Goal: Task Accomplishment & Management: Manage account settings

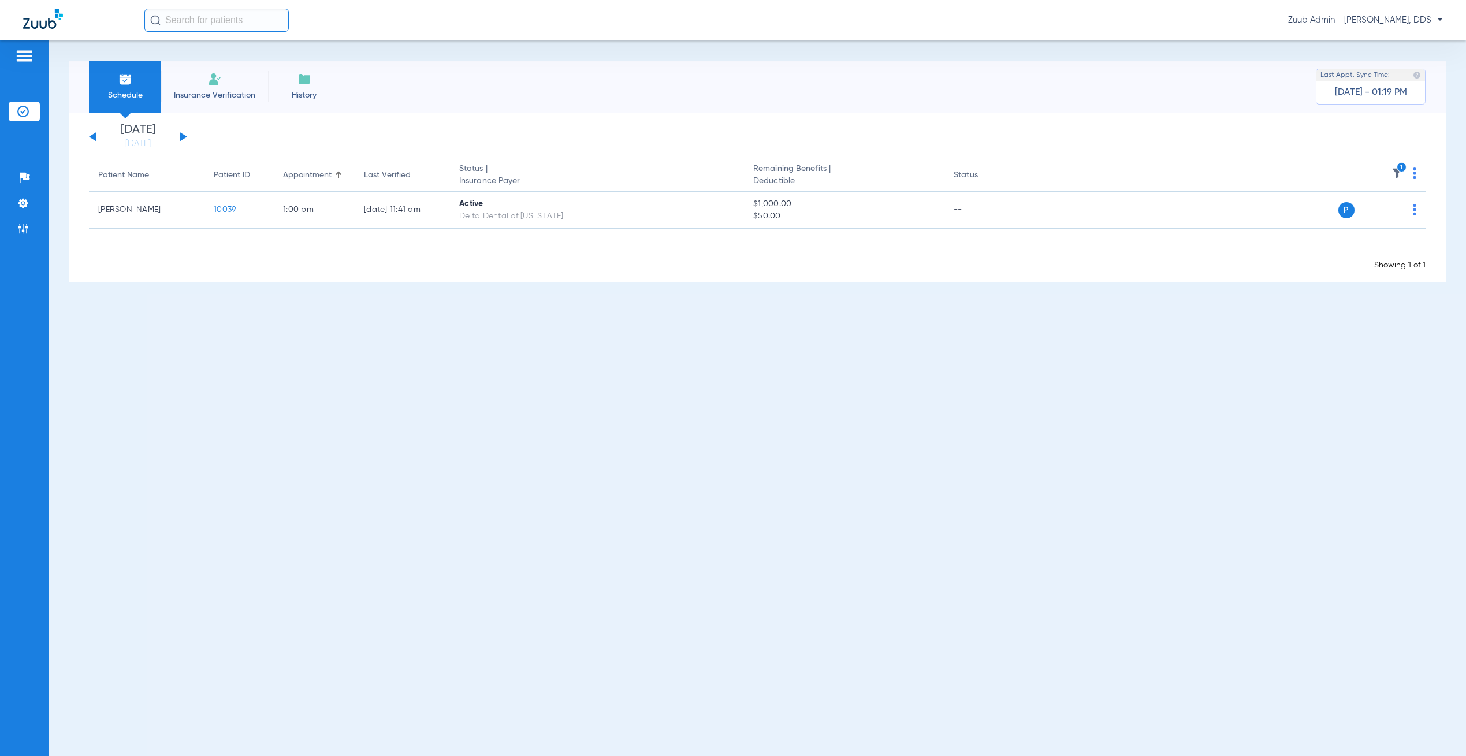
click at [15, 230] on li "Admin" at bounding box center [24, 229] width 31 height 20
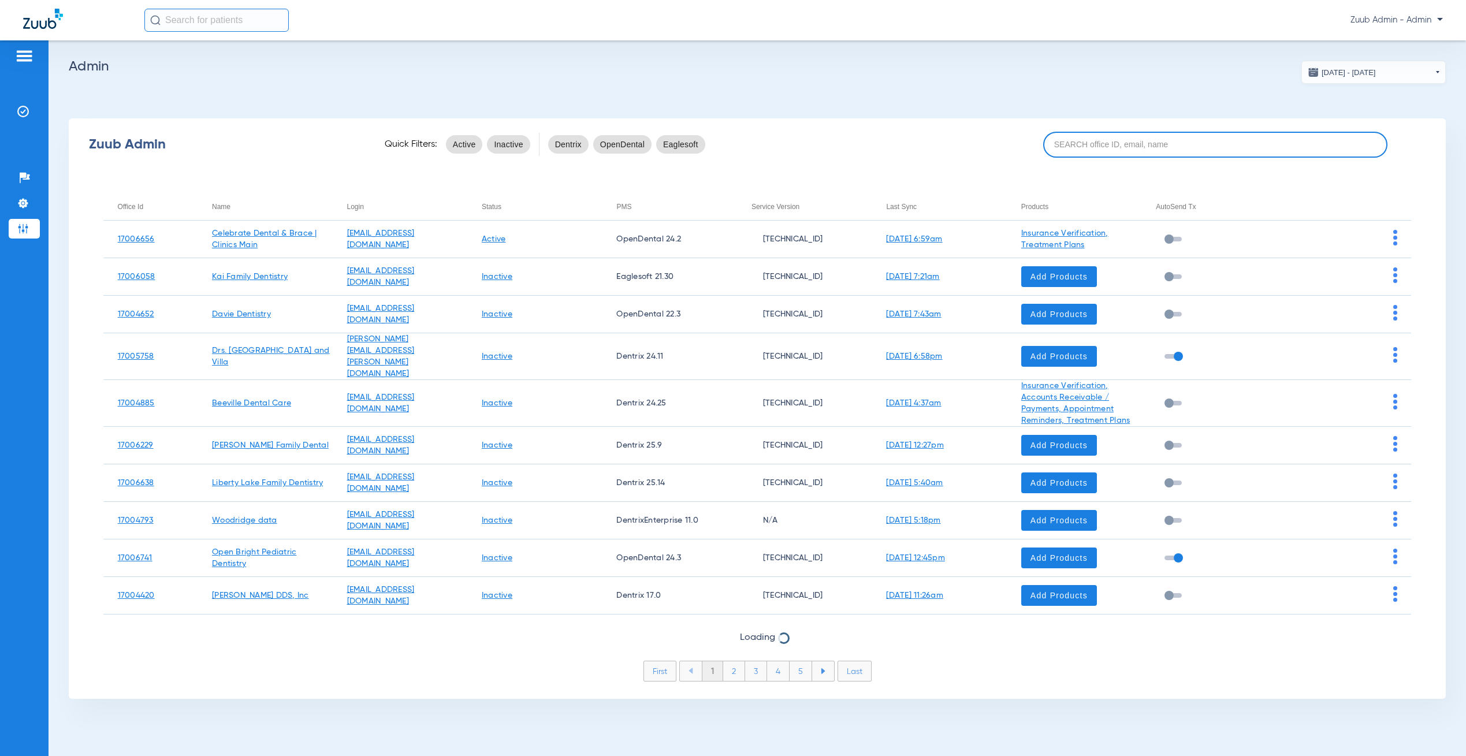
click at [1115, 144] on input at bounding box center [1215, 145] width 344 height 26
paste input "[PERSON_NAME] Family Dentistry"
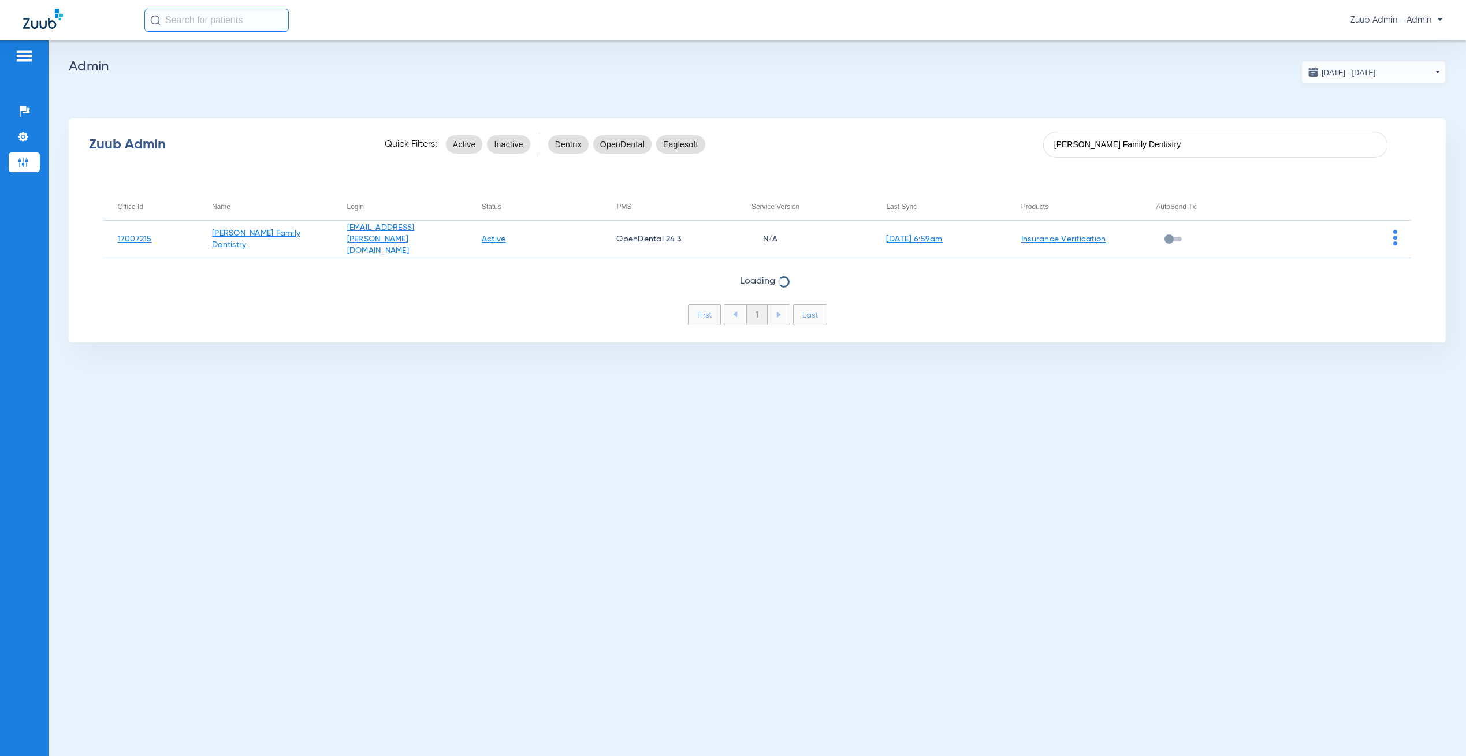
type input "[PERSON_NAME] Family Dentistry"
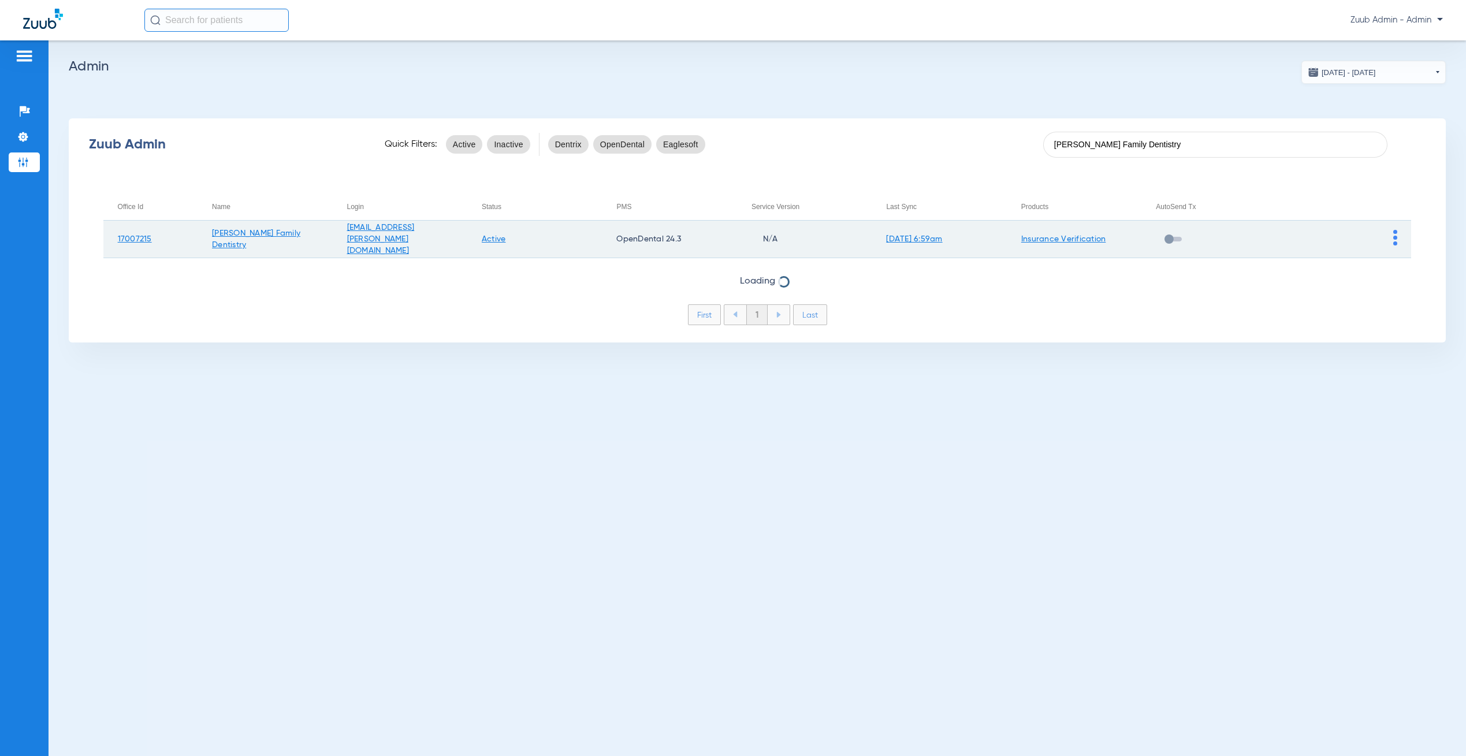
click at [1393, 236] on img at bounding box center [1395, 238] width 4 height 16
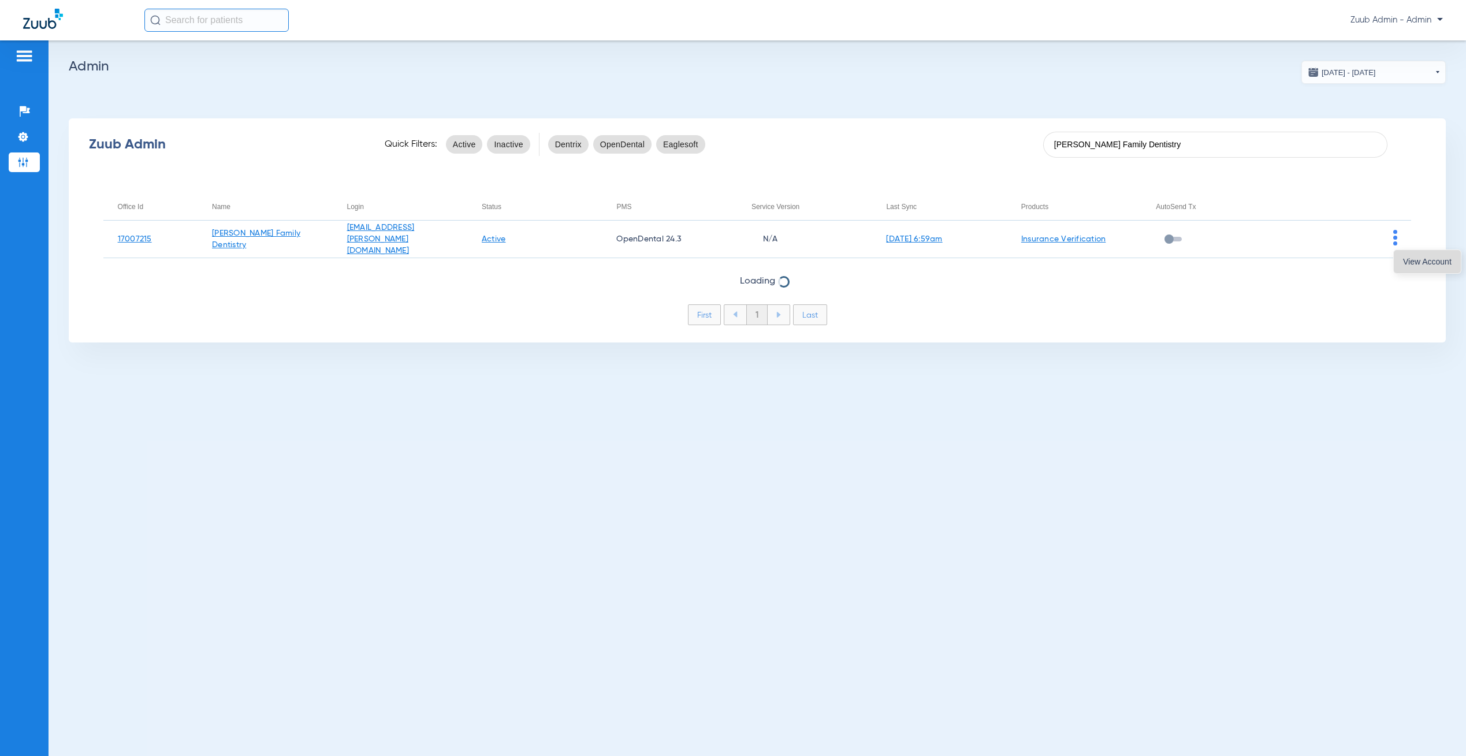
click at [1399, 258] on button "View Account" at bounding box center [1426, 261] width 67 height 23
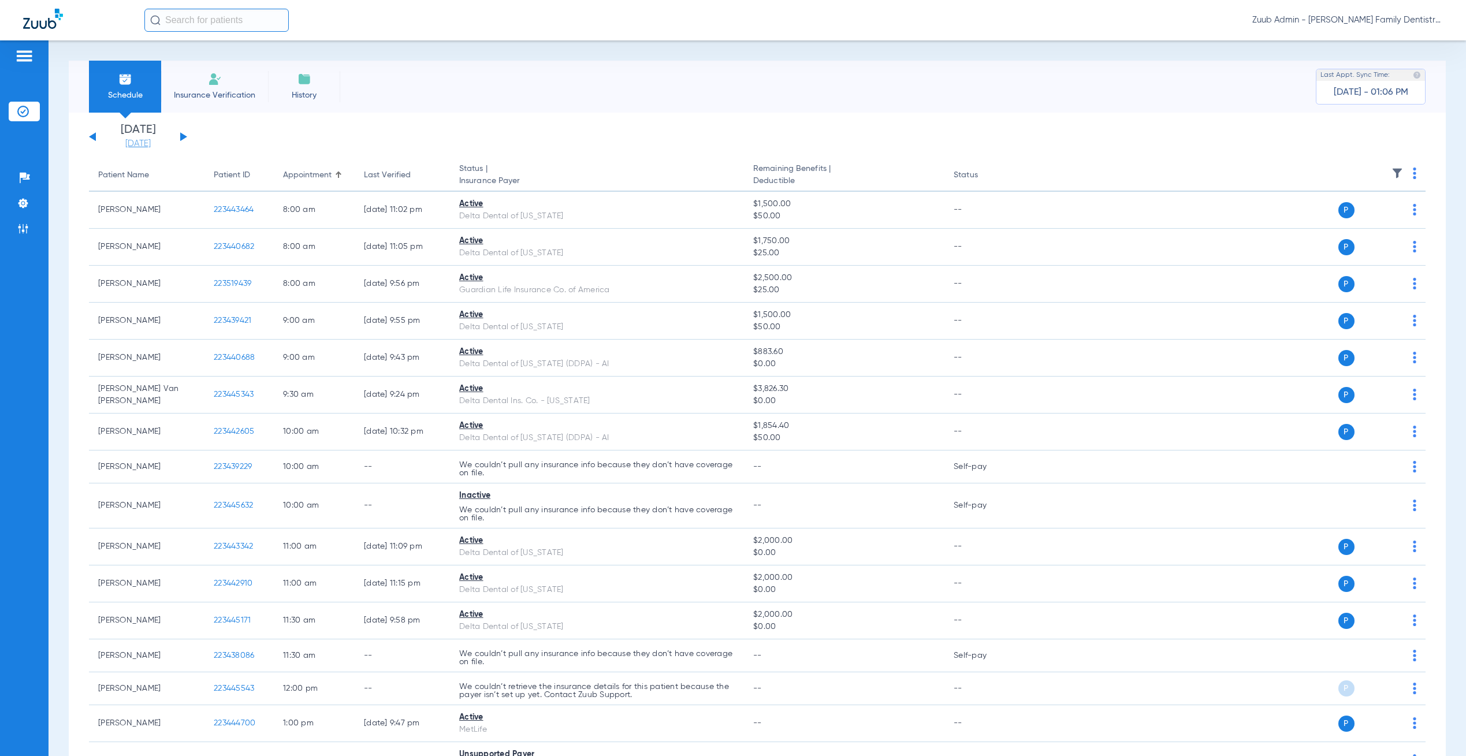
click at [135, 145] on link "[DATE]" at bounding box center [137, 144] width 69 height 12
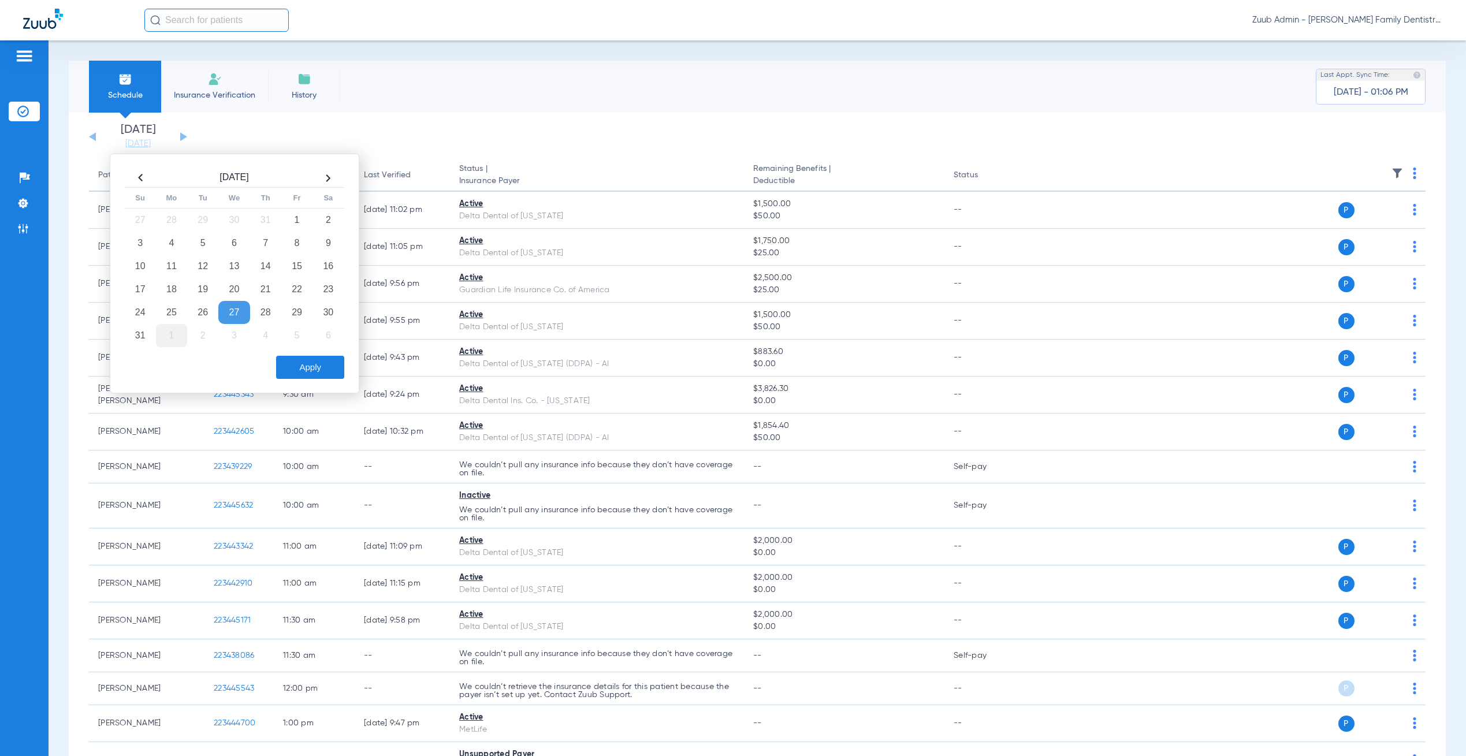
click at [183, 336] on td "1" at bounding box center [171, 335] width 31 height 23
click at [169, 260] on td "15" at bounding box center [171, 266] width 31 height 23
click at [297, 369] on button "Apply" at bounding box center [310, 367] width 68 height 23
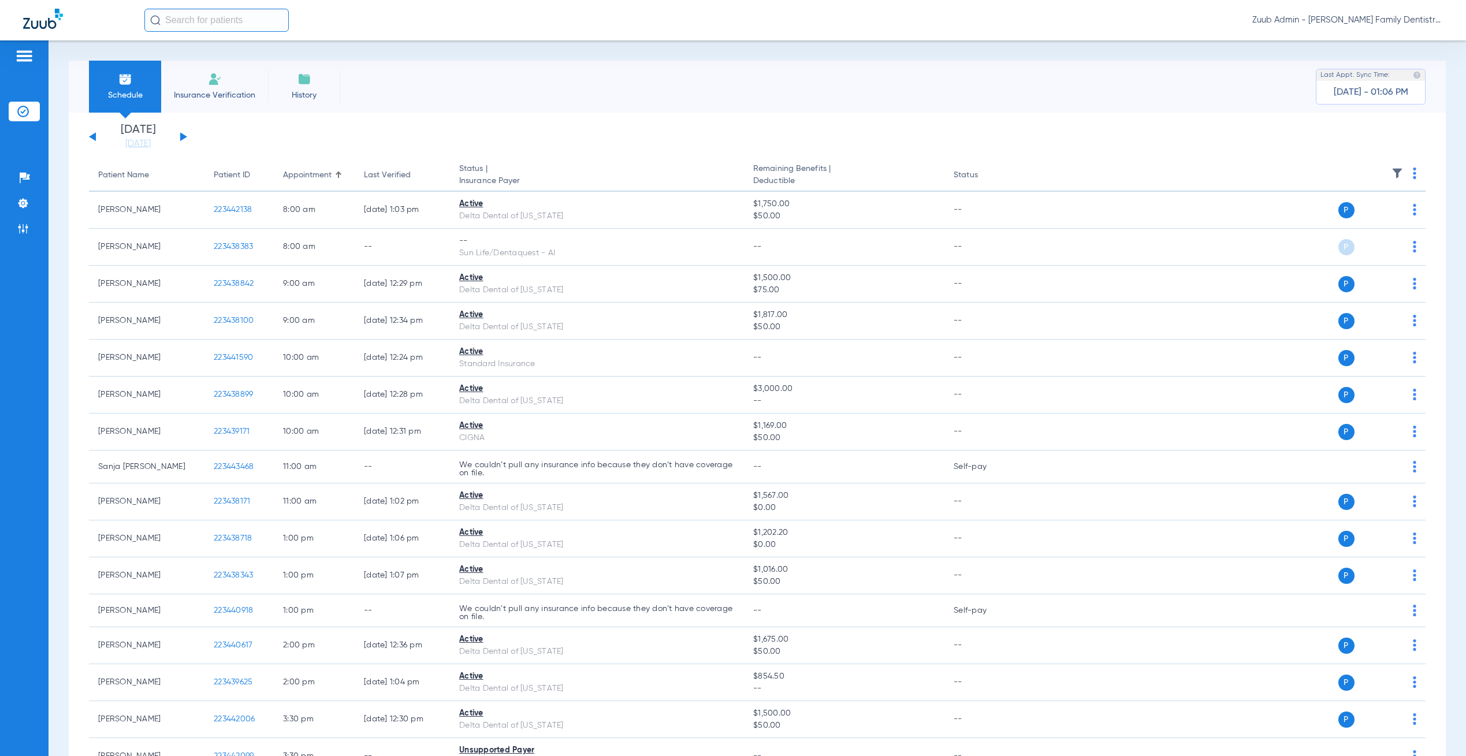
click at [1391, 173] on img at bounding box center [1397, 173] width 12 height 12
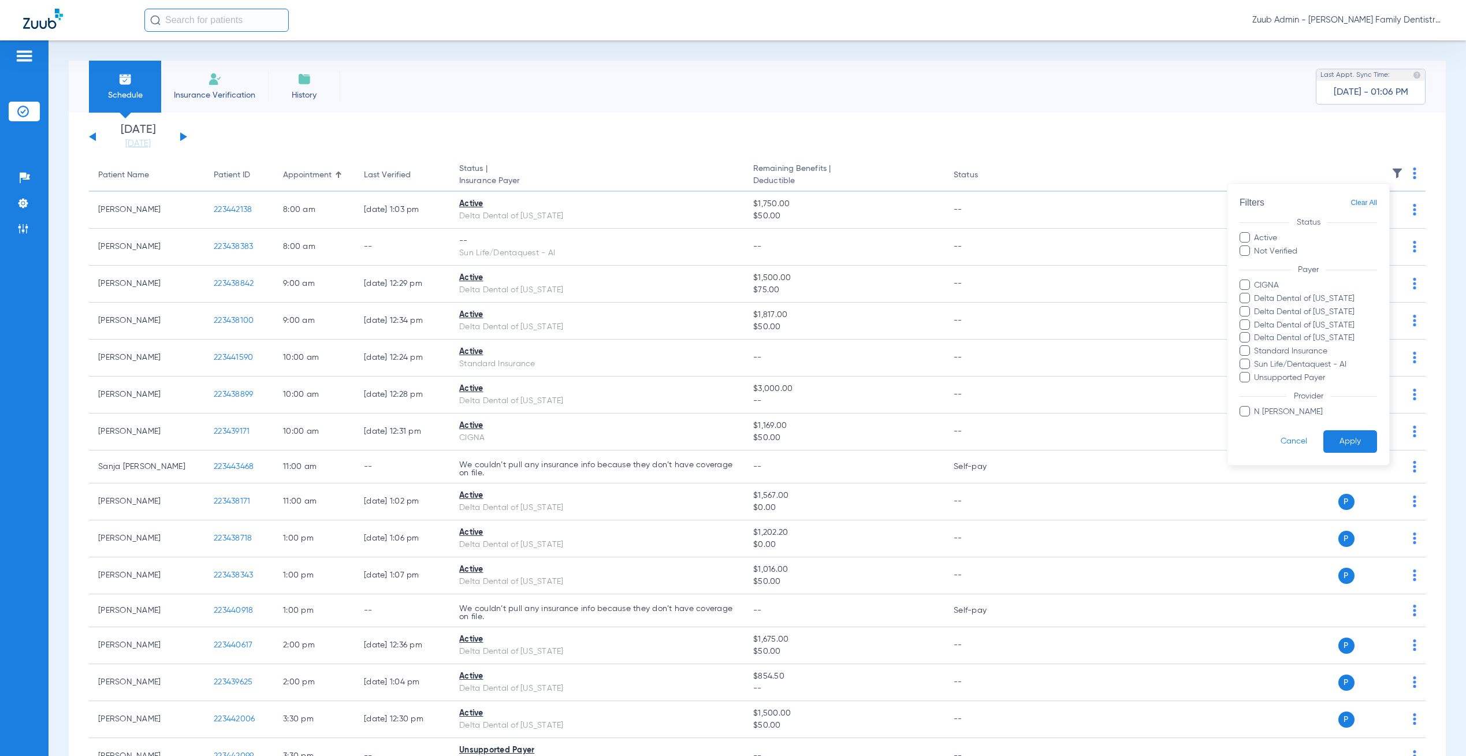
click at [1124, 165] on div at bounding box center [733, 378] width 1466 height 756
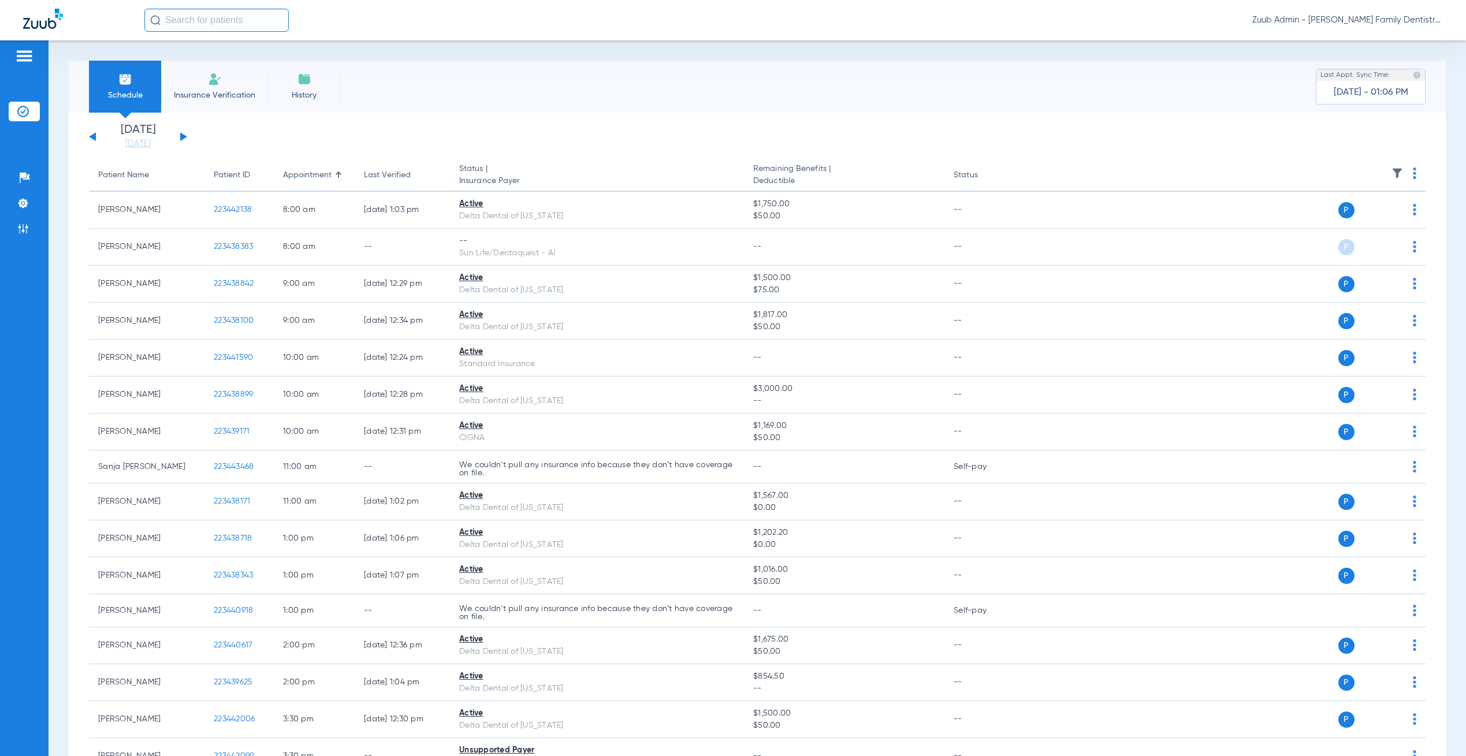
click at [184, 137] on button at bounding box center [183, 136] width 7 height 9
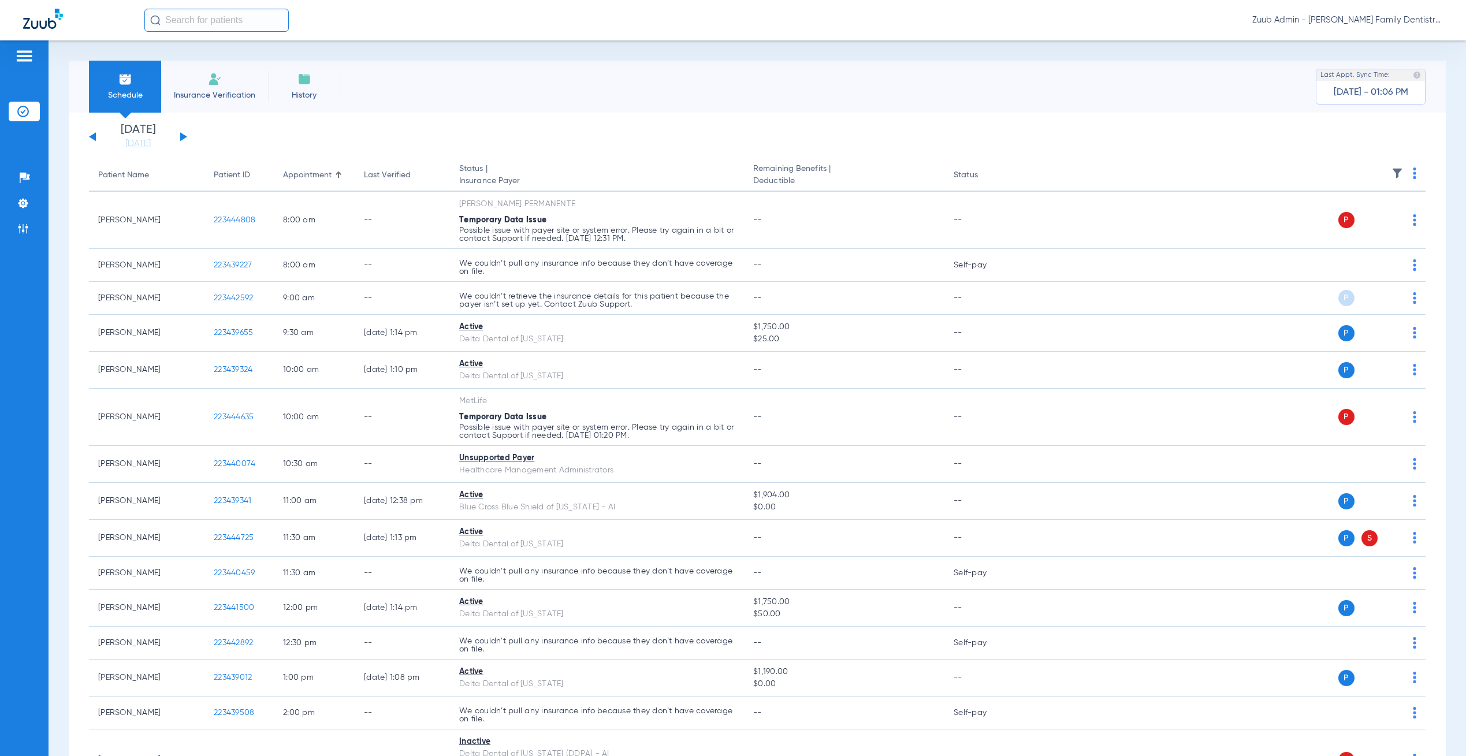
click at [1391, 174] on img at bounding box center [1397, 173] width 12 height 12
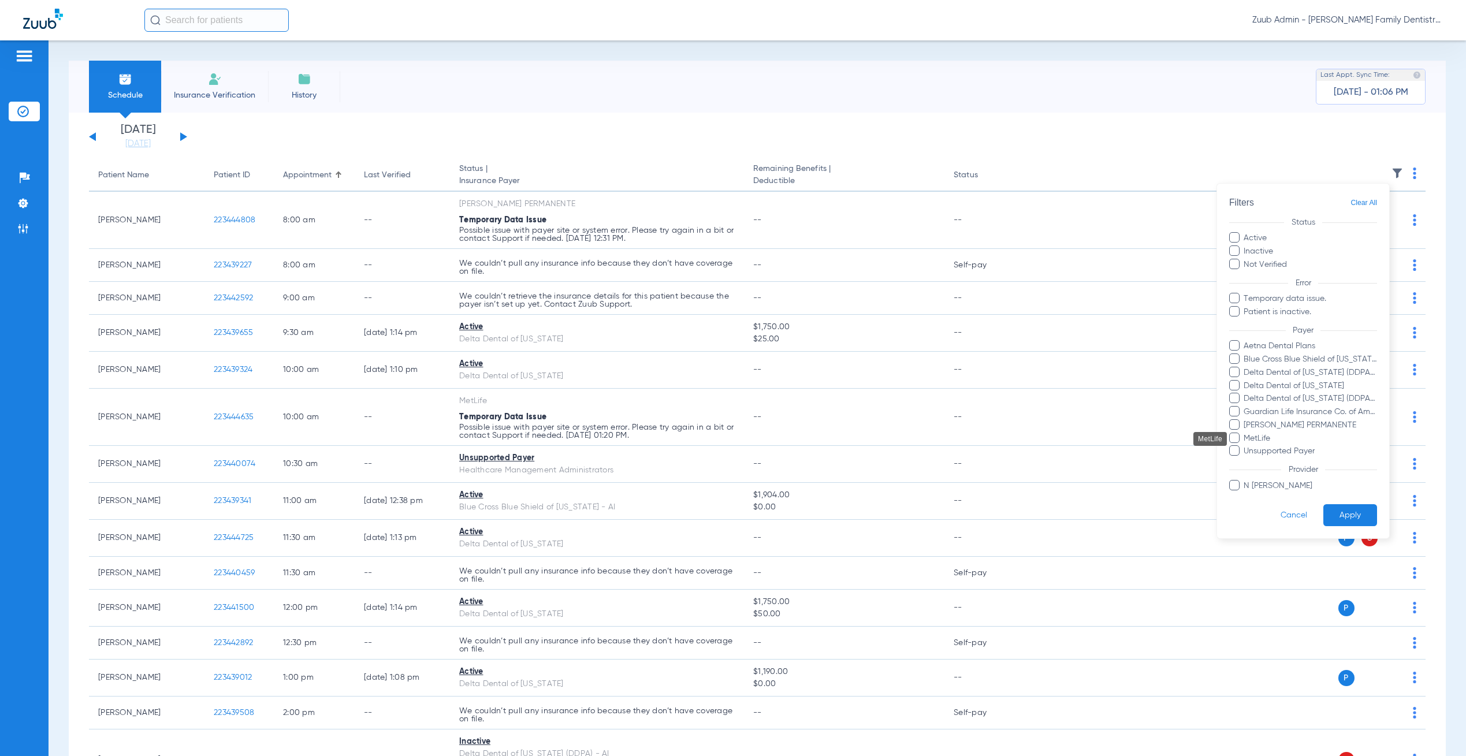
click at [1249, 439] on span "MetLife" at bounding box center [1310, 439] width 134 height 12
click at [1246, 446] on input "MetLife" at bounding box center [1246, 446] width 0 height 0
click at [1354, 515] on button "Apply" at bounding box center [1350, 515] width 54 height 23
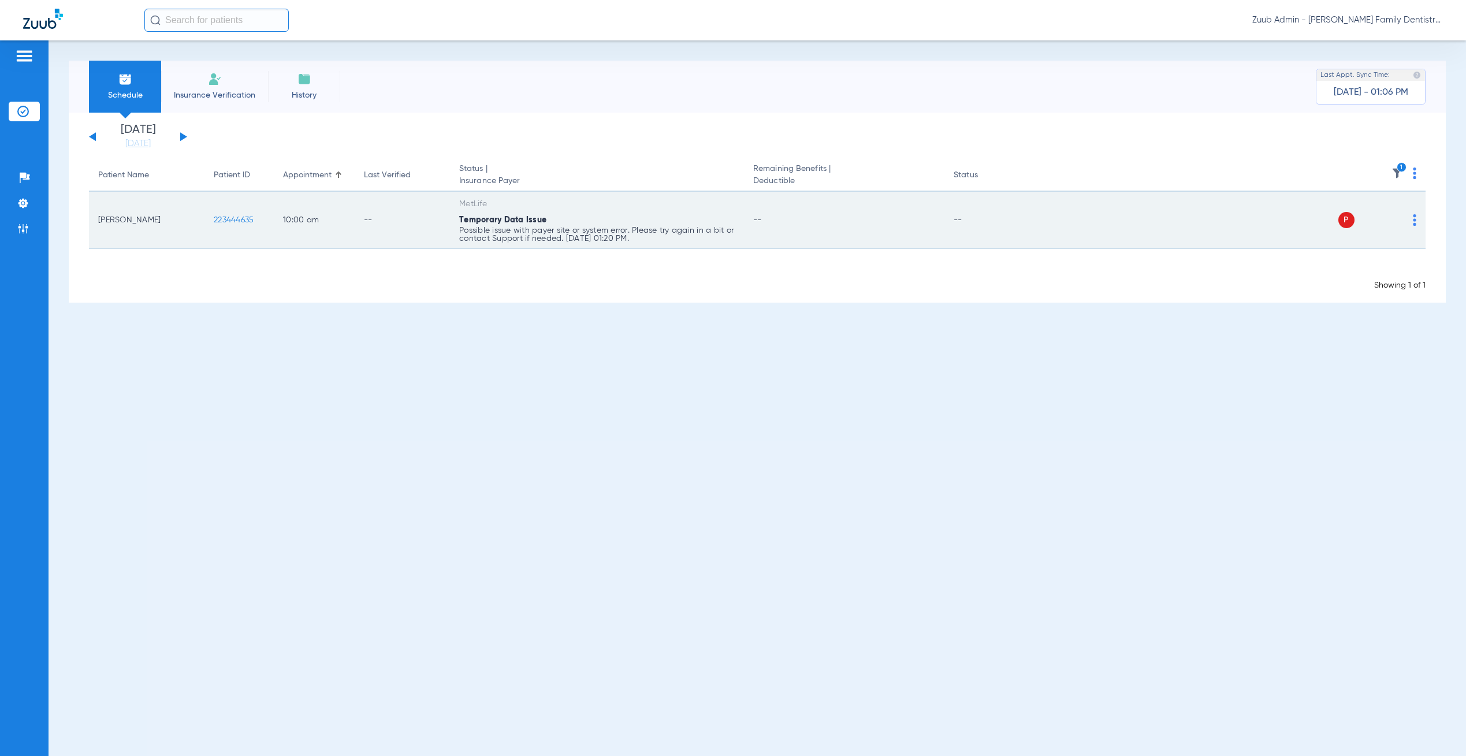
click at [234, 219] on span "223444635" at bounding box center [234, 220] width 40 height 8
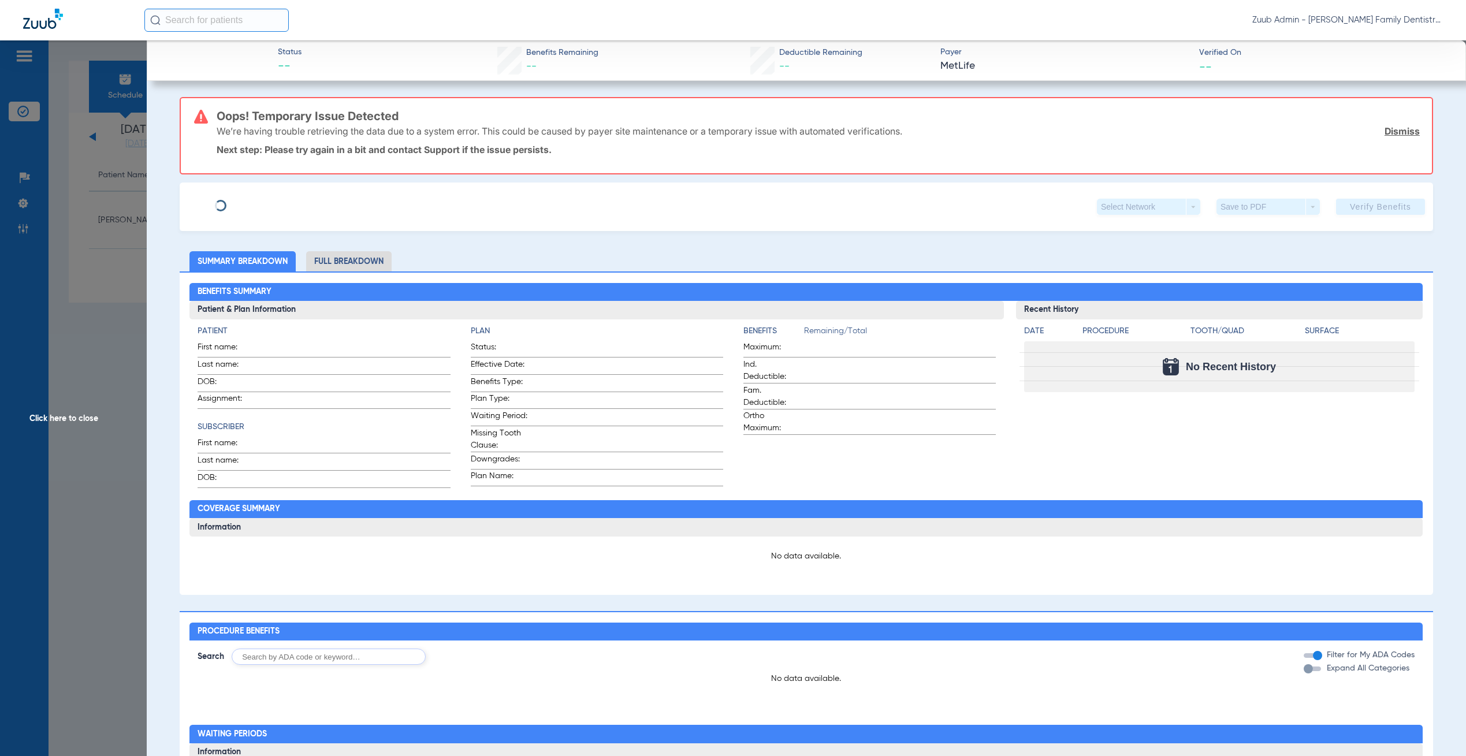
click at [100, 236] on span "Click here to close" at bounding box center [73, 418] width 147 height 756
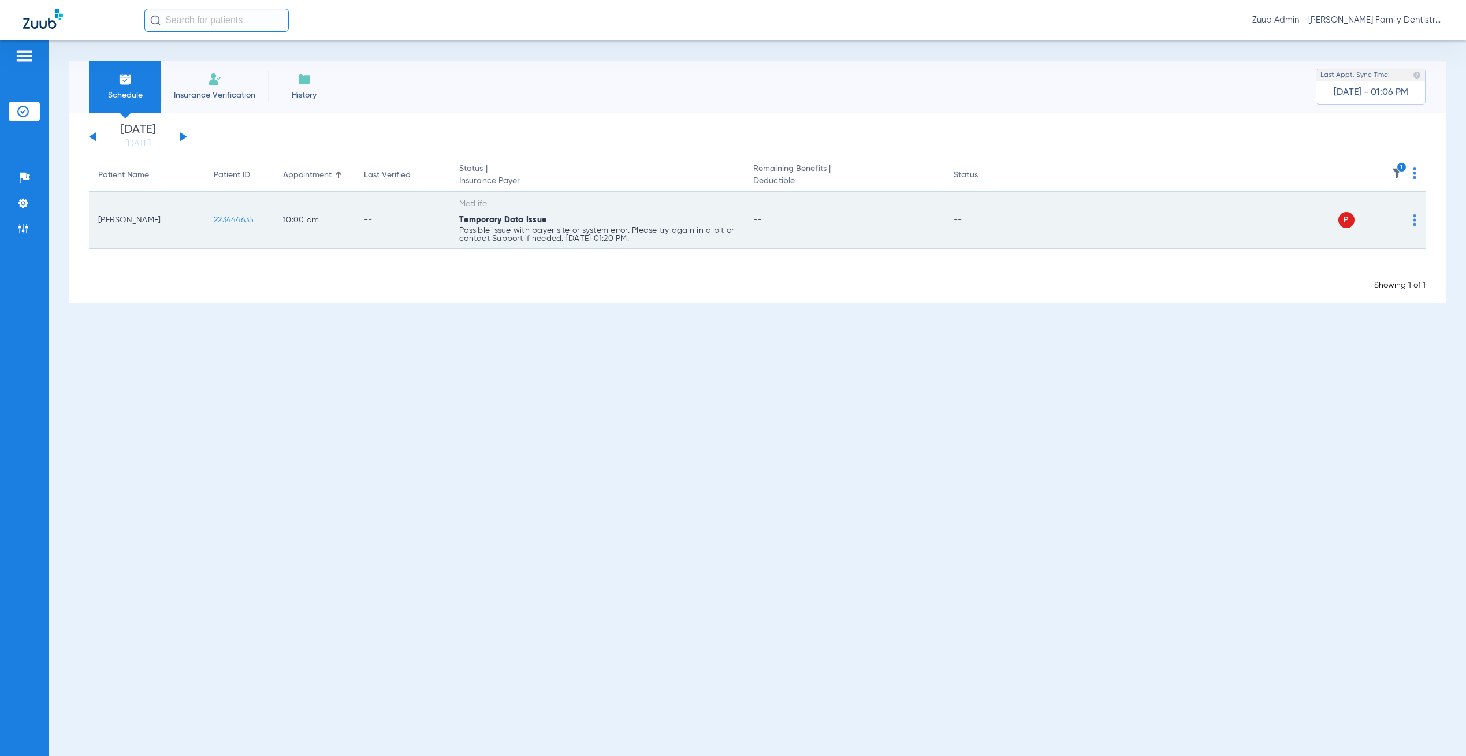
click at [1412, 220] on img at bounding box center [1413, 220] width 3 height 12
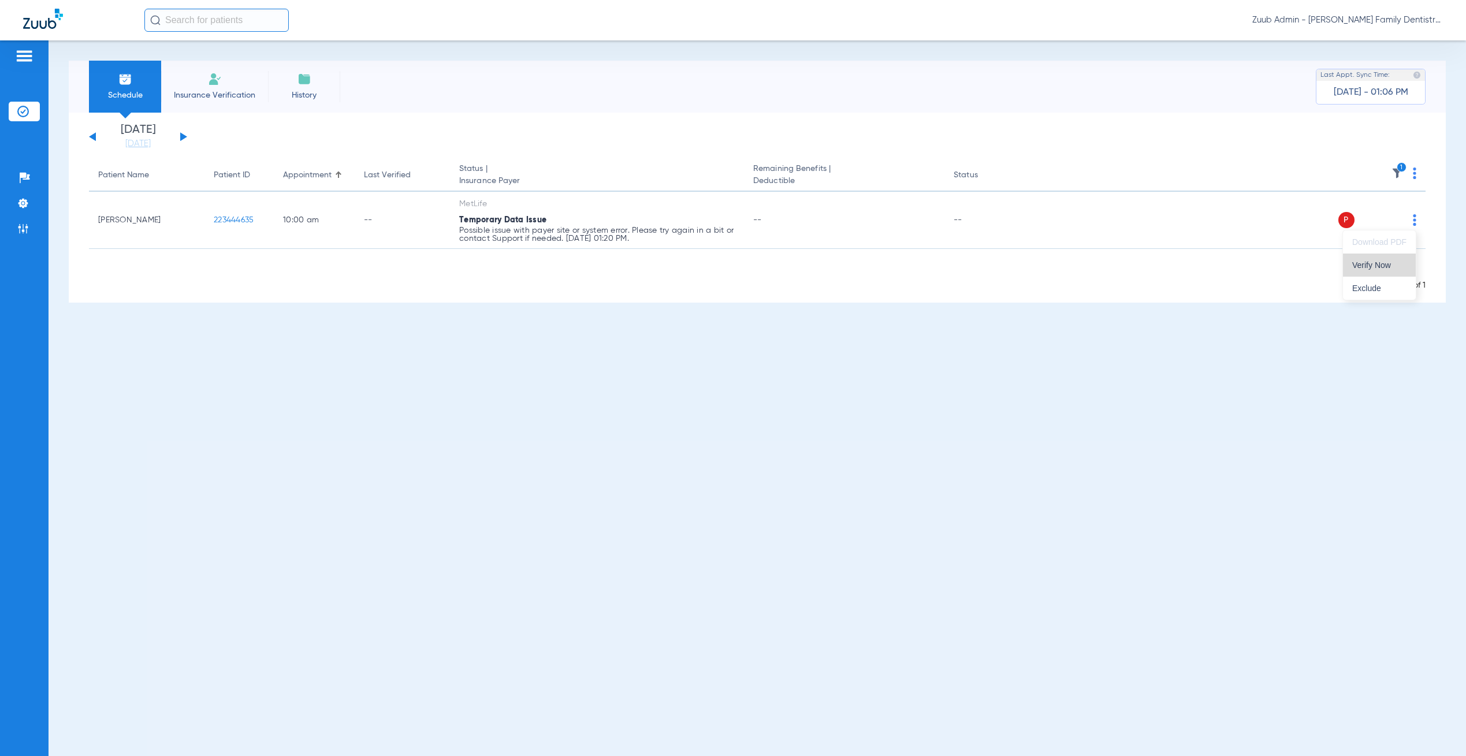
click at [1388, 274] on button "Verify Now" at bounding box center [1379, 265] width 73 height 23
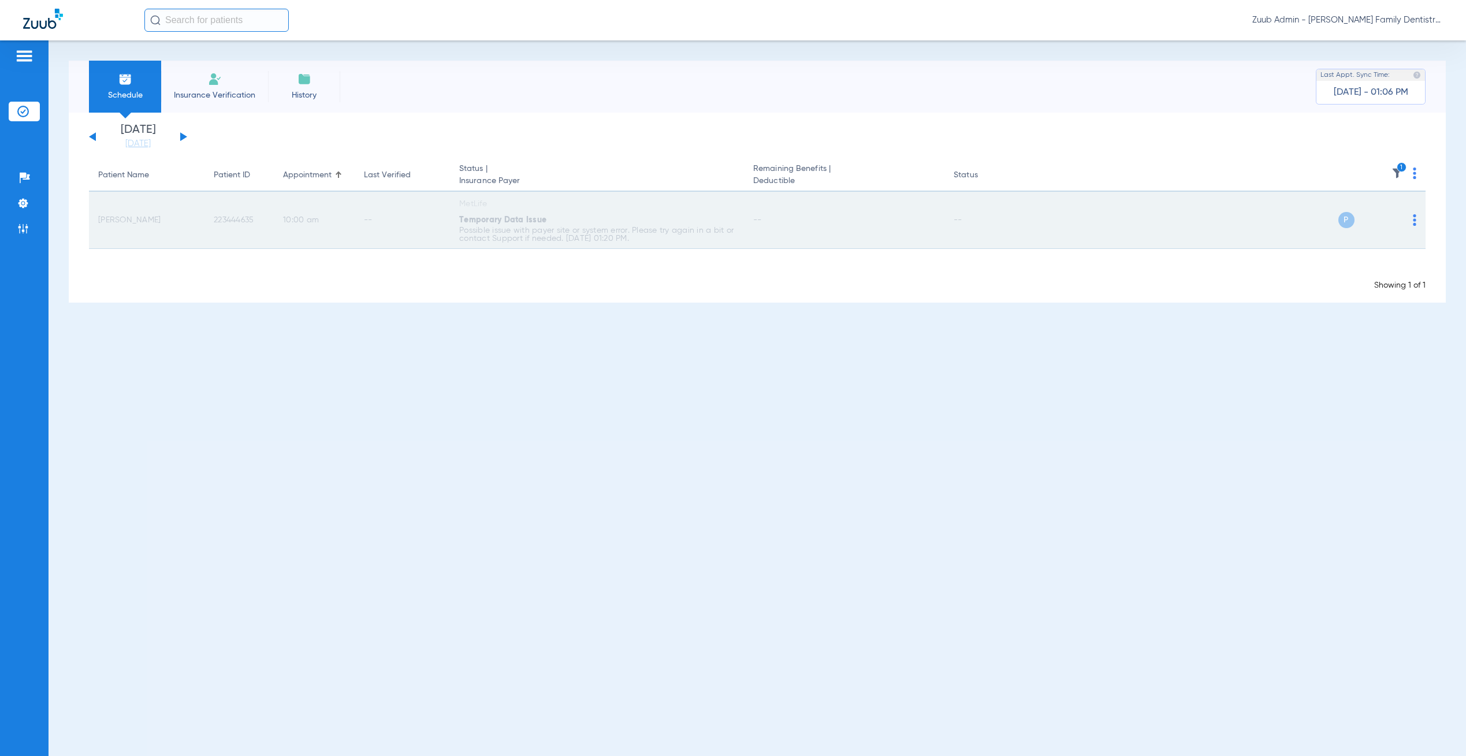
click at [225, 217] on span "223444635" at bounding box center [234, 220] width 40 height 8
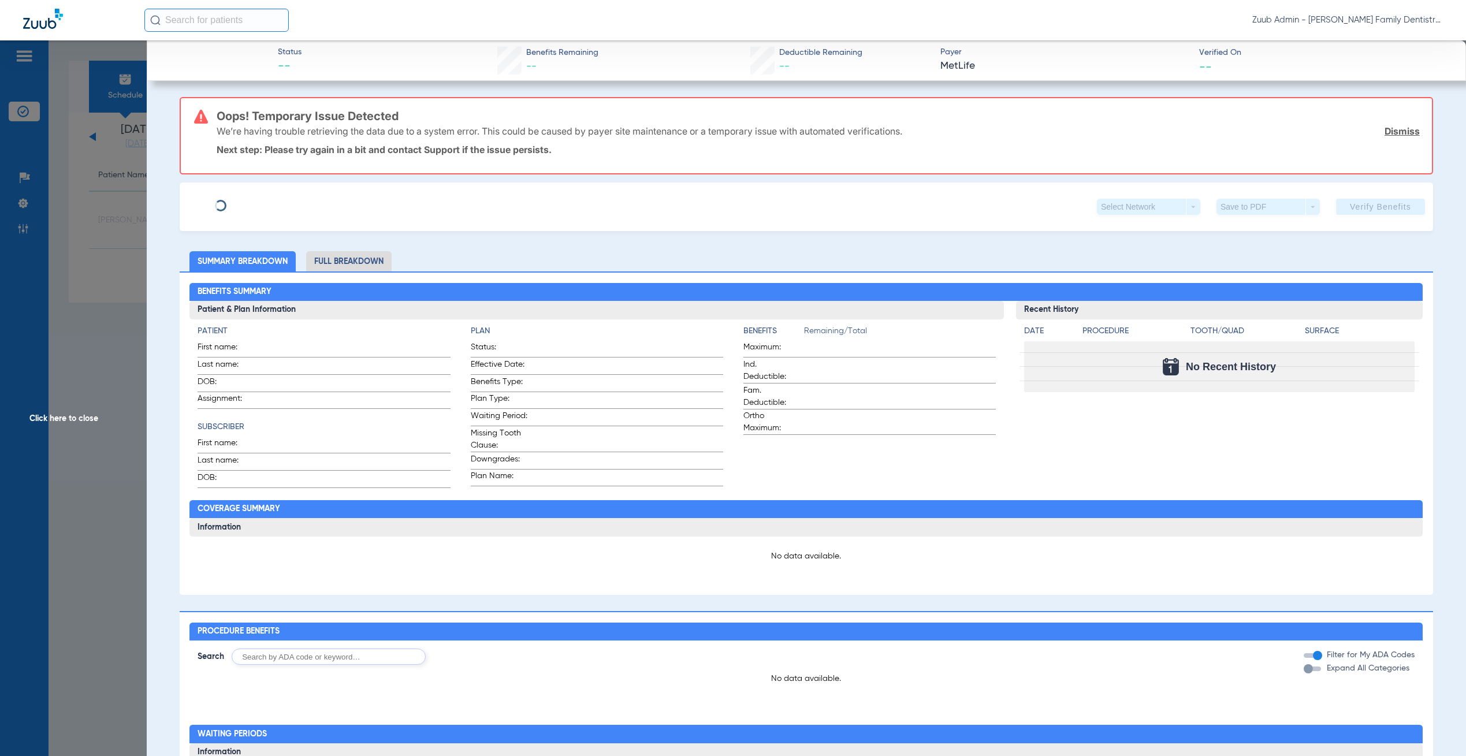
type input "[PERSON_NAME]"
type input "[DATE]"
type input "543293278"
type input "243856"
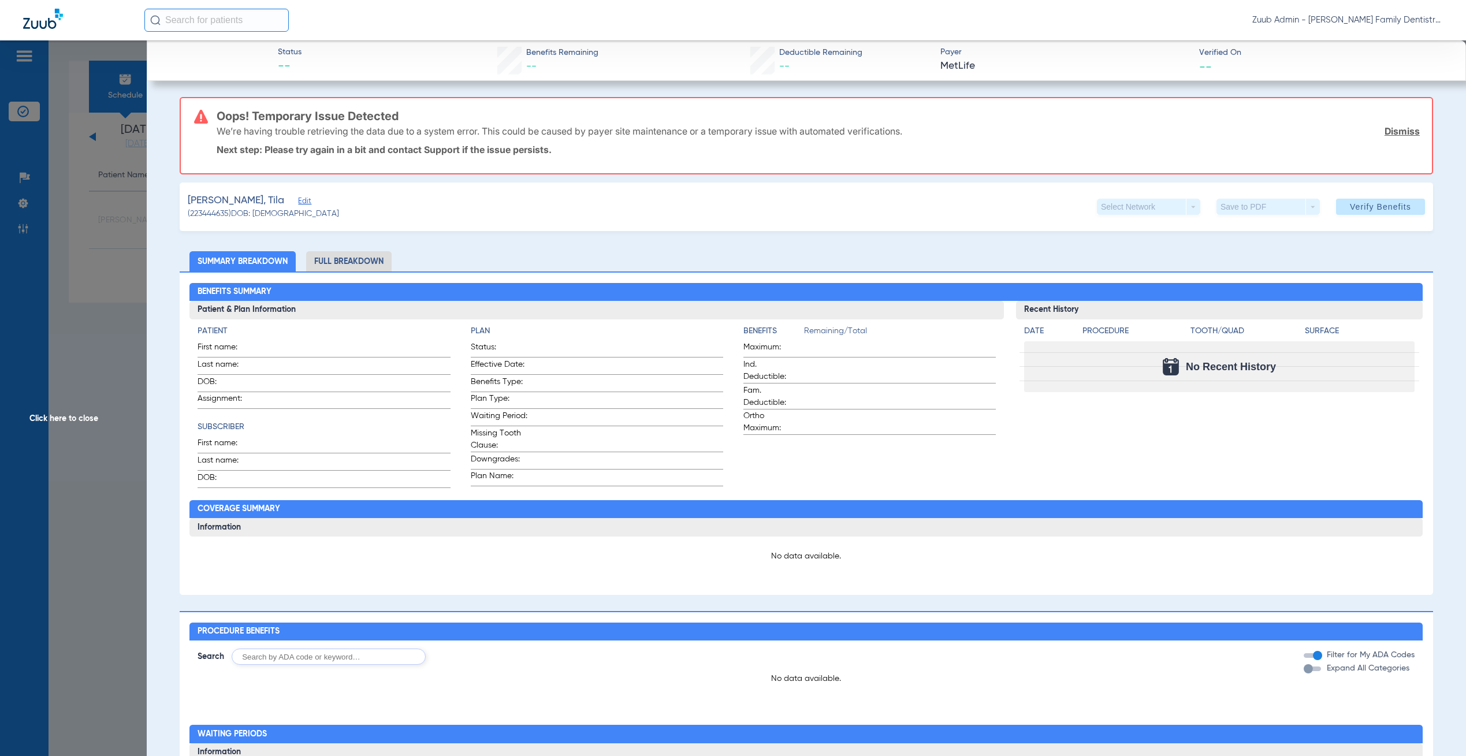
click at [298, 202] on span "Edit" at bounding box center [303, 202] width 10 height 11
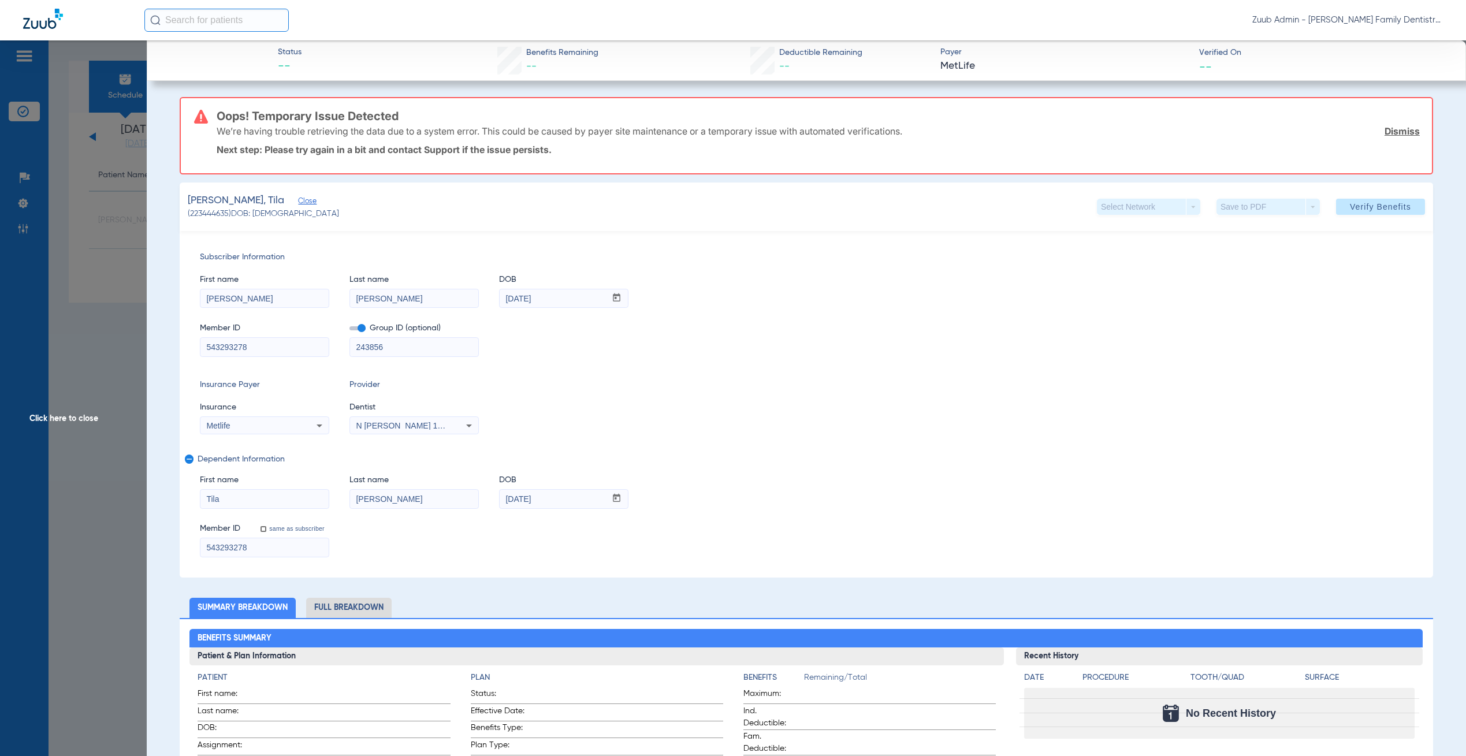
click at [284, 348] on input "543293278" at bounding box center [264, 347] width 128 height 18
drag, startPoint x: 284, startPoint y: 348, endPoint x: 291, endPoint y: 340, distance: 10.6
click at [285, 348] on input "543293278" at bounding box center [264, 347] width 128 height 18
click at [419, 430] on div "N [PERSON_NAME] 1952393423" at bounding box center [414, 426] width 128 height 14
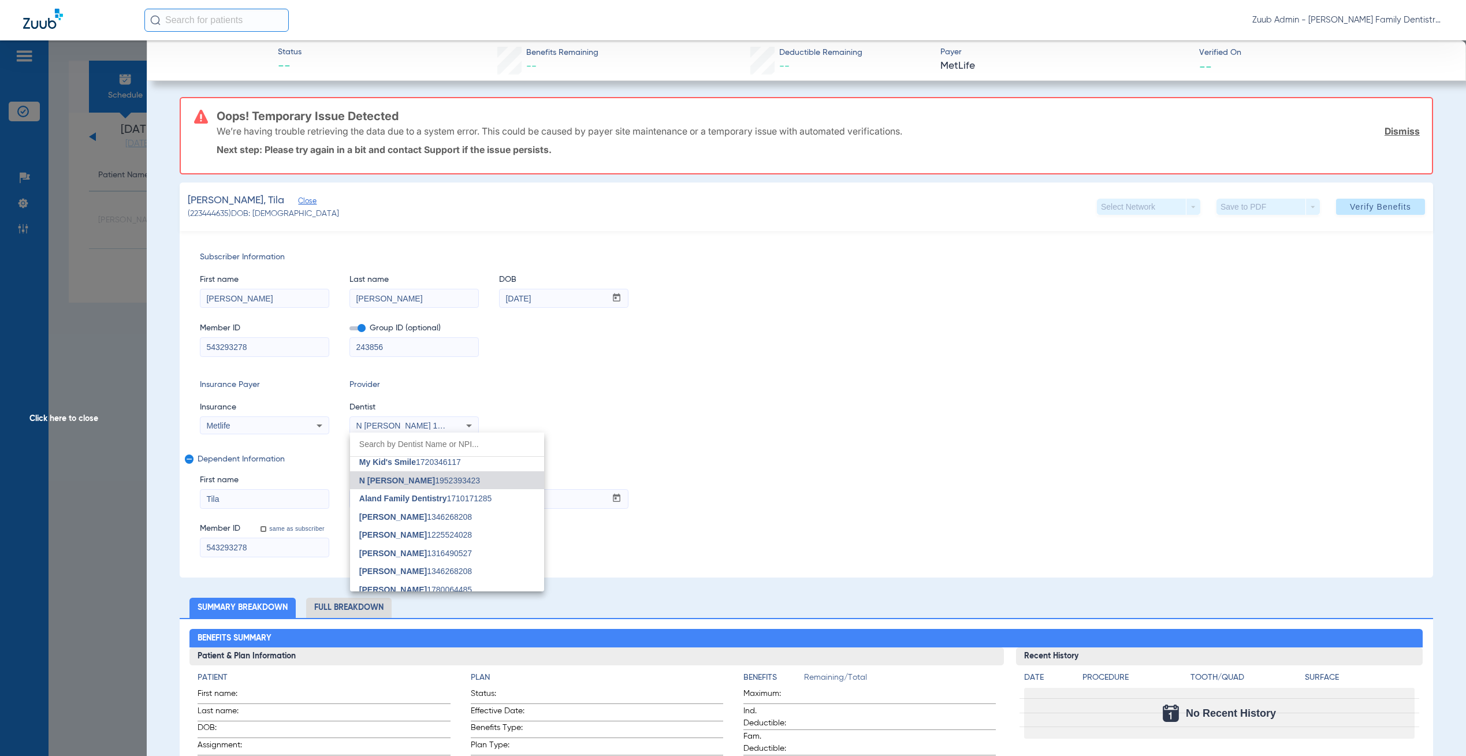
scroll to position [18195, 0]
click at [597, 394] on div at bounding box center [733, 378] width 1466 height 756
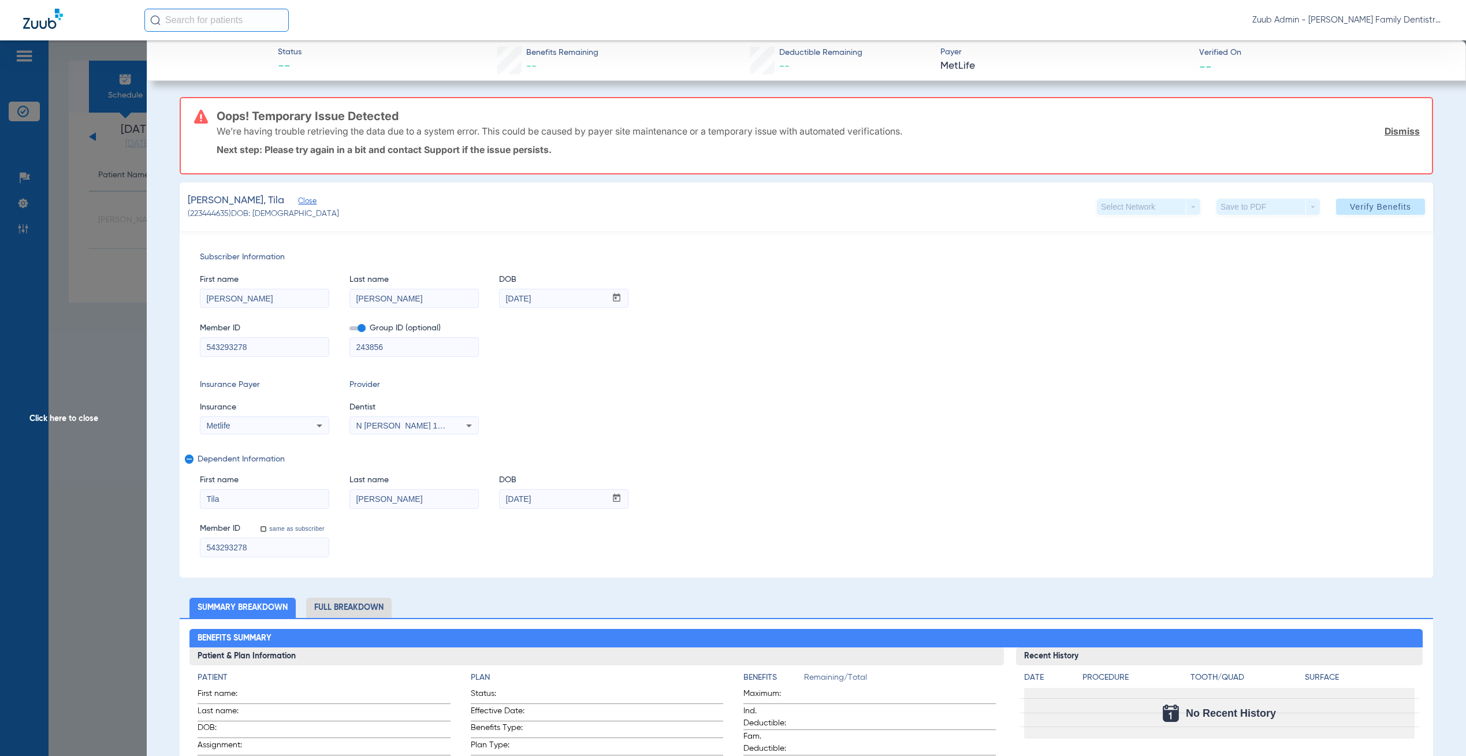
click at [74, 336] on span "Click here to close" at bounding box center [73, 418] width 147 height 756
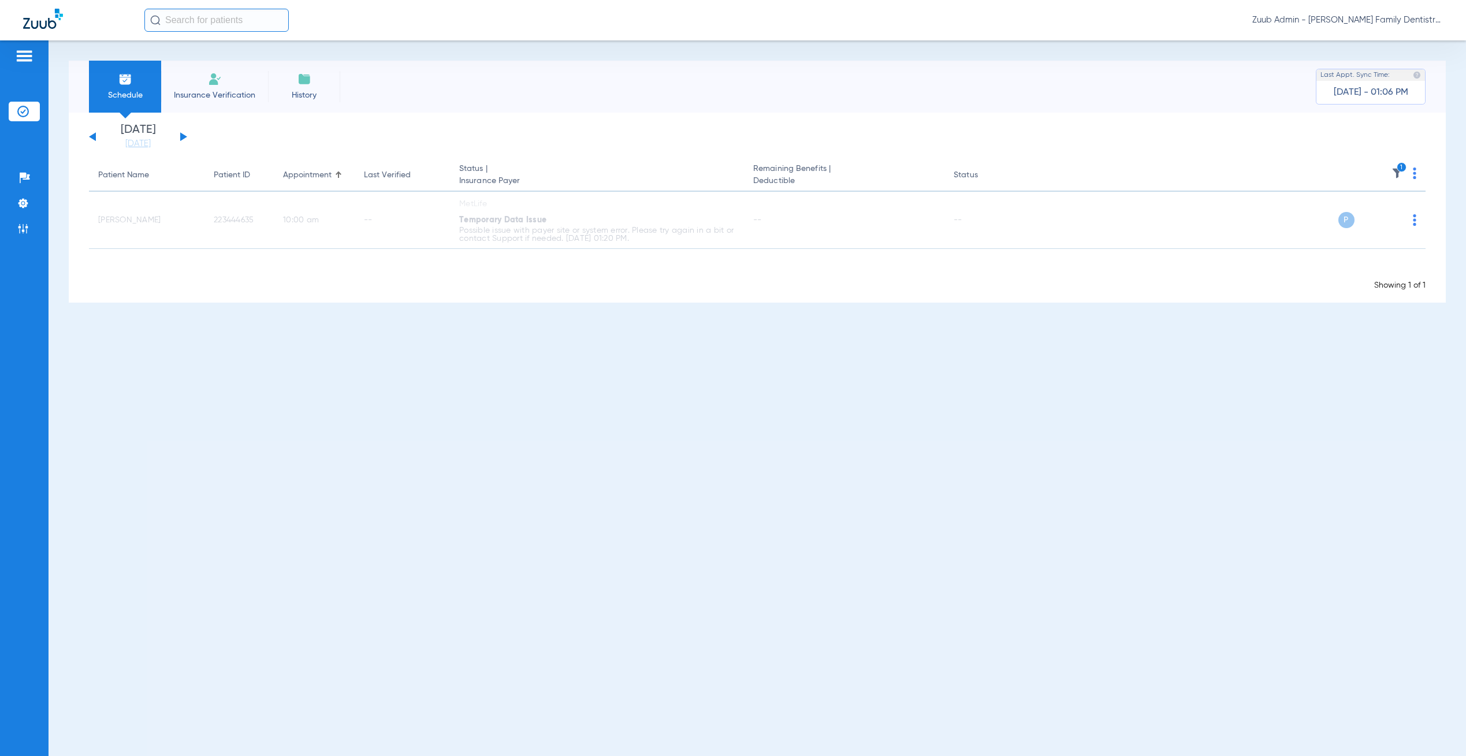
click at [184, 135] on button at bounding box center [183, 136] width 7 height 9
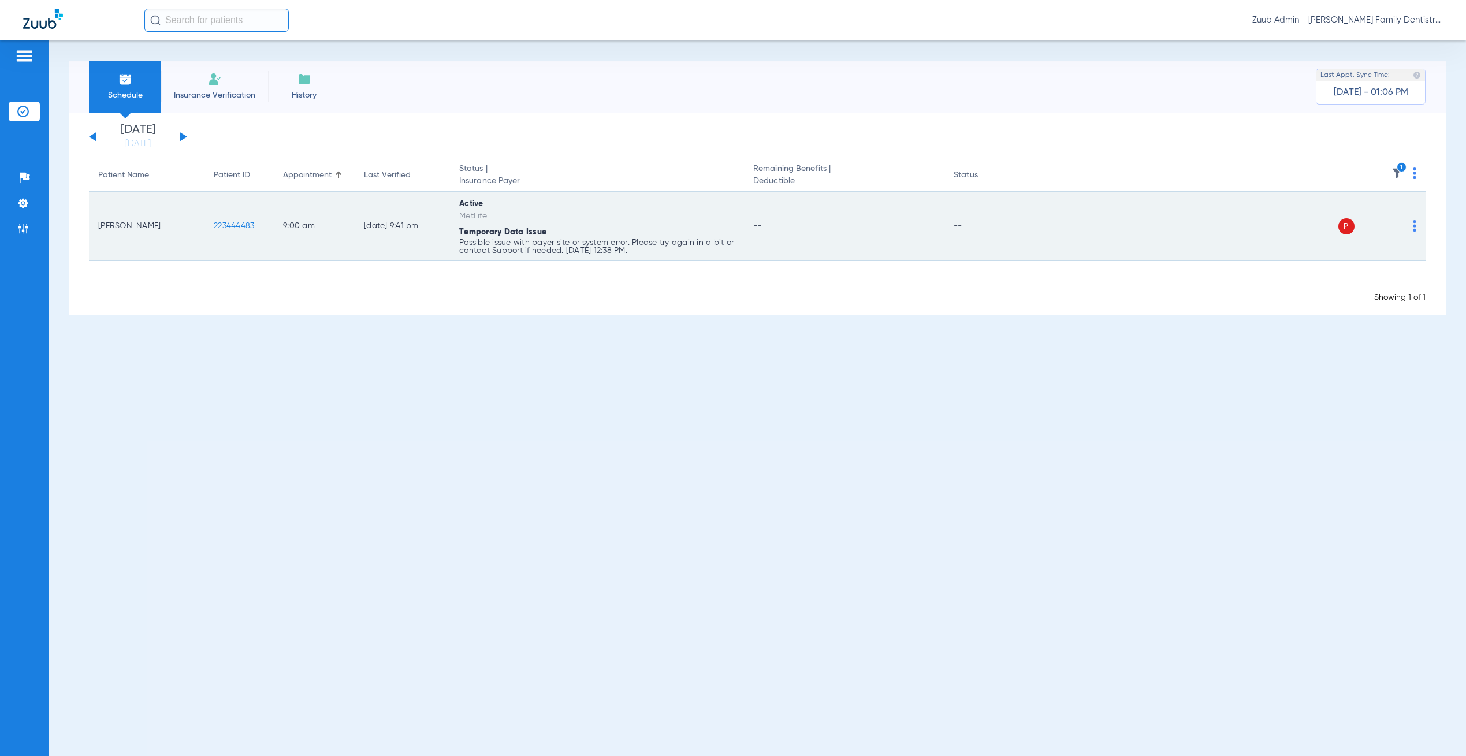
click at [229, 226] on span "223444483" at bounding box center [234, 226] width 40 height 8
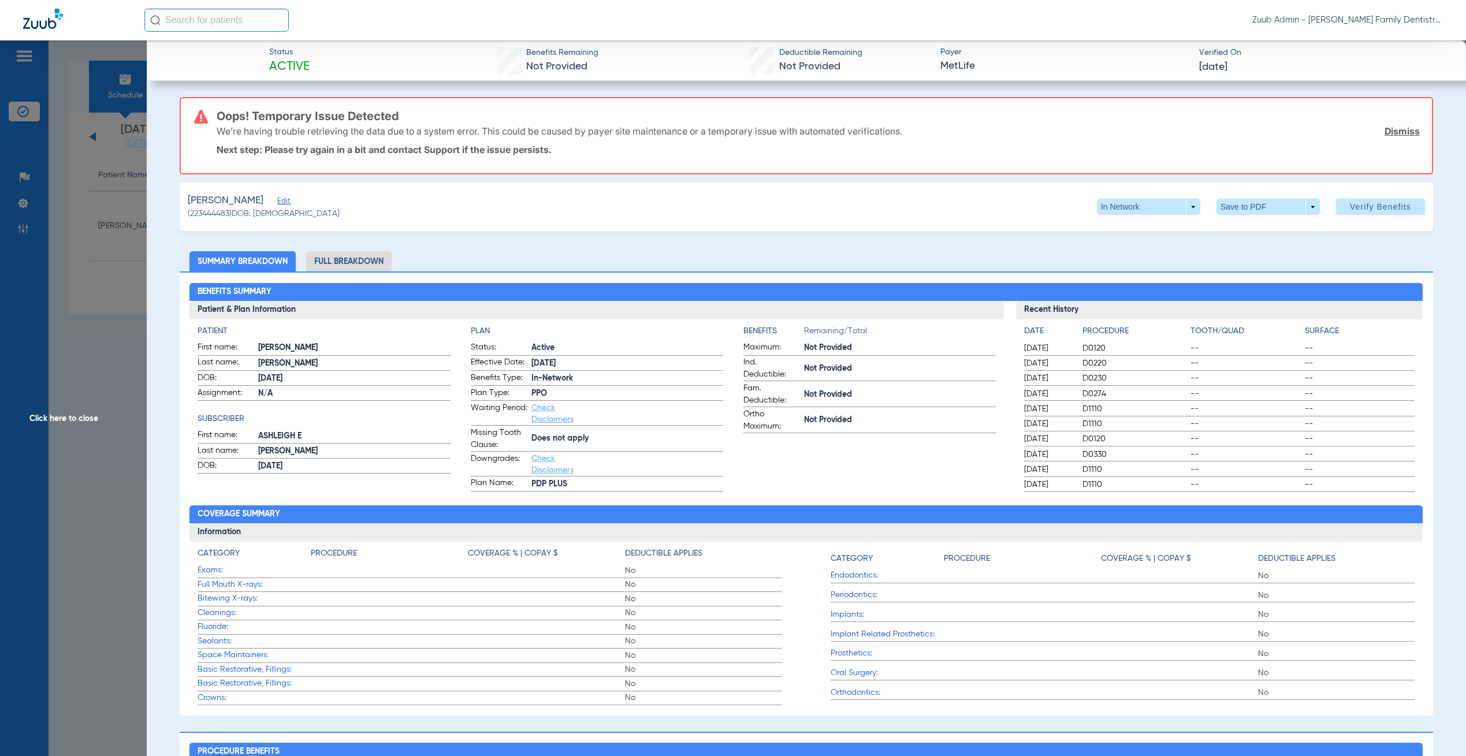
click at [277, 200] on span "Edit" at bounding box center [282, 202] width 10 height 11
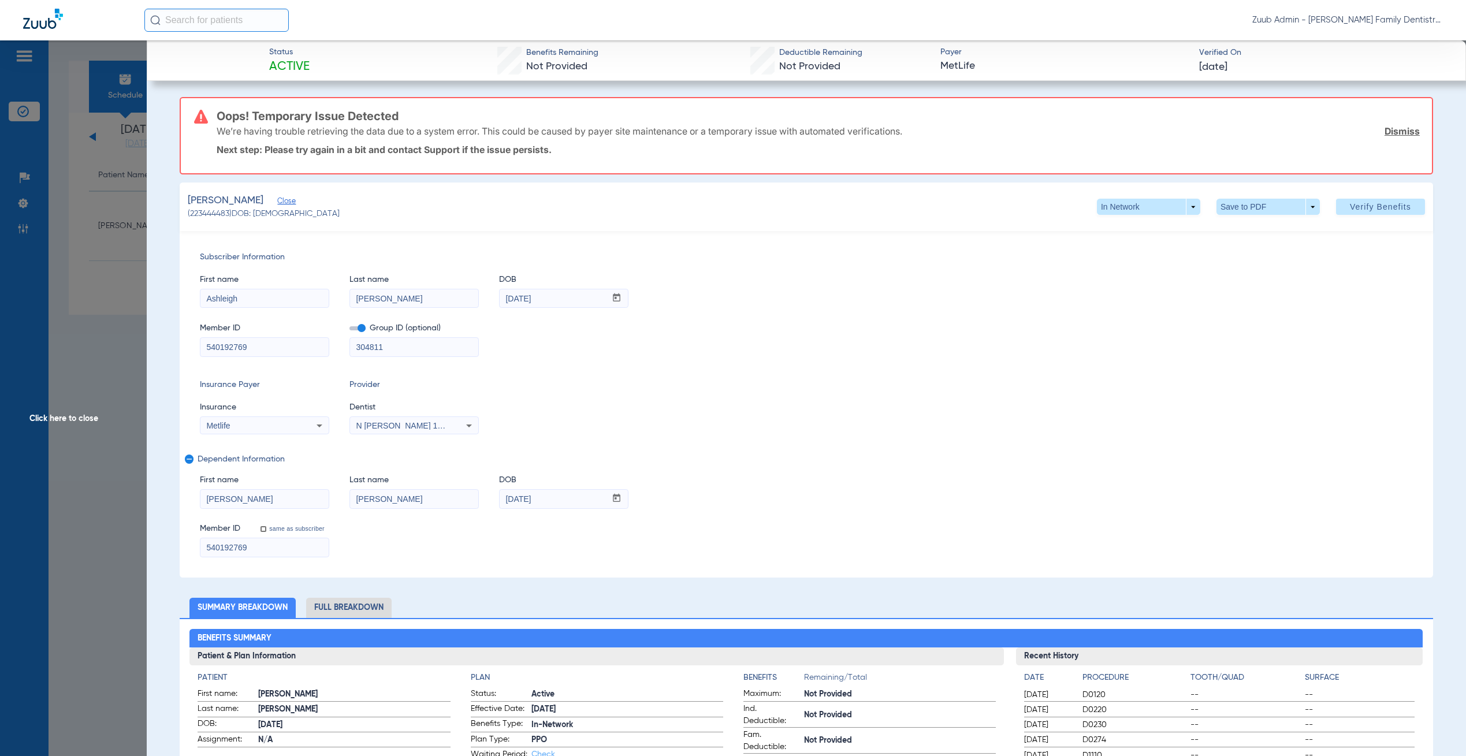
click at [97, 268] on span "Click here to close" at bounding box center [73, 418] width 147 height 756
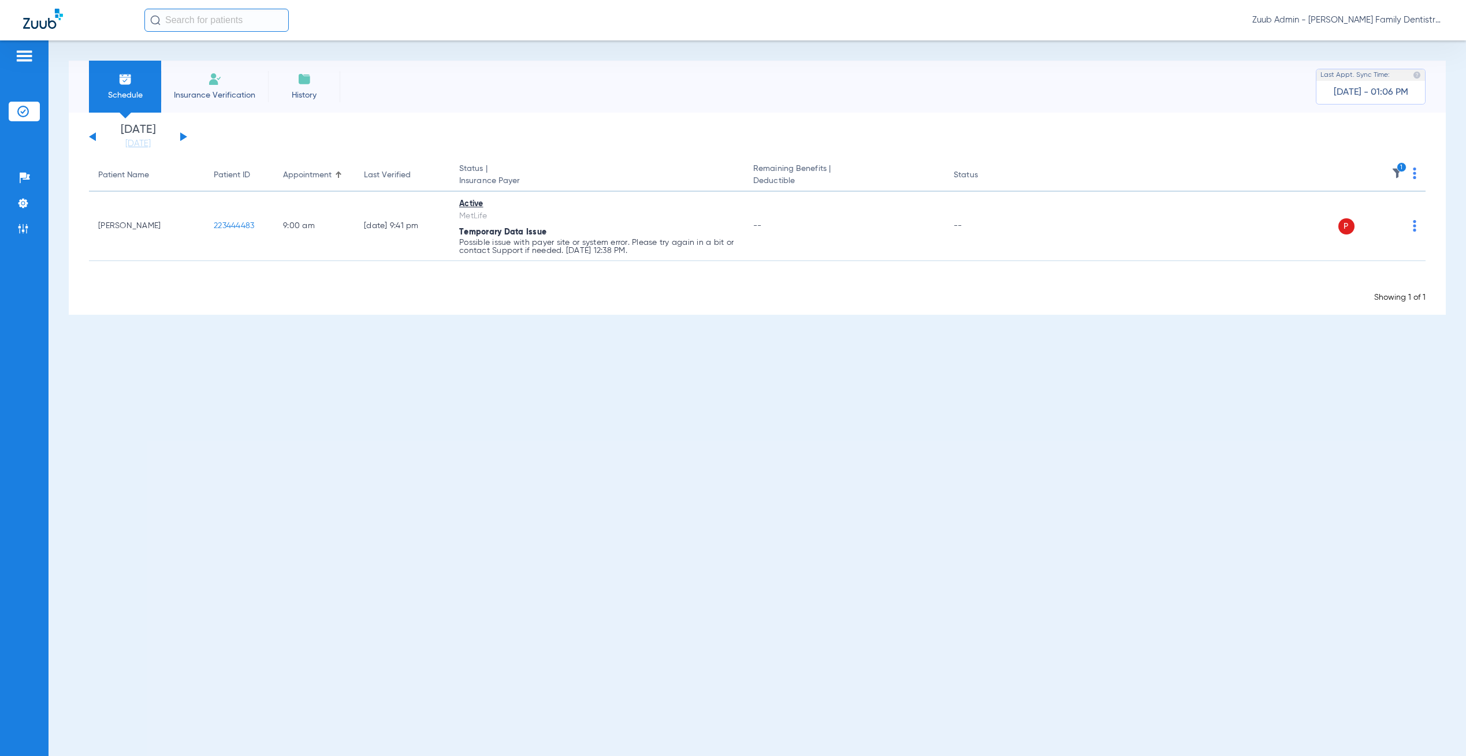
click at [182, 134] on button at bounding box center [183, 136] width 7 height 9
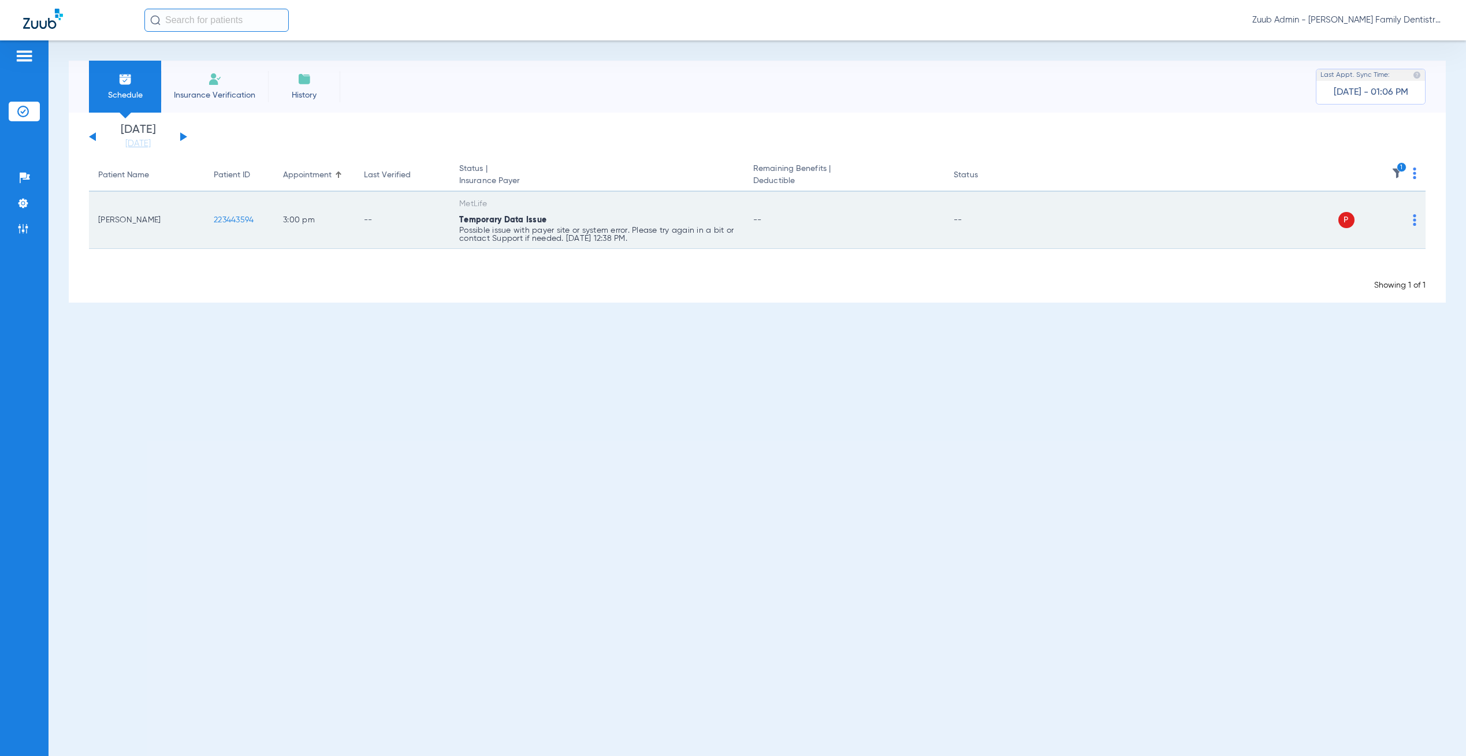
click at [232, 218] on span "223443594" at bounding box center [234, 220] width 40 height 8
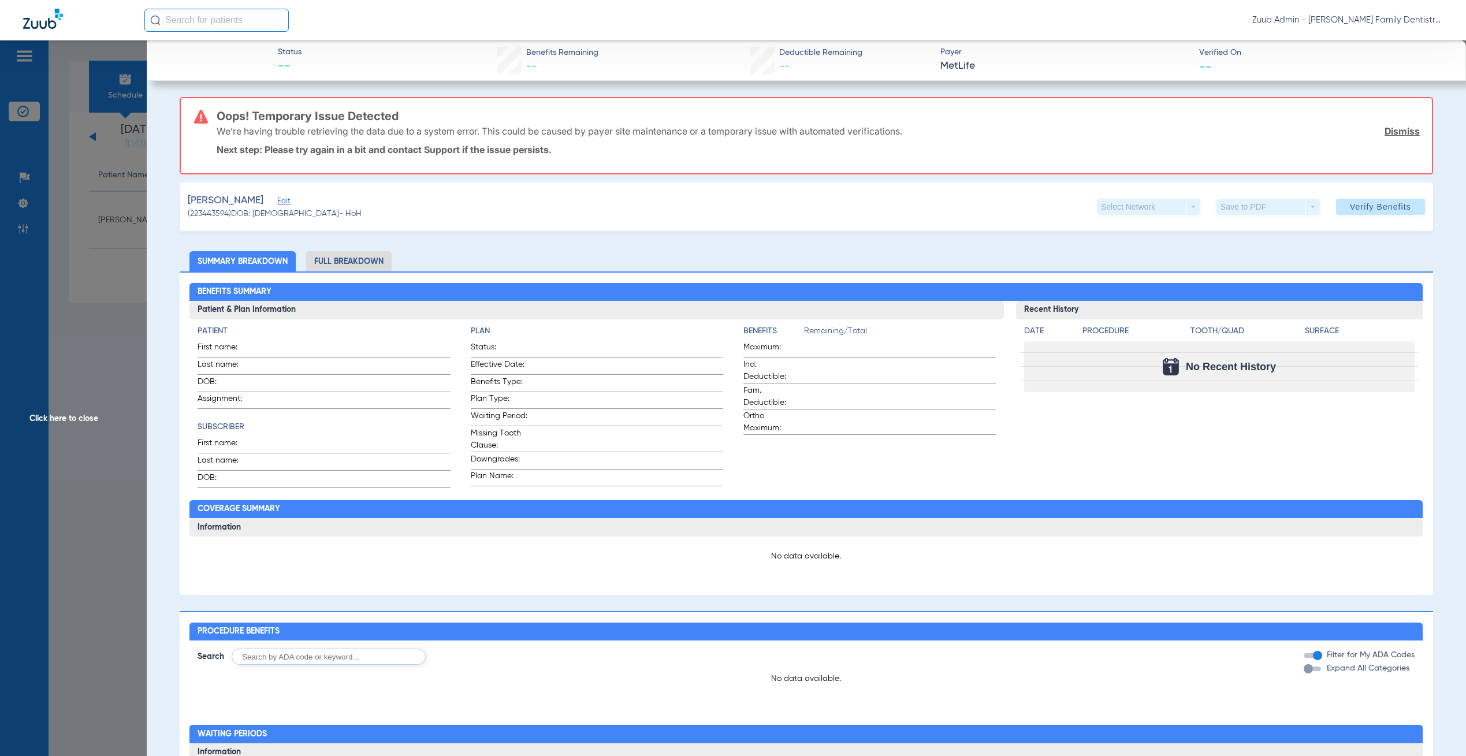
click at [277, 201] on span "Edit" at bounding box center [282, 202] width 10 height 11
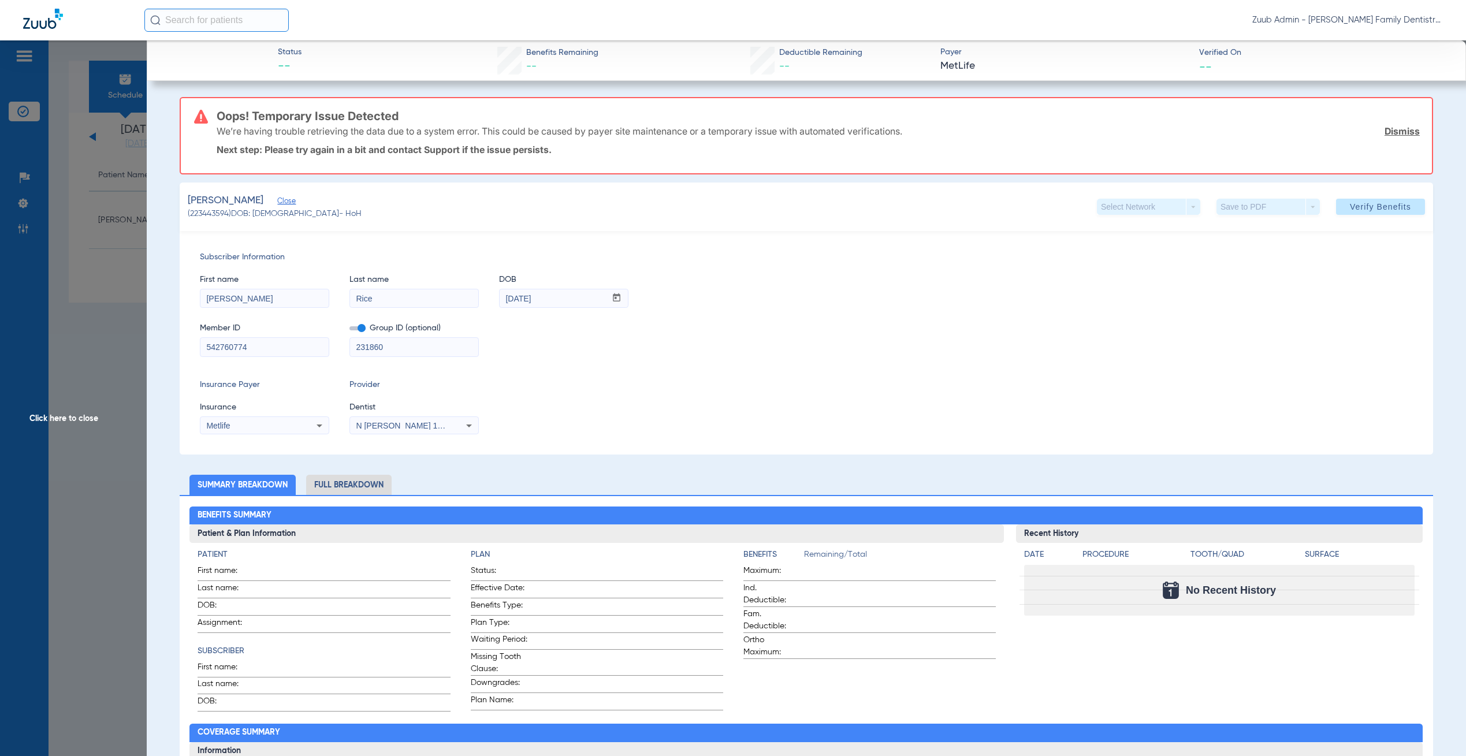
click at [122, 313] on span "Click here to close" at bounding box center [73, 418] width 147 height 756
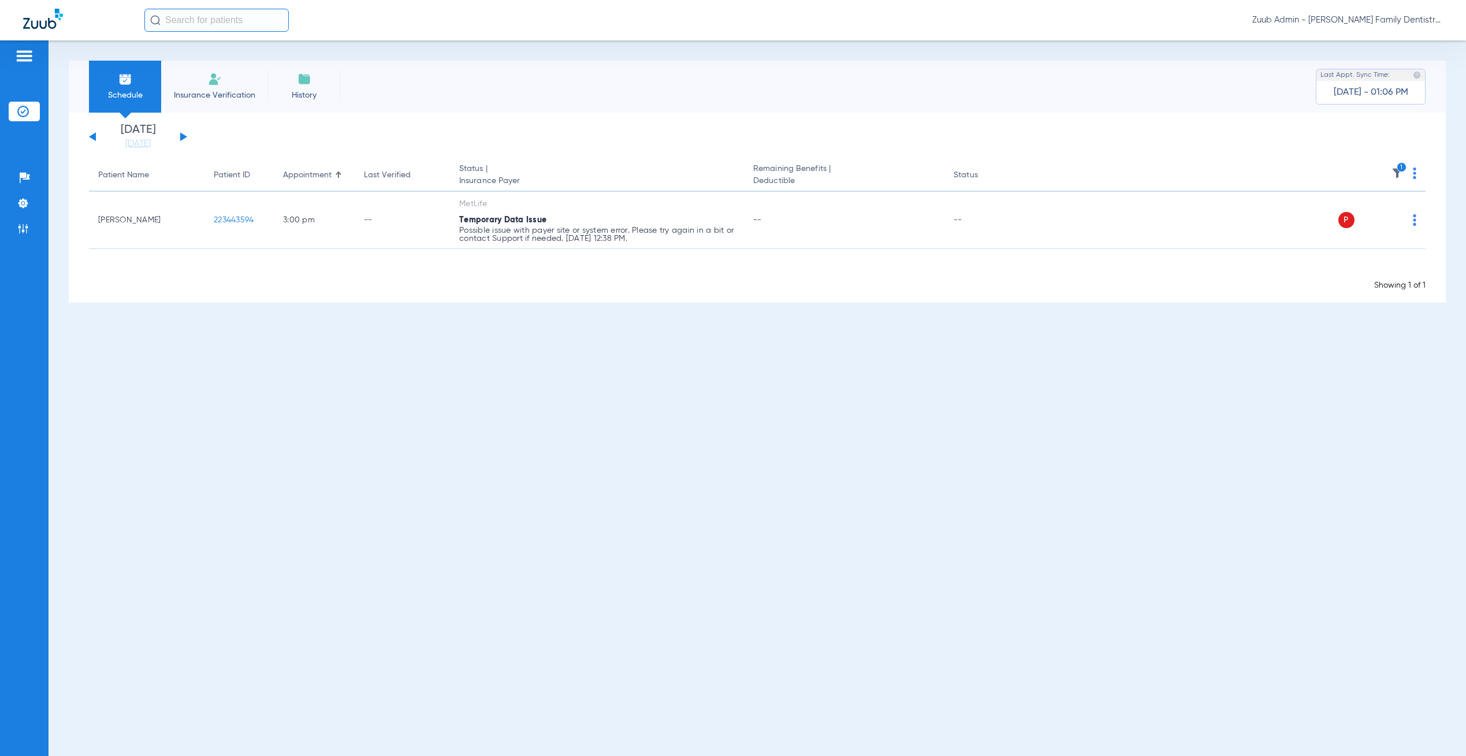
click at [181, 134] on button at bounding box center [183, 136] width 7 height 9
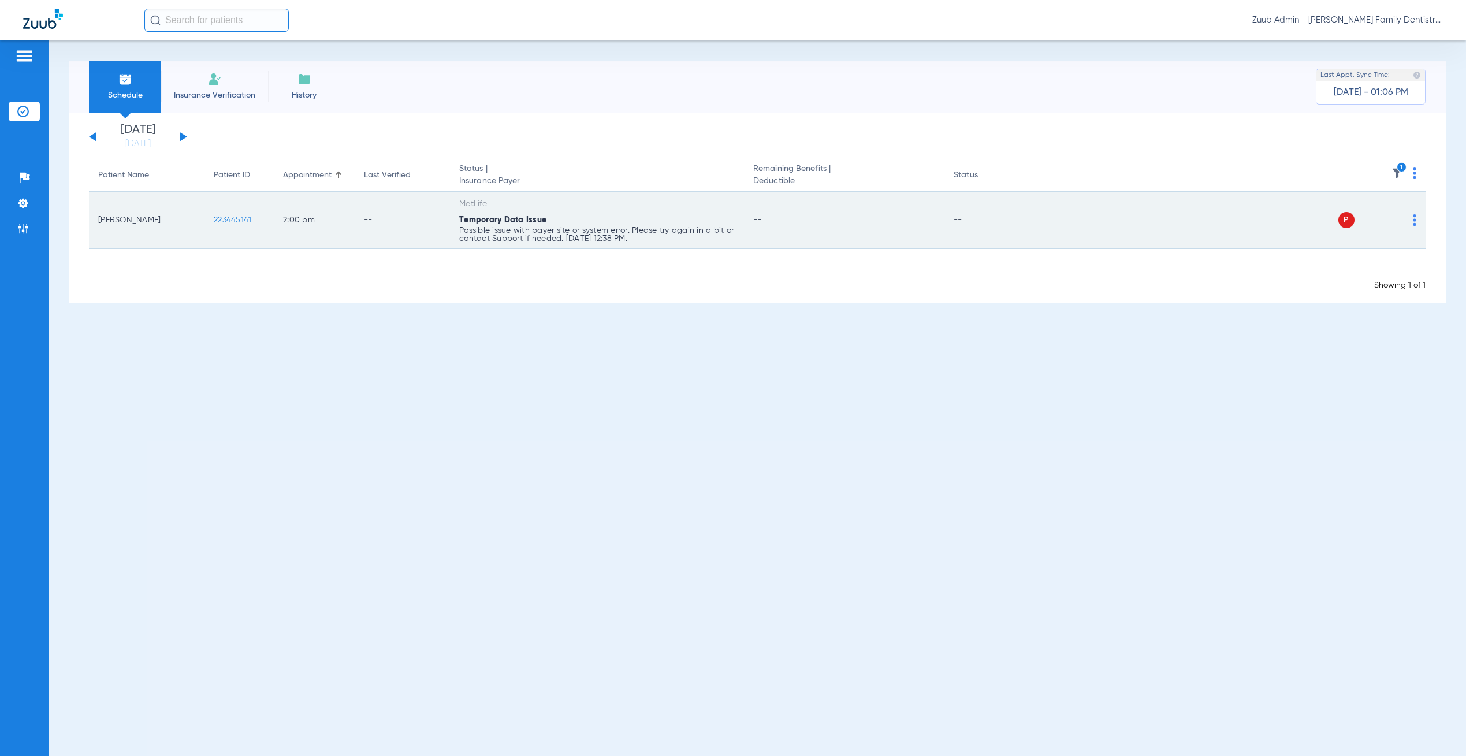
click at [228, 218] on span "223445141" at bounding box center [233, 220] width 38 height 8
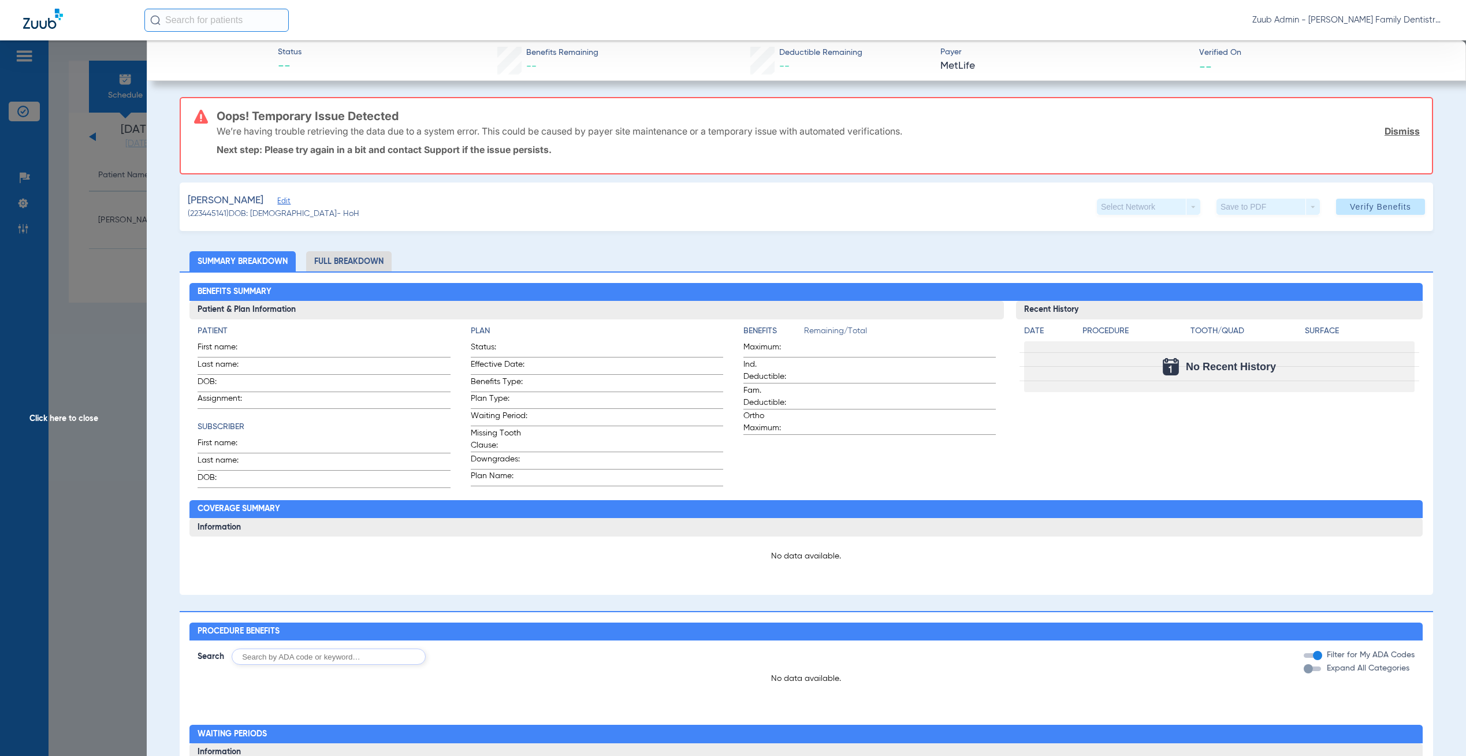
click at [277, 200] on span "Edit" at bounding box center [282, 202] width 10 height 11
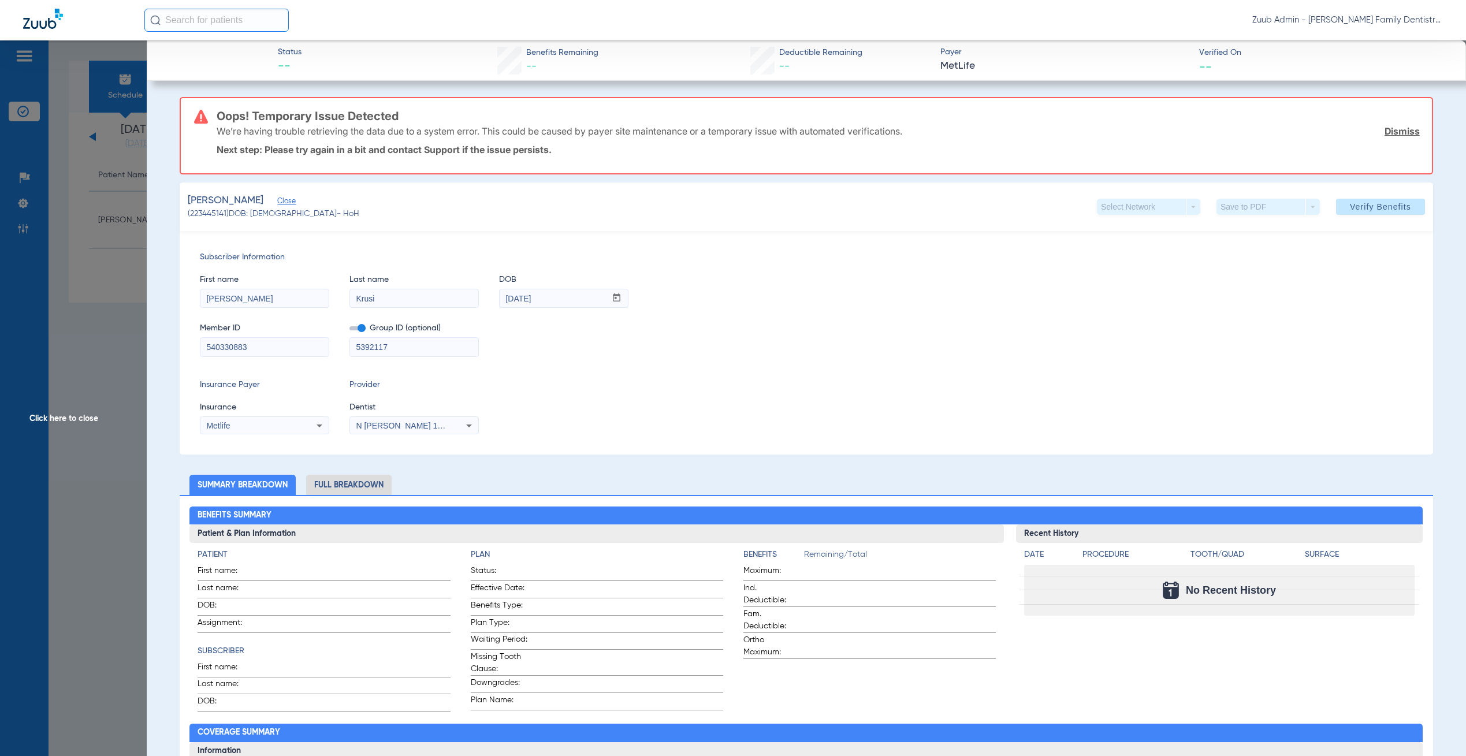
click at [122, 249] on span "Click here to close" at bounding box center [73, 418] width 147 height 756
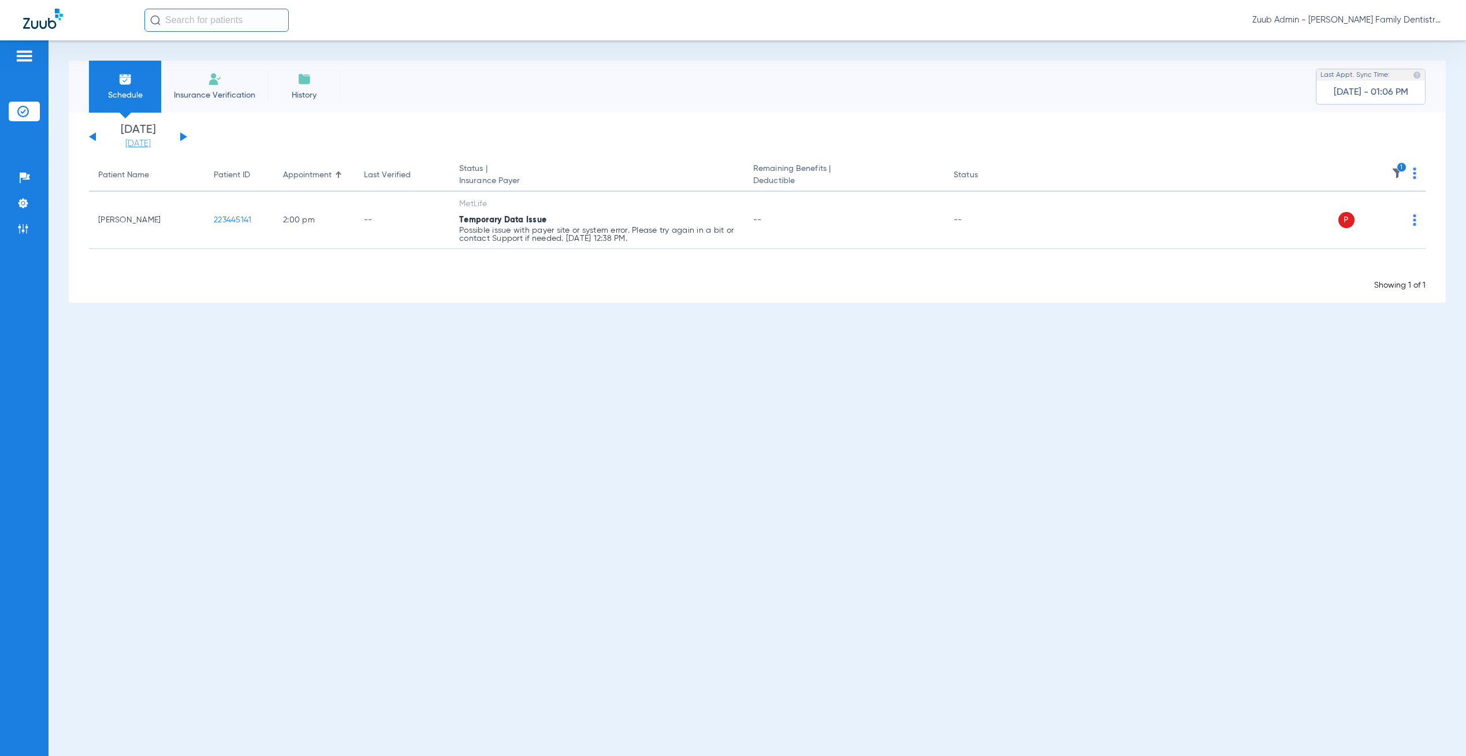
click at [131, 144] on link "[DATE]" at bounding box center [137, 144] width 69 height 12
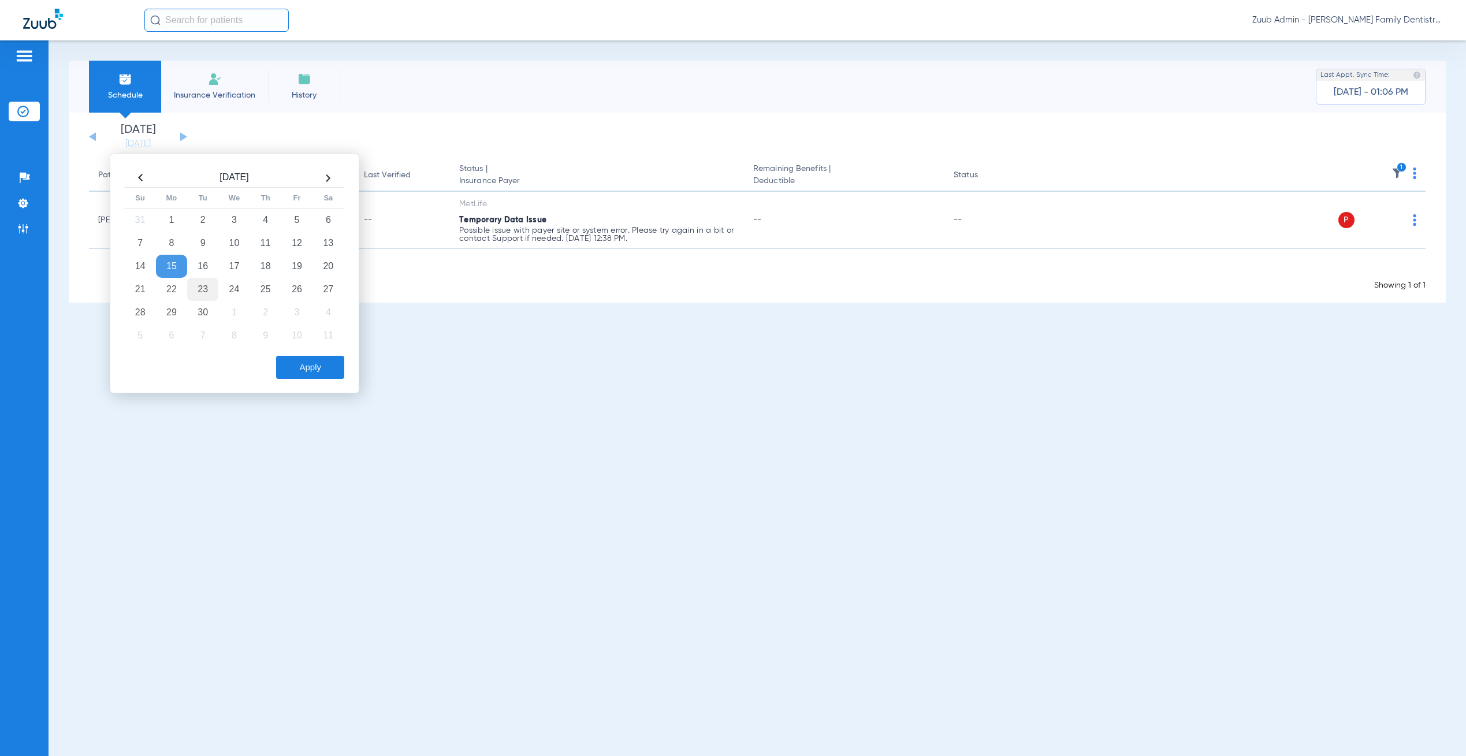
drag, startPoint x: 199, startPoint y: 267, endPoint x: 212, endPoint y: 288, distance: 24.9
click at [199, 267] on td "16" at bounding box center [202, 266] width 31 height 23
click at [323, 367] on button "Apply" at bounding box center [310, 367] width 68 height 23
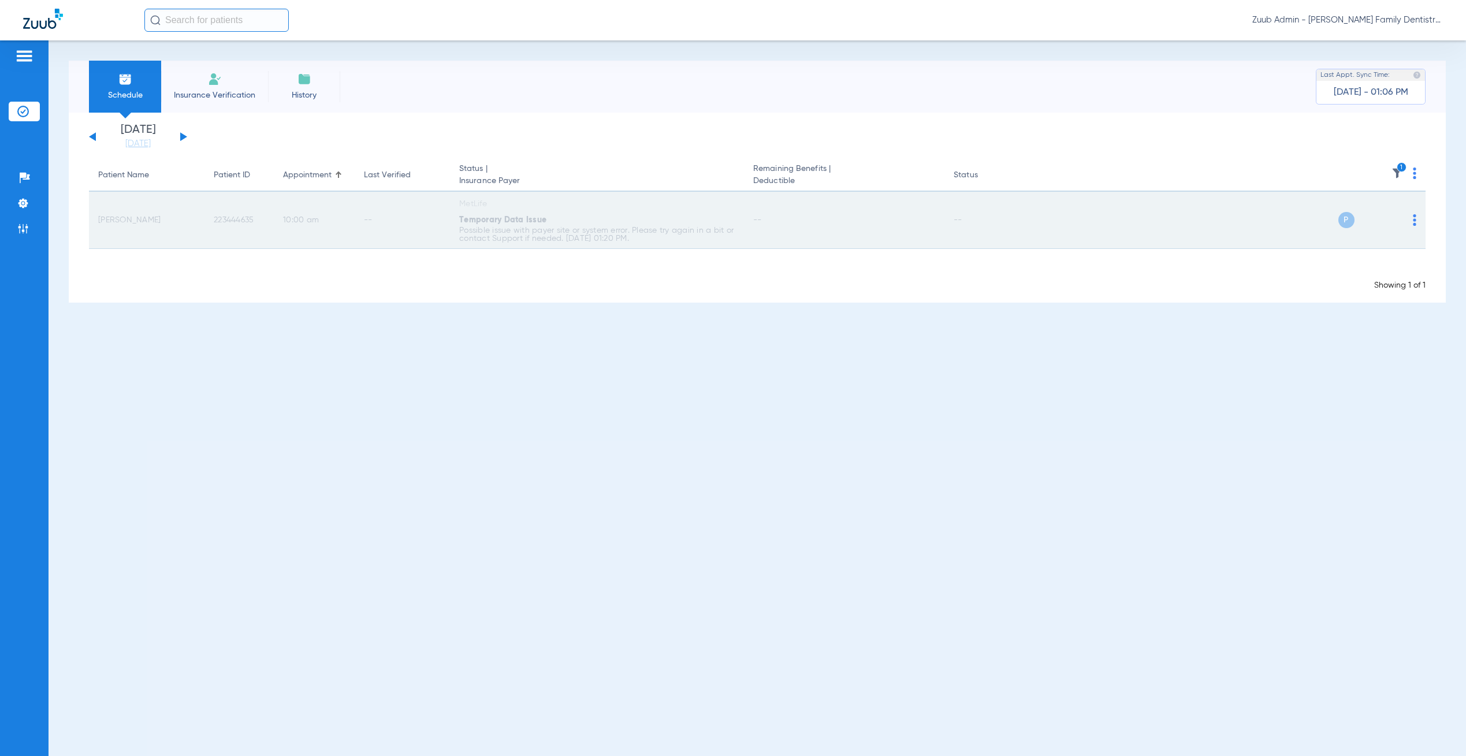
click at [242, 216] on span "223444635" at bounding box center [234, 220] width 40 height 8
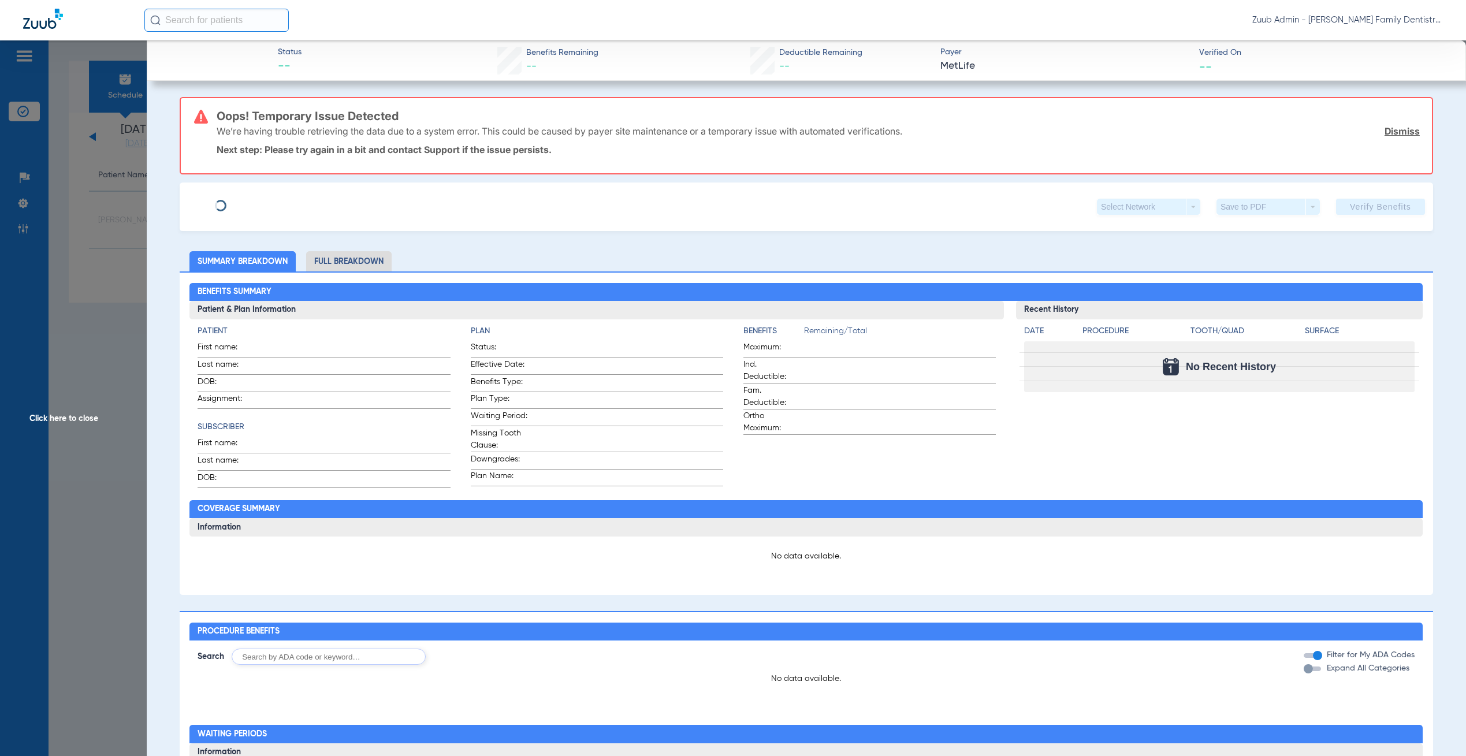
type input "[PERSON_NAME]"
type input "[DATE]"
type input "543293278"
type input "243856"
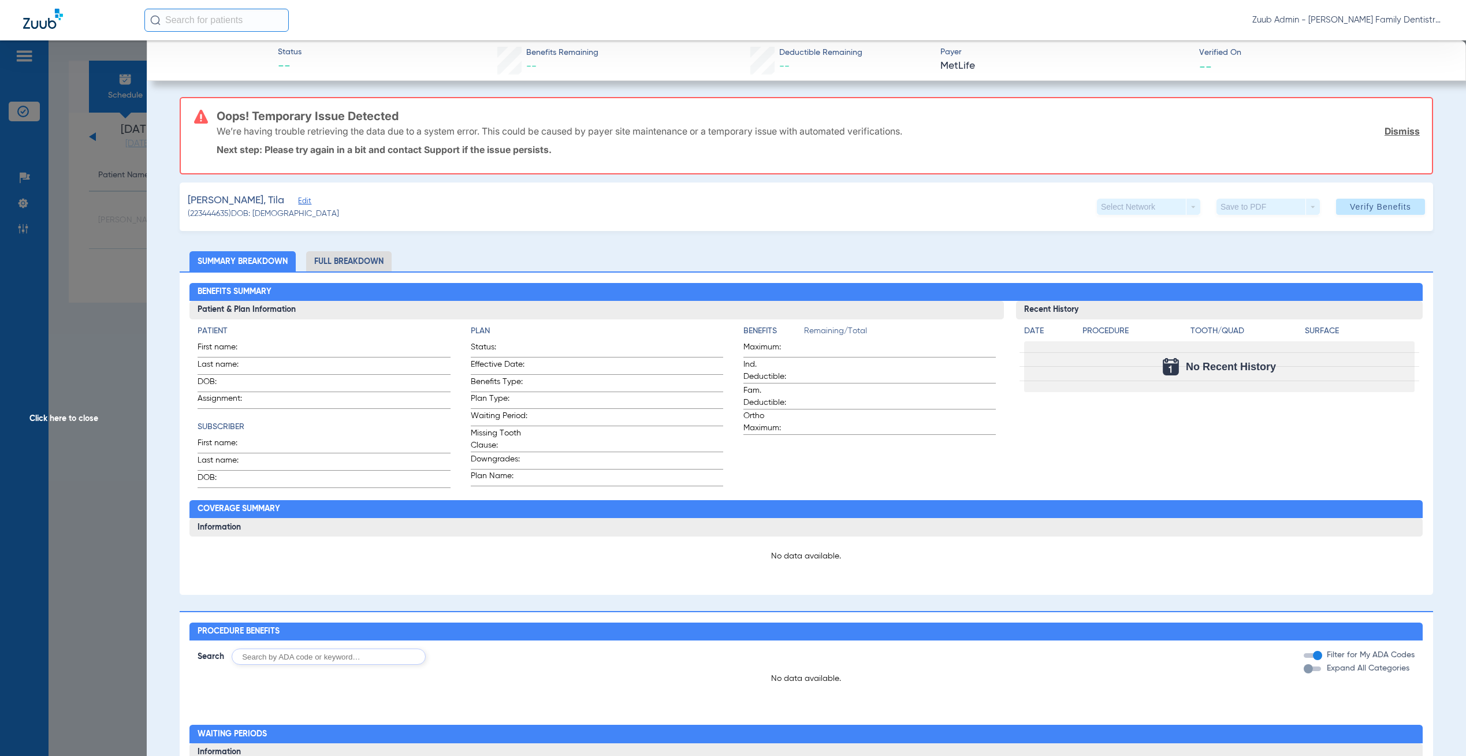
click at [298, 200] on span "Edit" at bounding box center [303, 202] width 10 height 11
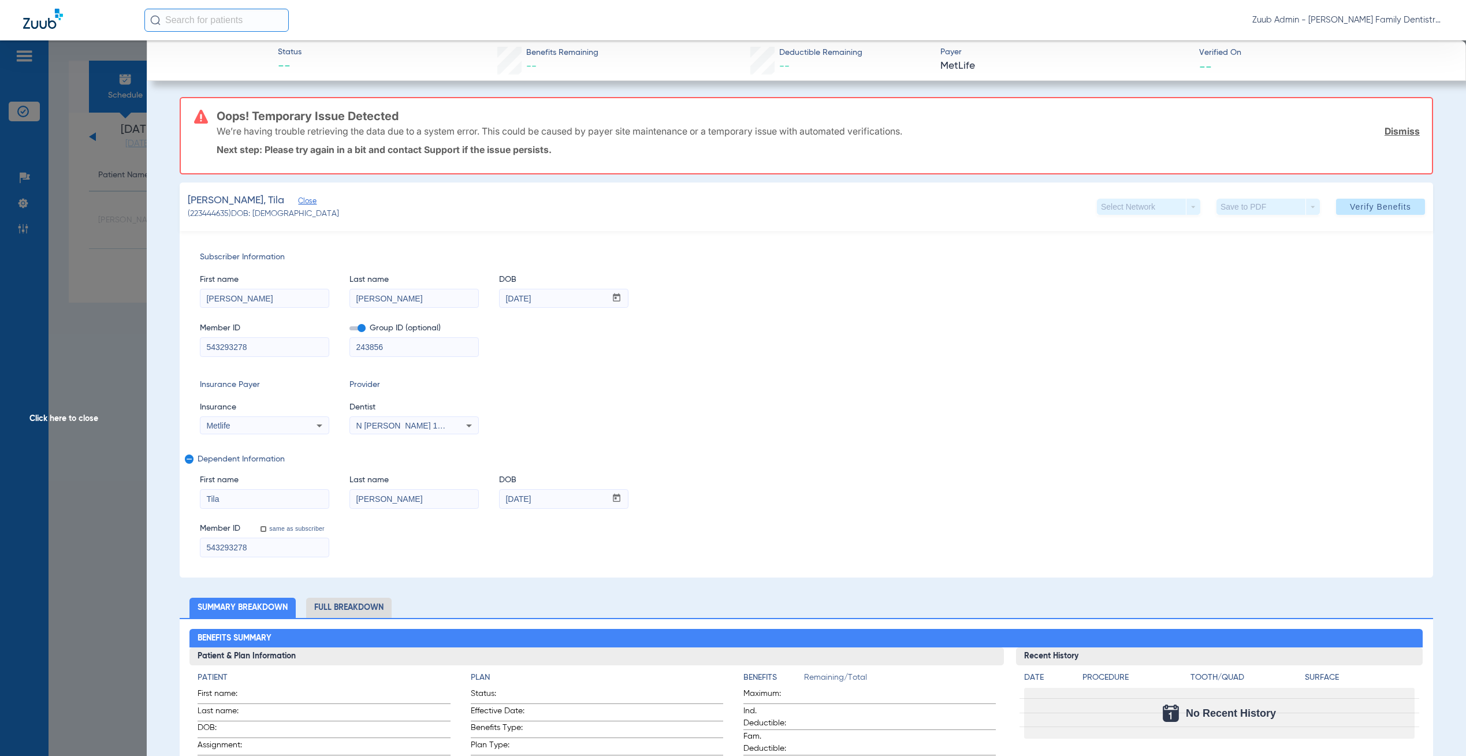
click at [417, 427] on span "N [PERSON_NAME] 1952393423" at bounding box center [417, 425] width 122 height 9
type input "[PERSON_NAME]"
click at [95, 192] on div at bounding box center [733, 378] width 1466 height 756
click at [125, 154] on span "Click here to close" at bounding box center [73, 418] width 147 height 756
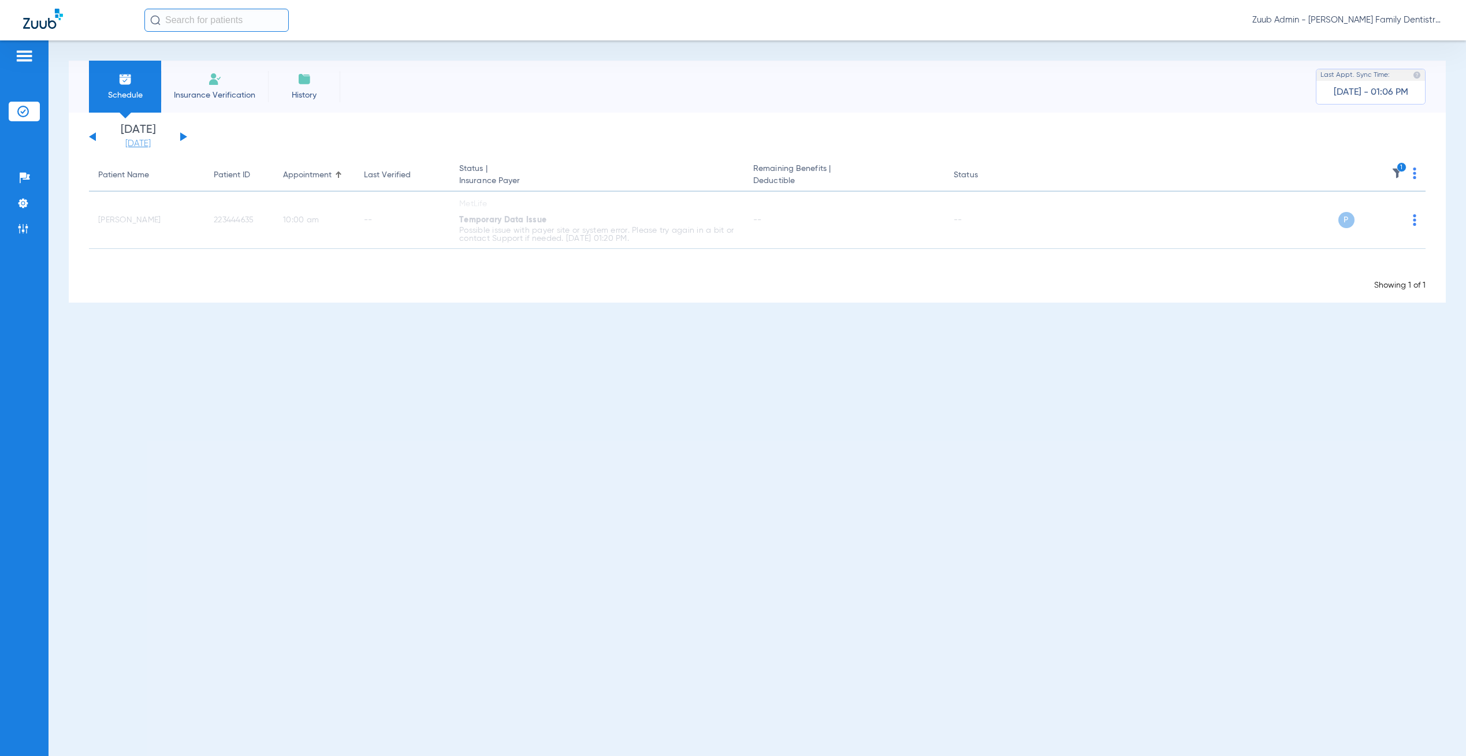
click at [134, 140] on link "[DATE]" at bounding box center [137, 144] width 69 height 12
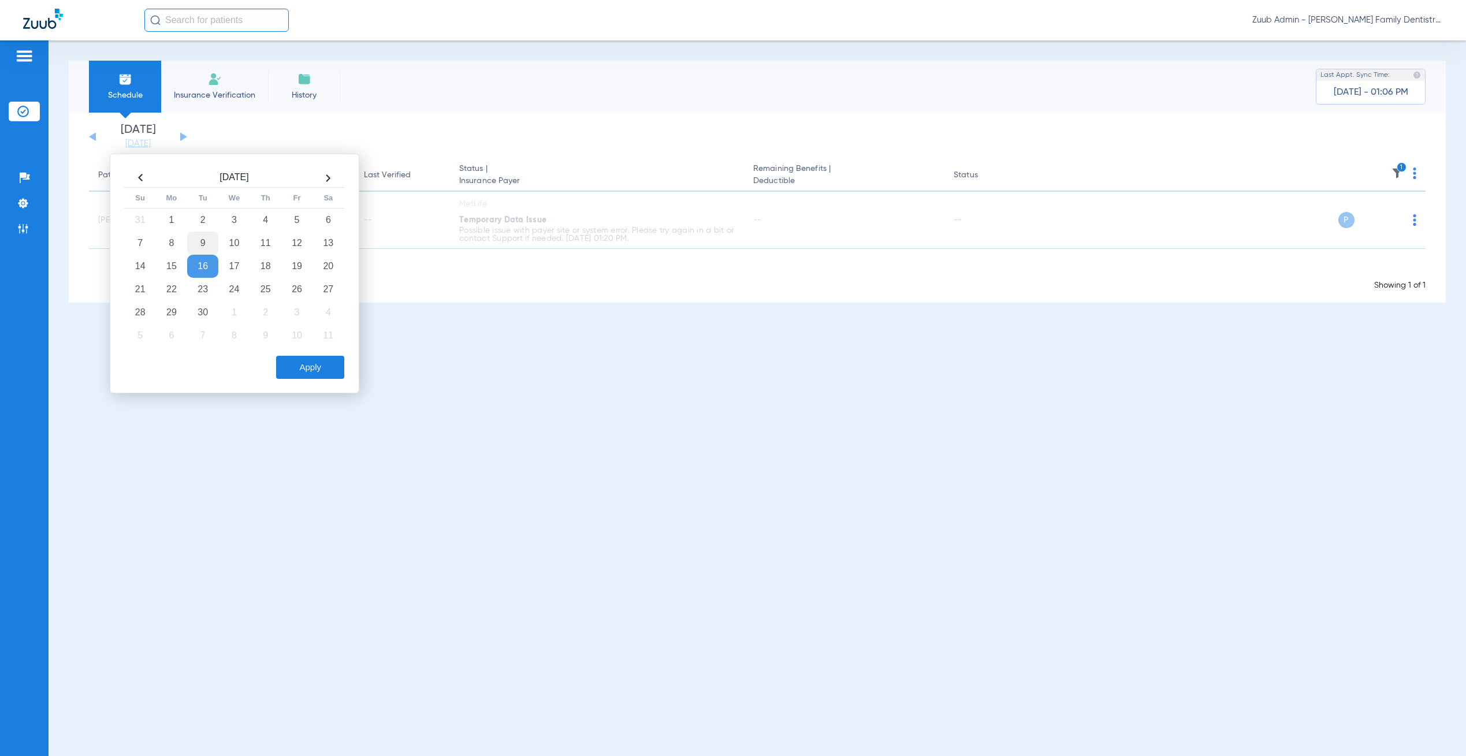
click at [201, 245] on td "9" at bounding box center [202, 243] width 31 height 23
click at [307, 373] on button "Apply" at bounding box center [310, 367] width 68 height 23
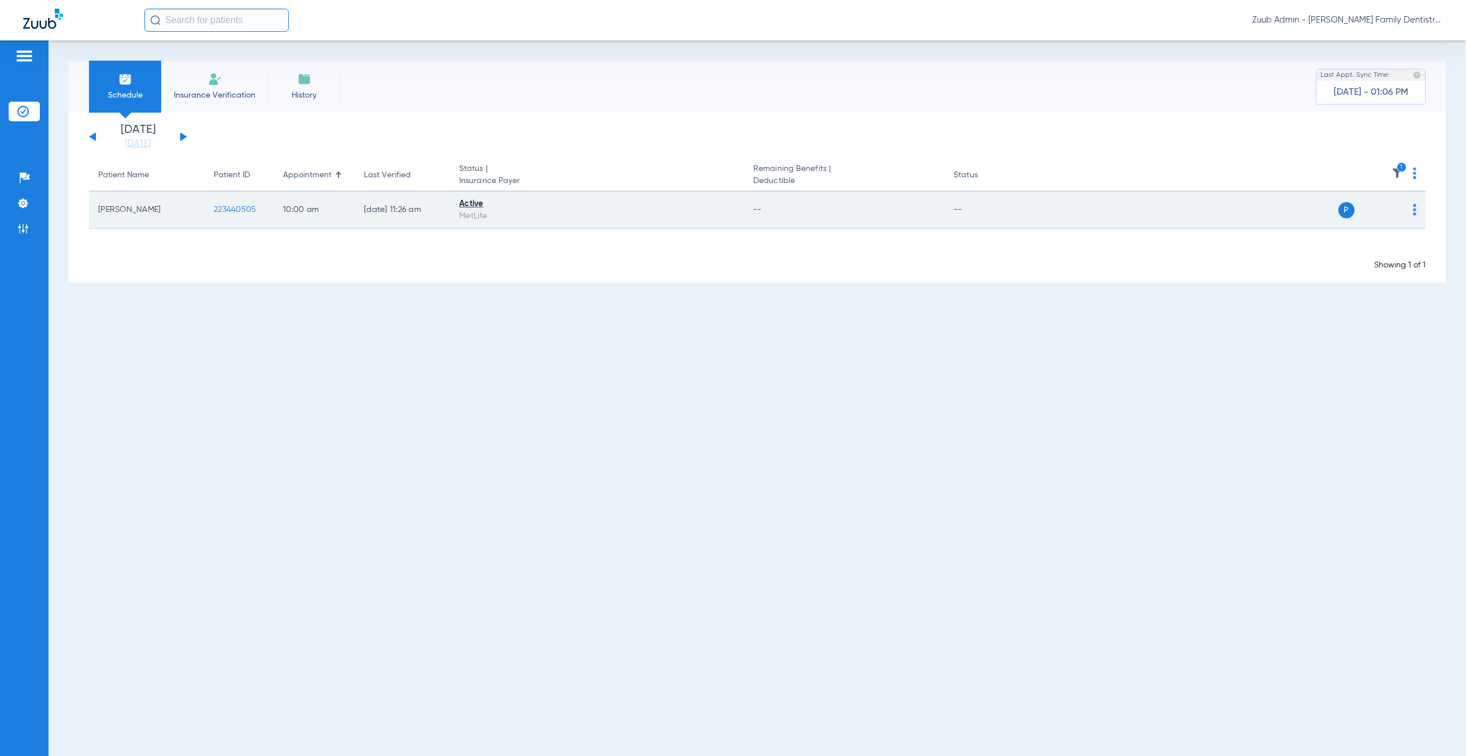
click at [243, 206] on span "223440505" at bounding box center [235, 210] width 42 height 8
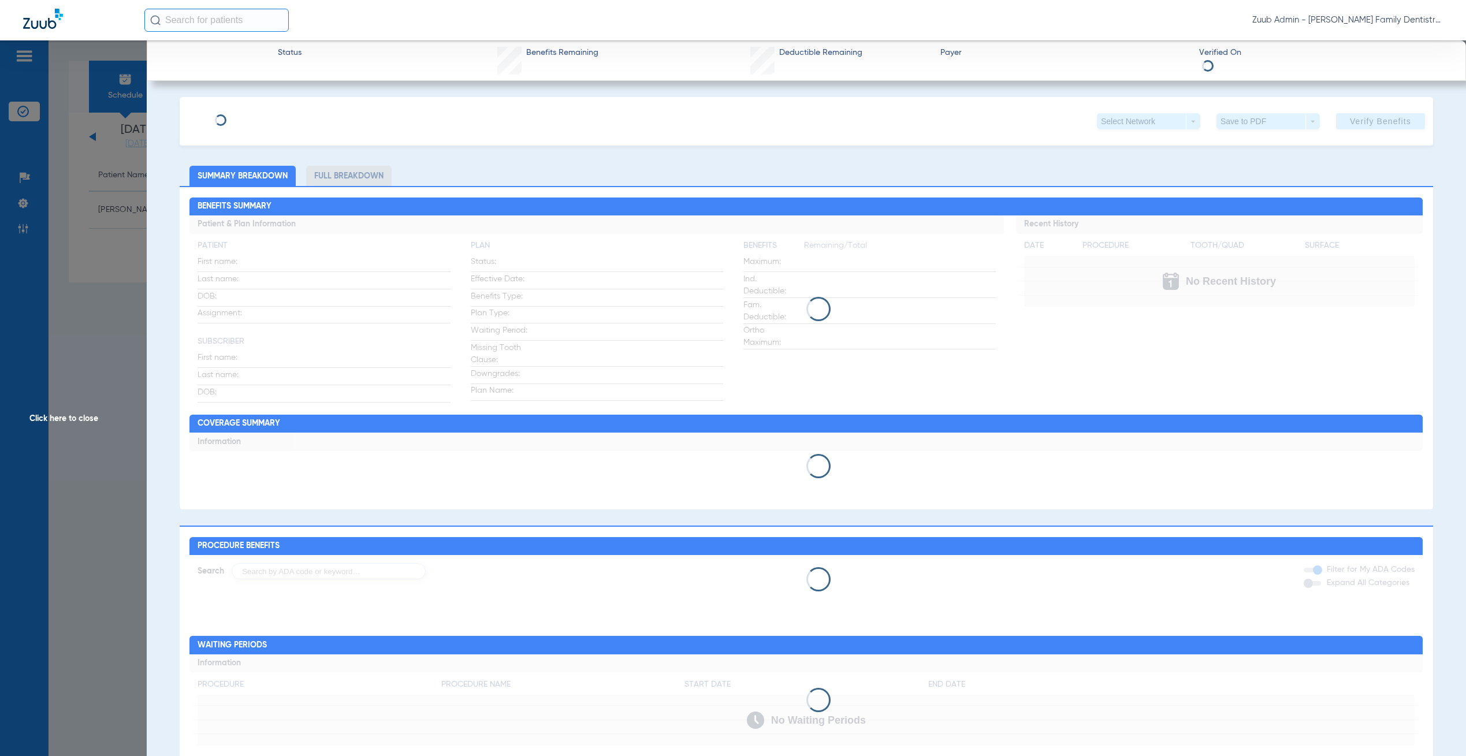
type input "[PERSON_NAME]"
type input "Tedmus"
type input "[DATE]"
type input "623145163"
type input "239933"
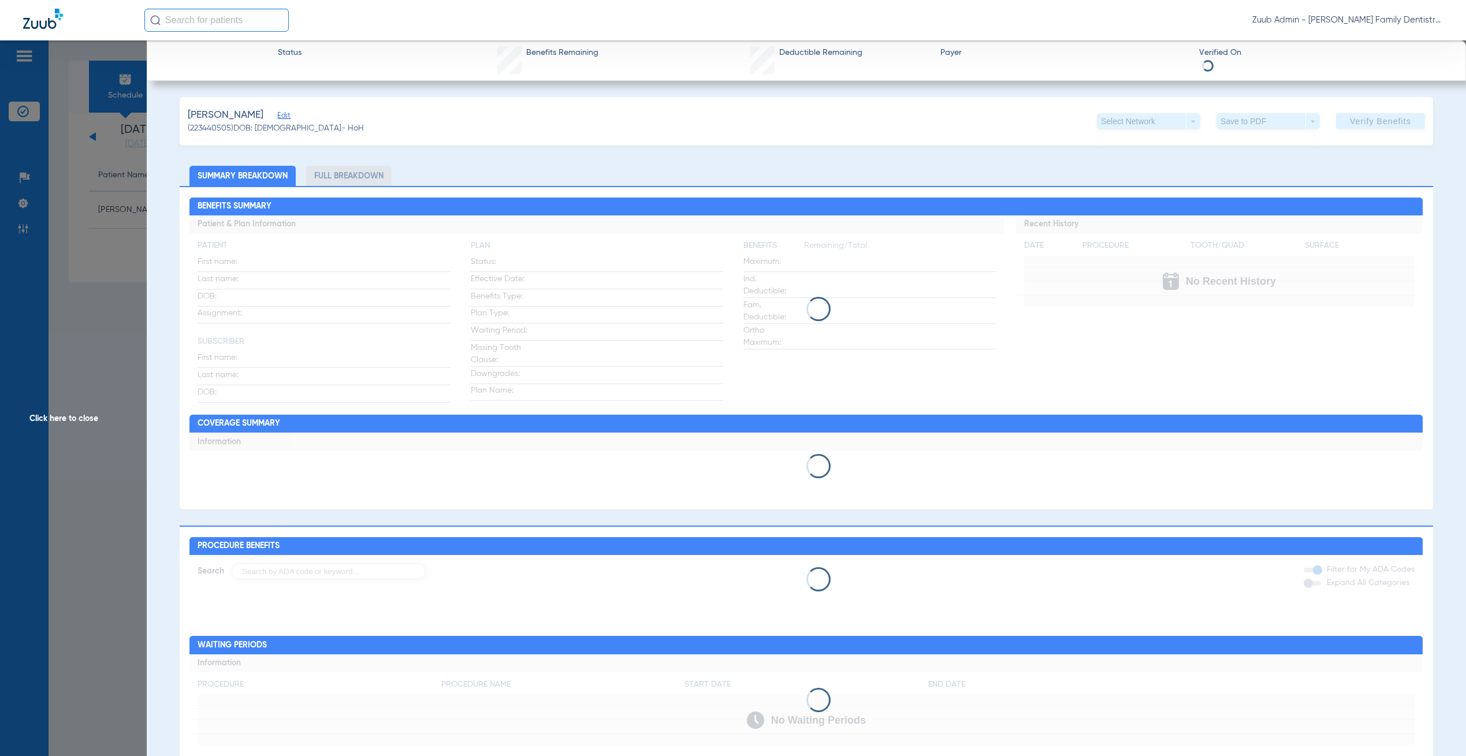
click at [285, 115] on span "Edit" at bounding box center [282, 116] width 10 height 11
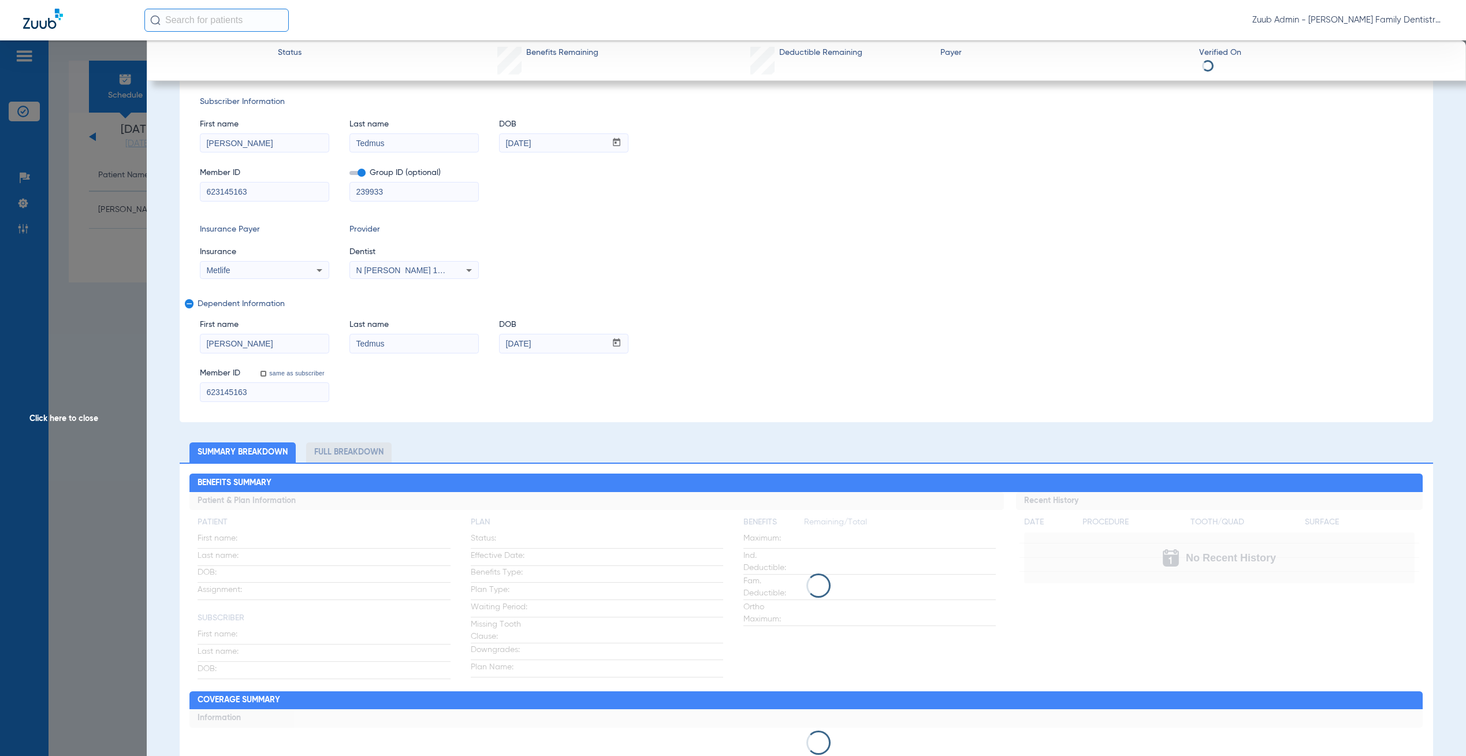
scroll to position [72, 0]
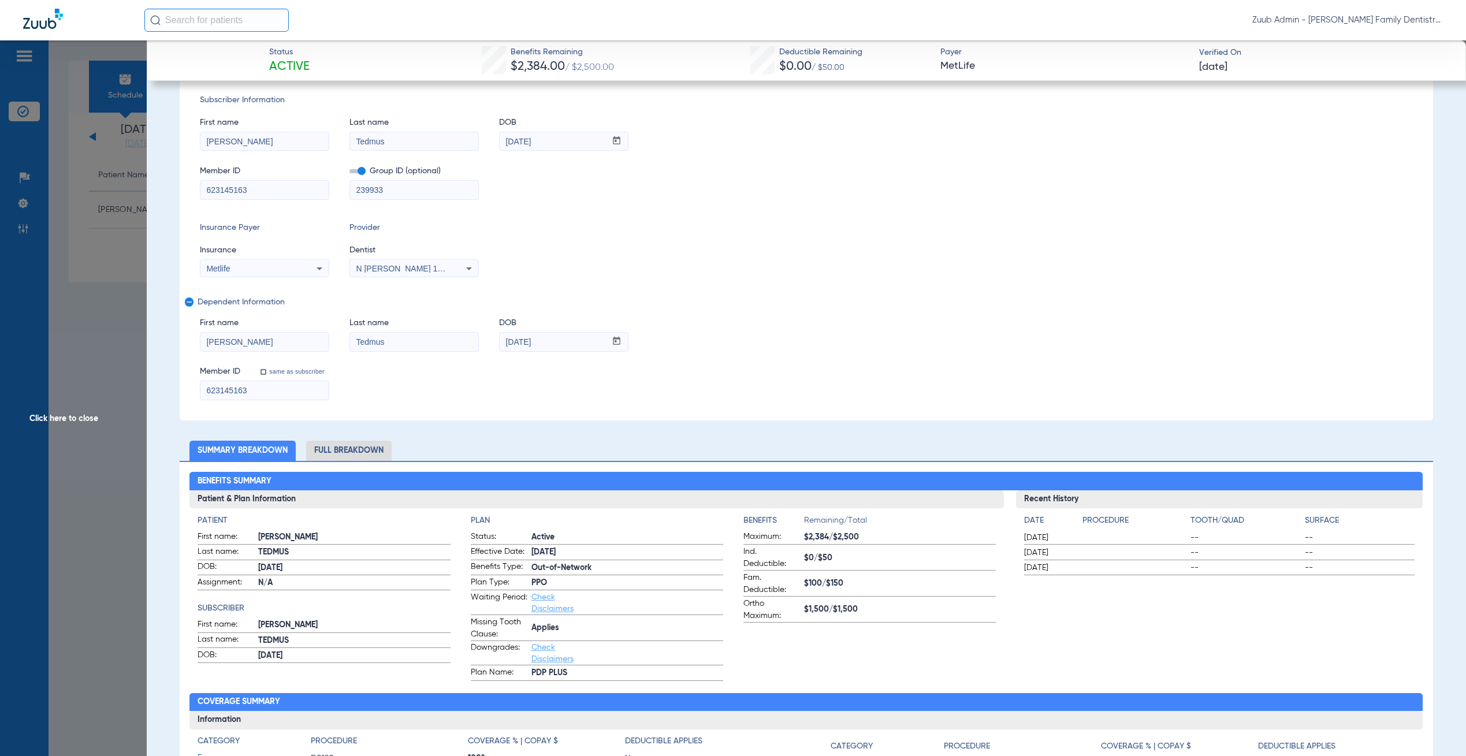
click at [357, 450] on li "Full Breakdown" at bounding box center [348, 451] width 85 height 20
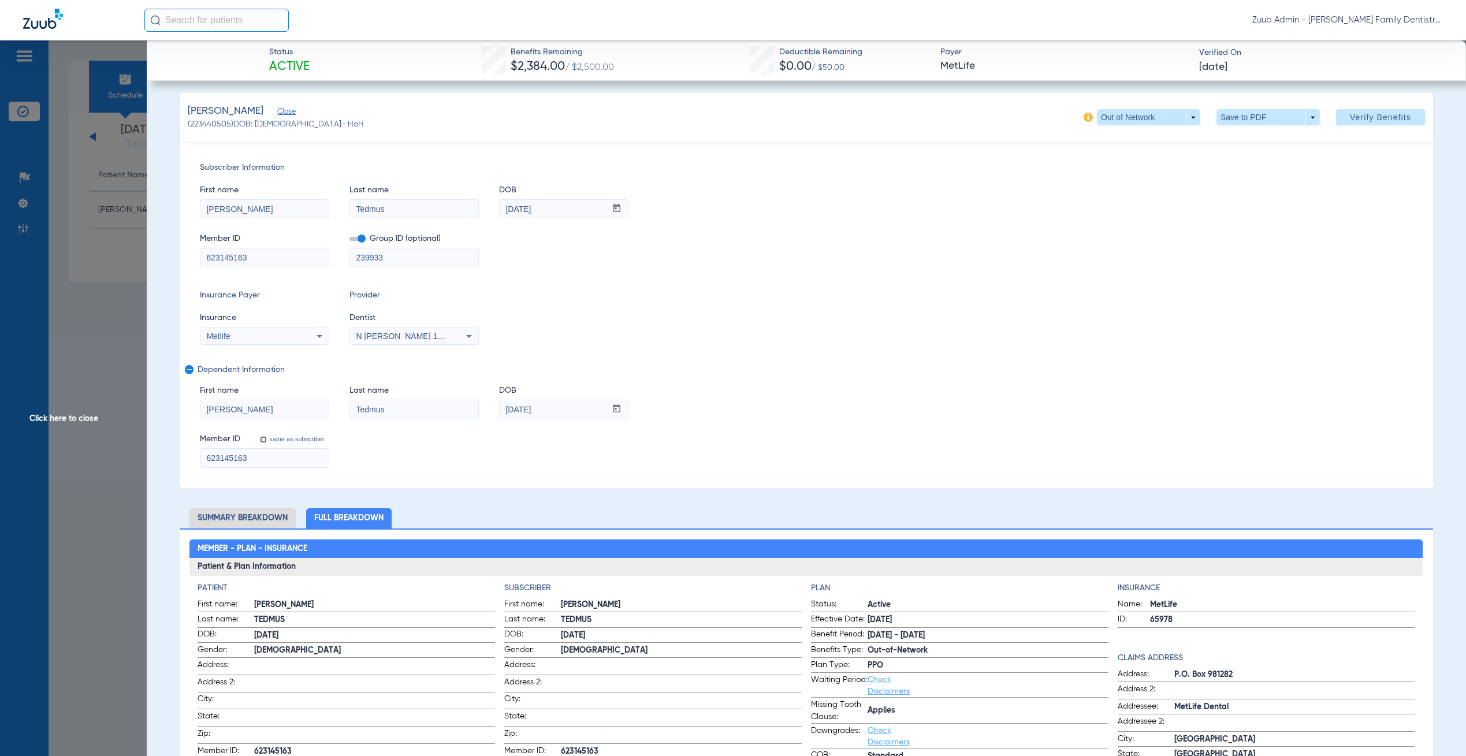
scroll to position [0, 0]
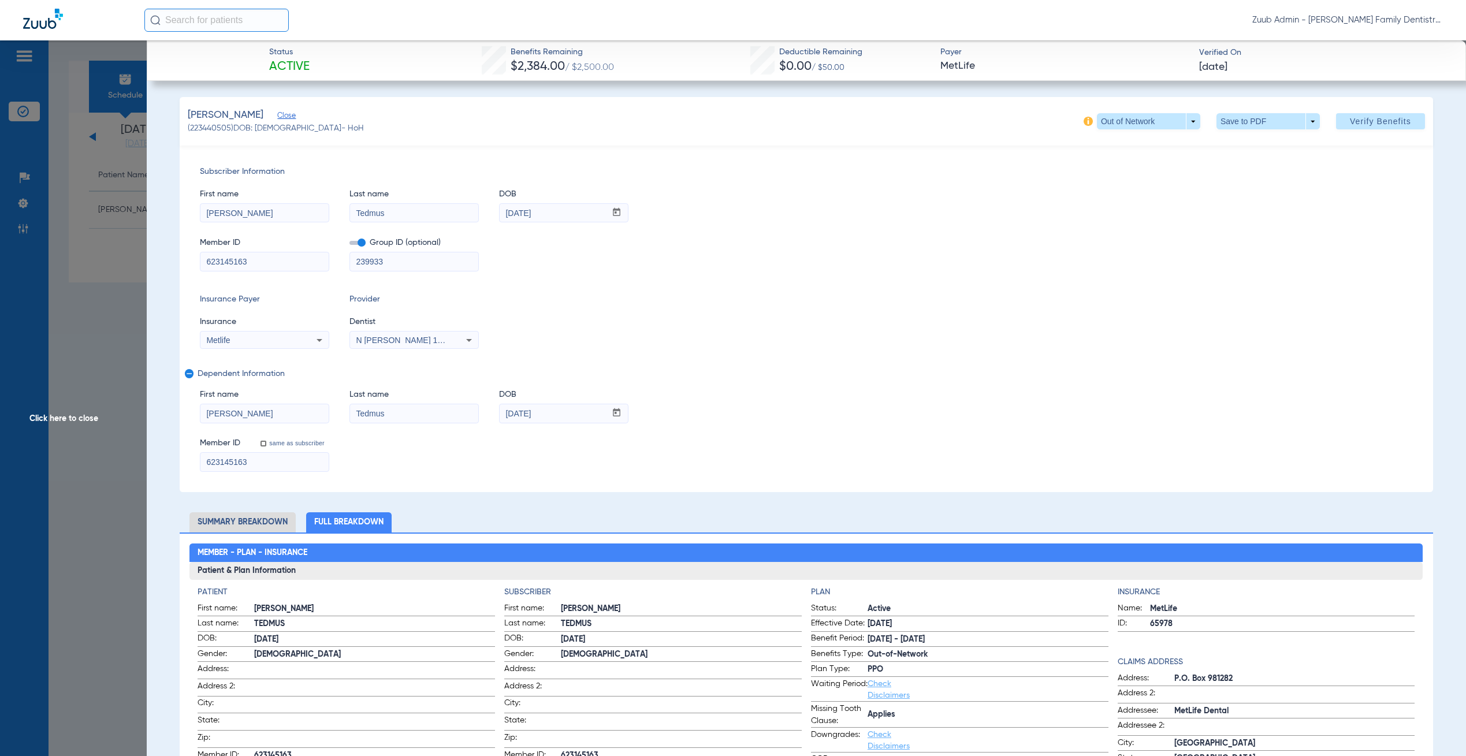
click at [94, 238] on span "Click here to close" at bounding box center [73, 418] width 147 height 756
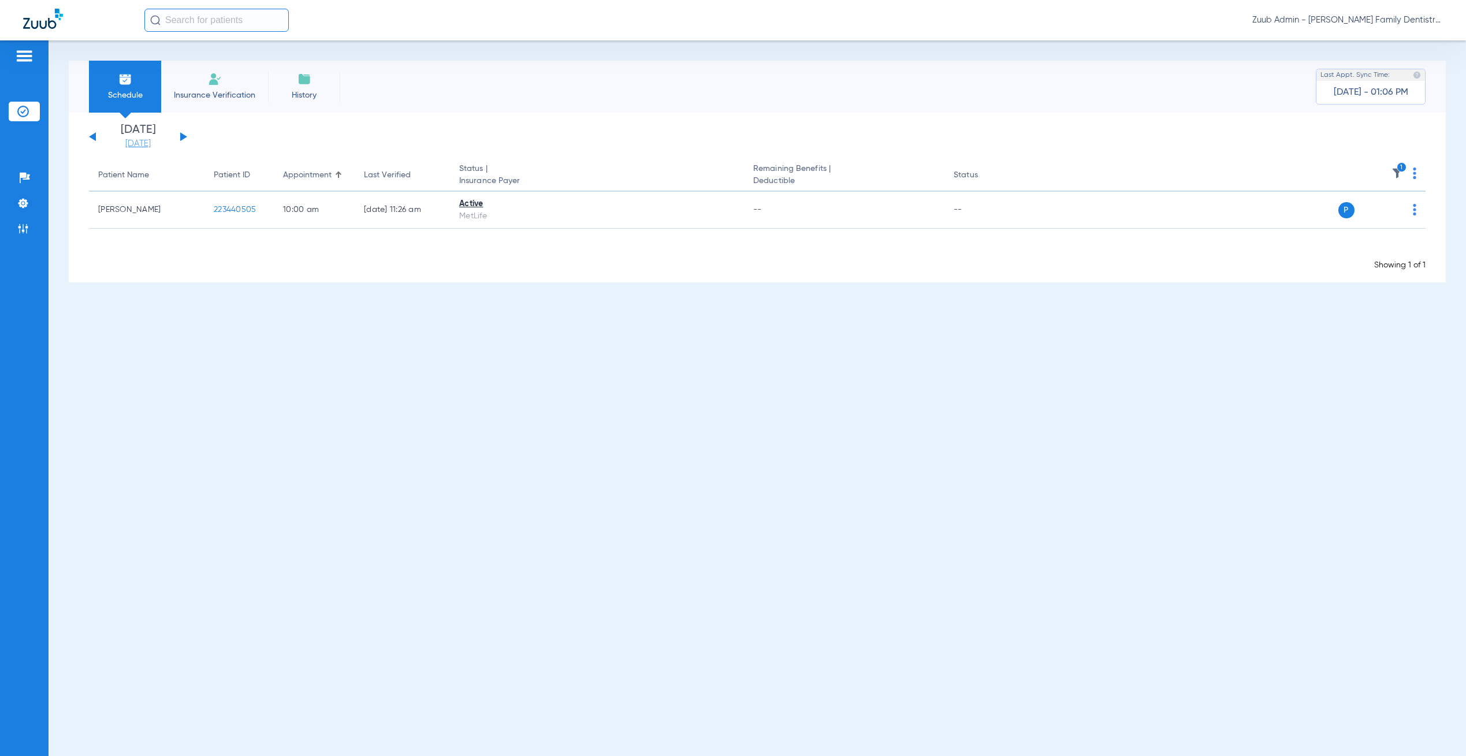
click at [131, 141] on link "[DATE]" at bounding box center [137, 144] width 69 height 12
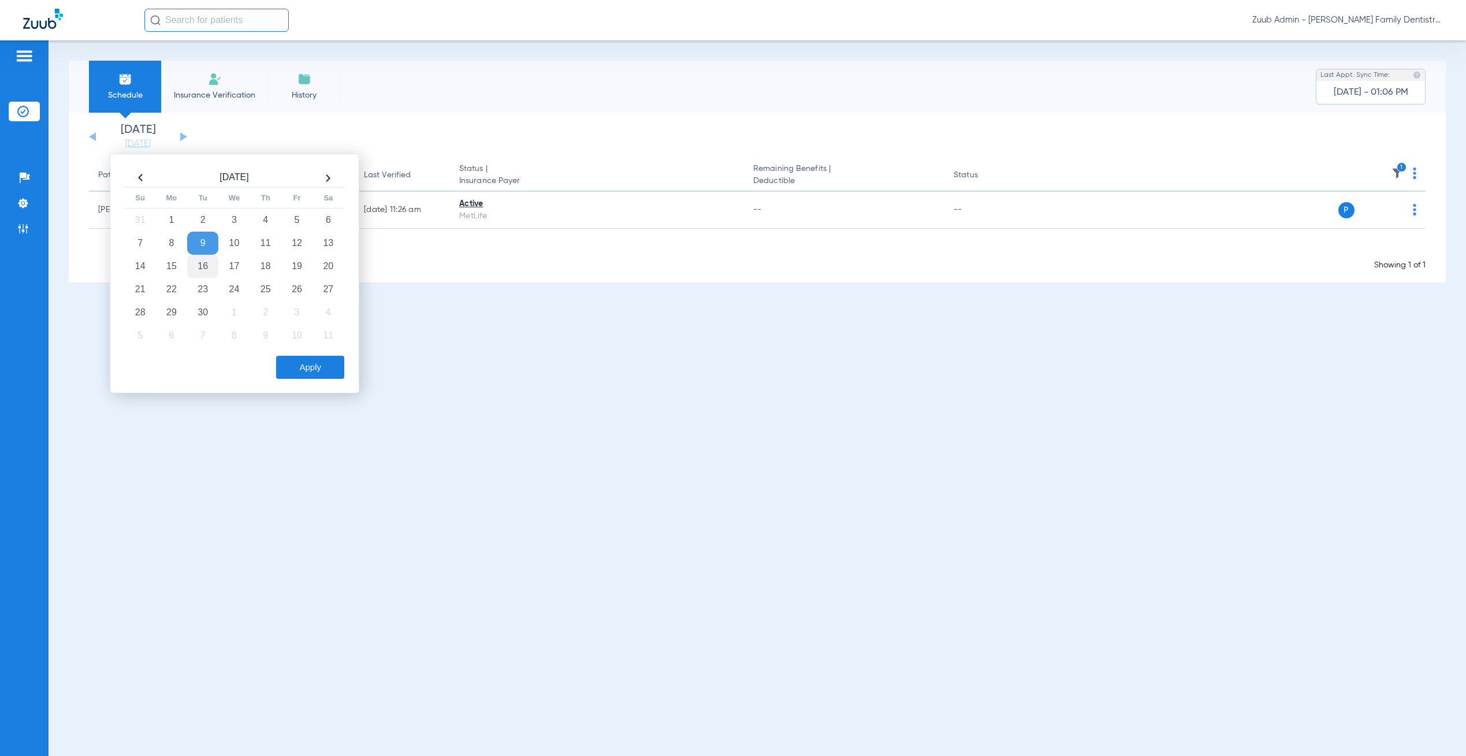
click at [195, 270] on td "16" at bounding box center [202, 266] width 31 height 23
click at [339, 372] on button "Apply" at bounding box center [310, 367] width 68 height 23
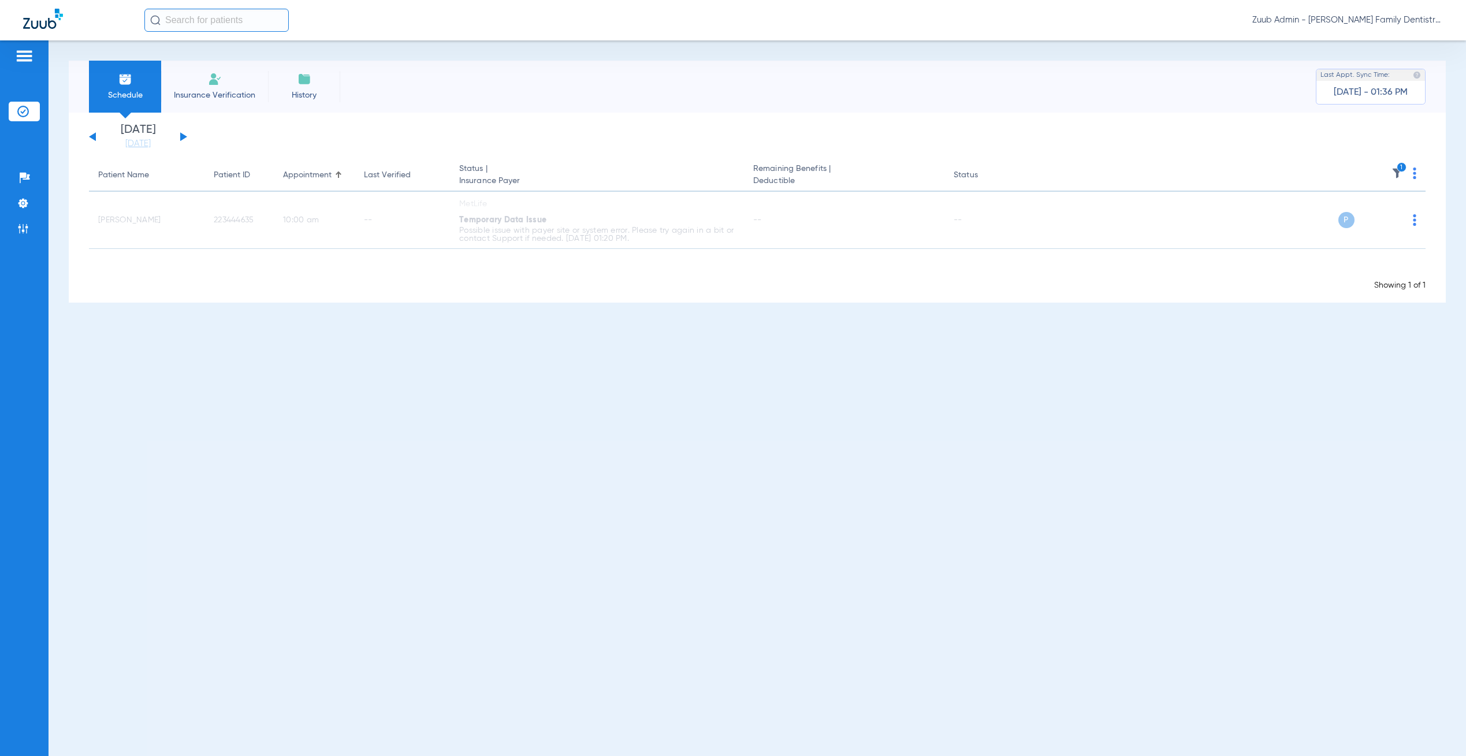
drag, startPoint x: 333, startPoint y: 307, endPoint x: 223, endPoint y: 377, distance: 130.9
click at [332, 307] on div "Schedule Insurance Verification History Last Appt. Sync Time: [DATE] - 01:36 PM…" at bounding box center [757, 397] width 1417 height 715
click at [40, 200] on div "Patients Insurance Verification Setup Help Center Settings Admin" at bounding box center [24, 418] width 49 height 756
click at [32, 203] on li "Settings" at bounding box center [24, 203] width 31 height 20
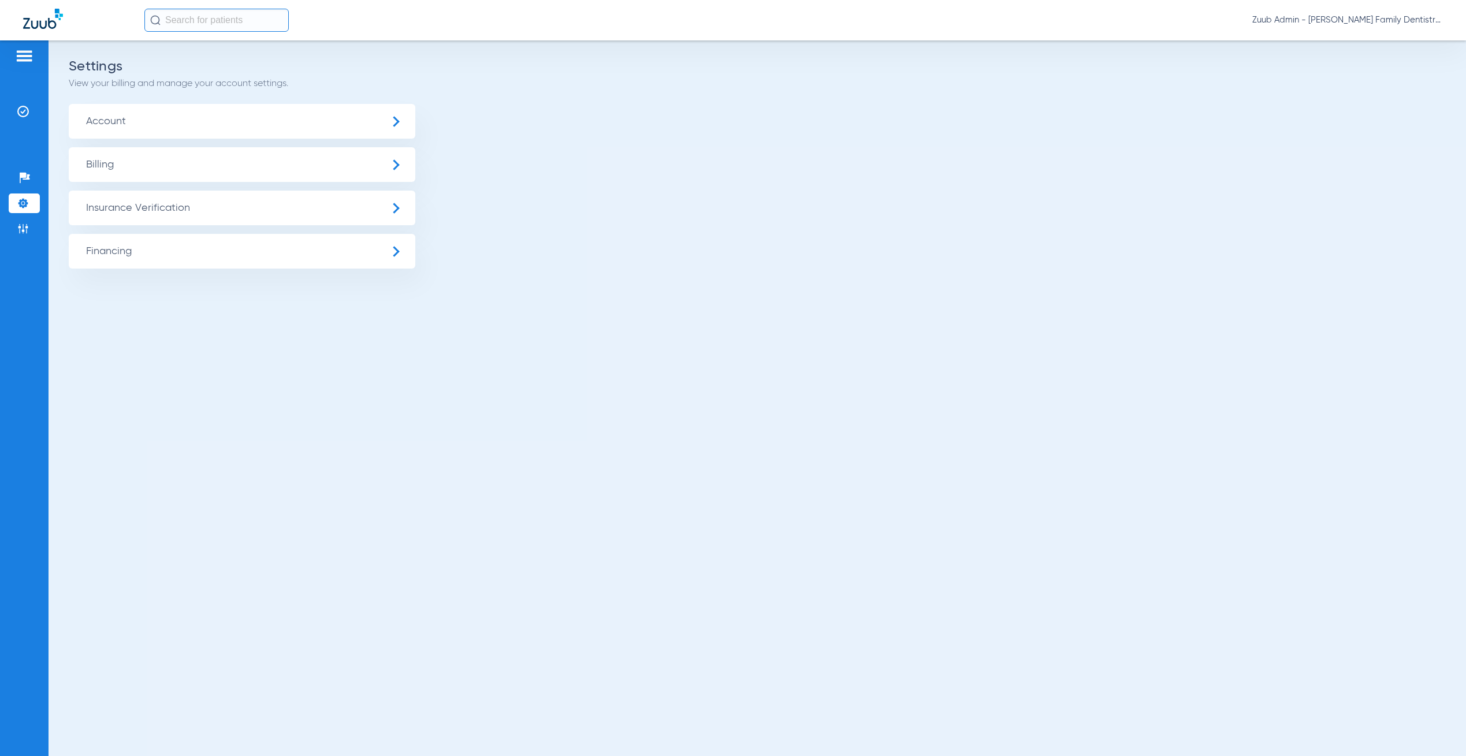
drag, startPoint x: 146, startPoint y: 202, endPoint x: 161, endPoint y: 215, distance: 19.6
click at [147, 203] on span "Insurance Verification" at bounding box center [242, 208] width 346 height 35
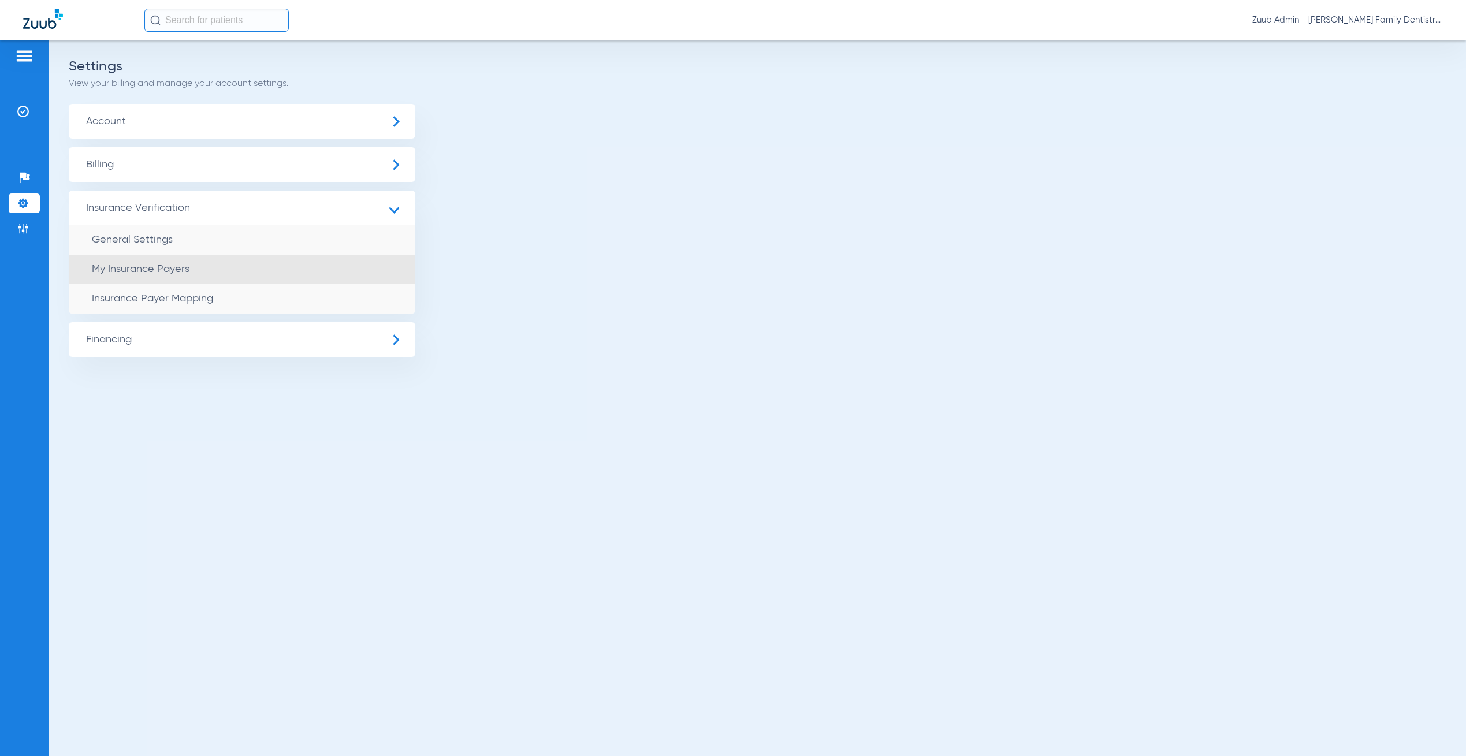
click at [207, 270] on li "My Insurance Payers" at bounding box center [242, 269] width 346 height 29
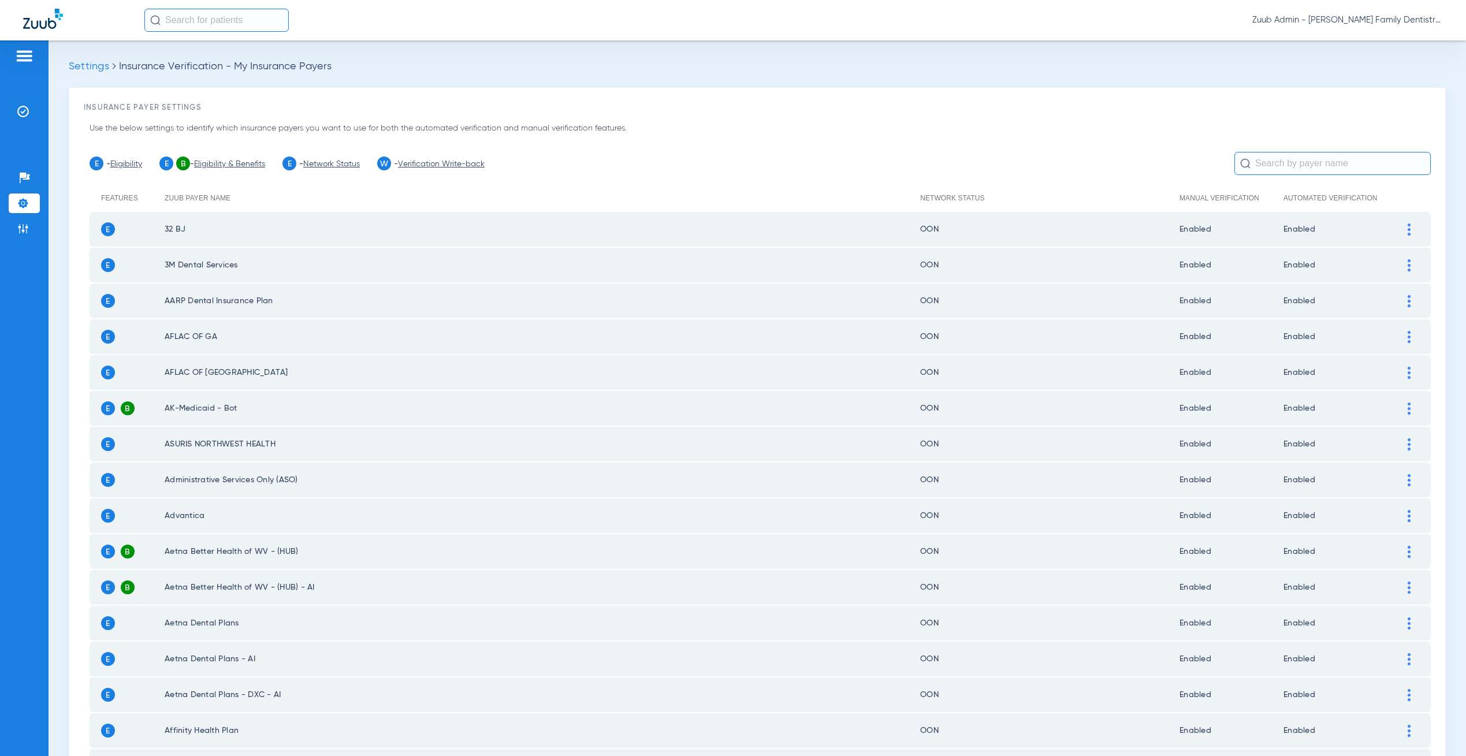
click at [1313, 153] on input "text" at bounding box center [1332, 163] width 196 height 23
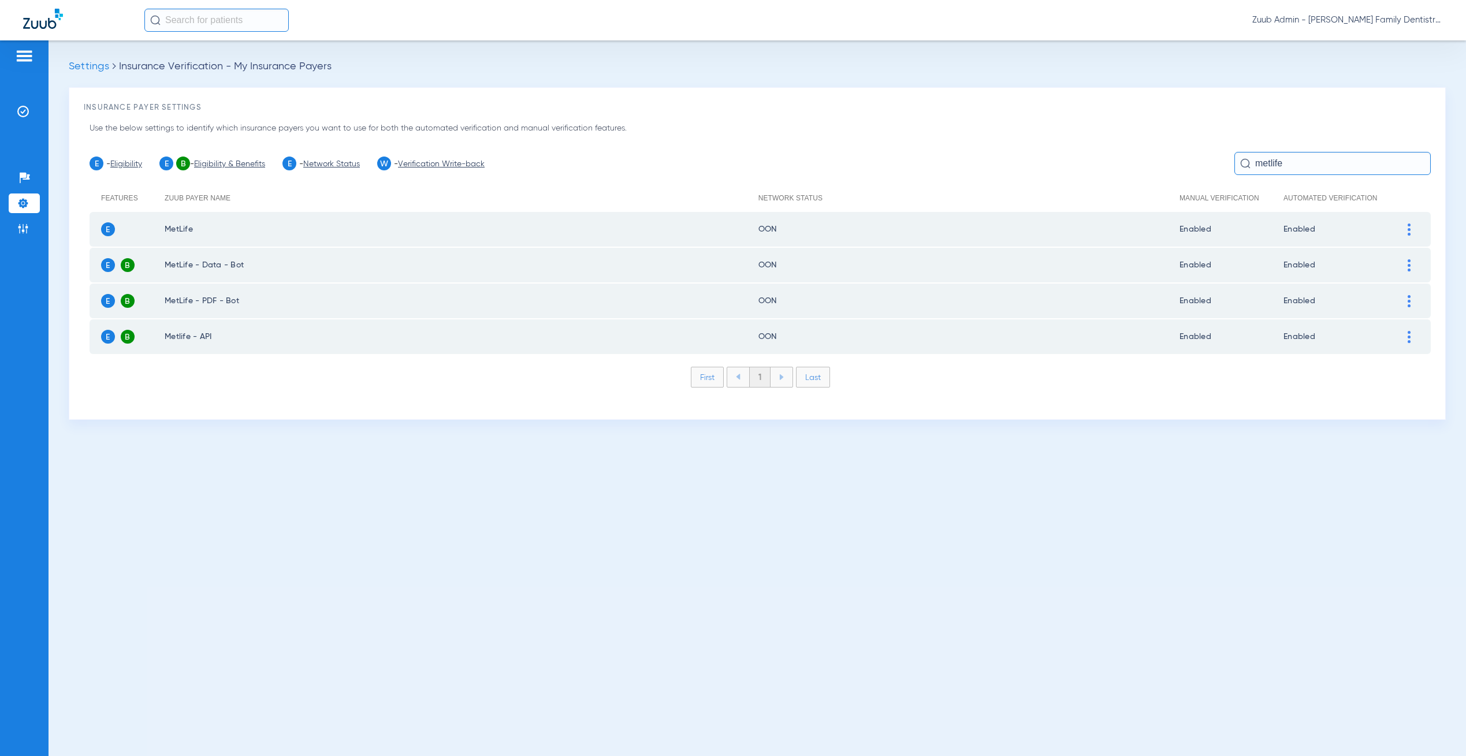
type input "metlife"
click at [24, 198] on img at bounding box center [23, 203] width 12 height 12
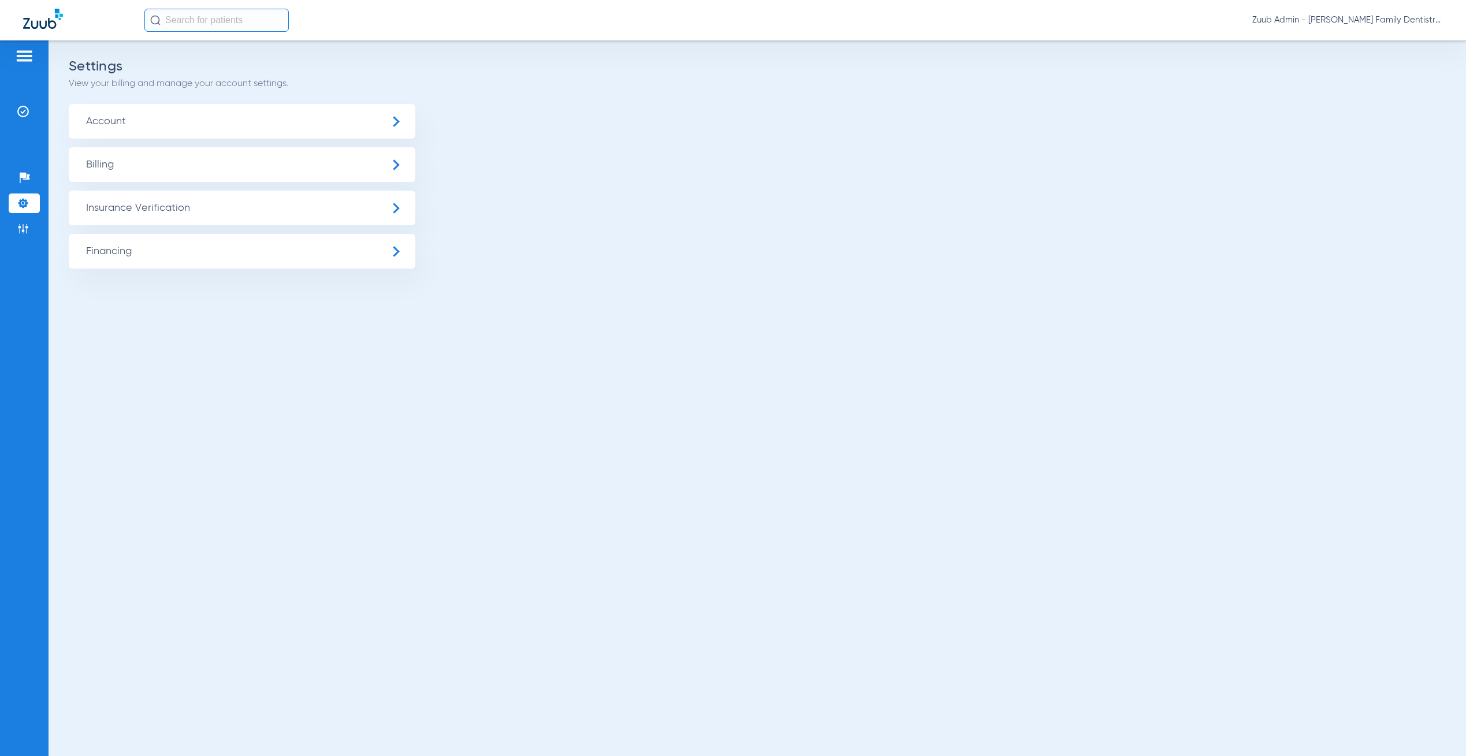
click at [165, 206] on span "Insurance Verification" at bounding box center [242, 208] width 346 height 35
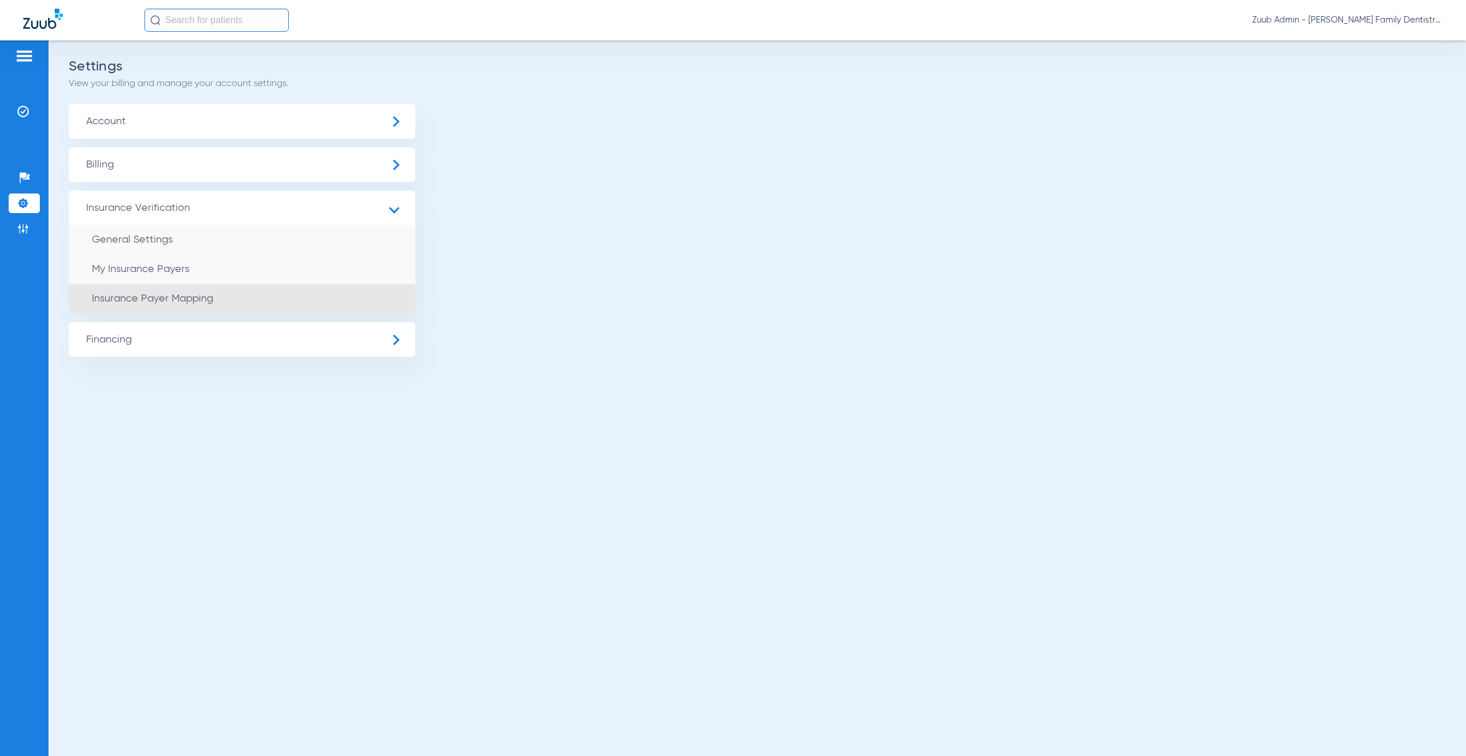
click at [222, 305] on li "Insurance Payer Mapping" at bounding box center [242, 298] width 346 height 29
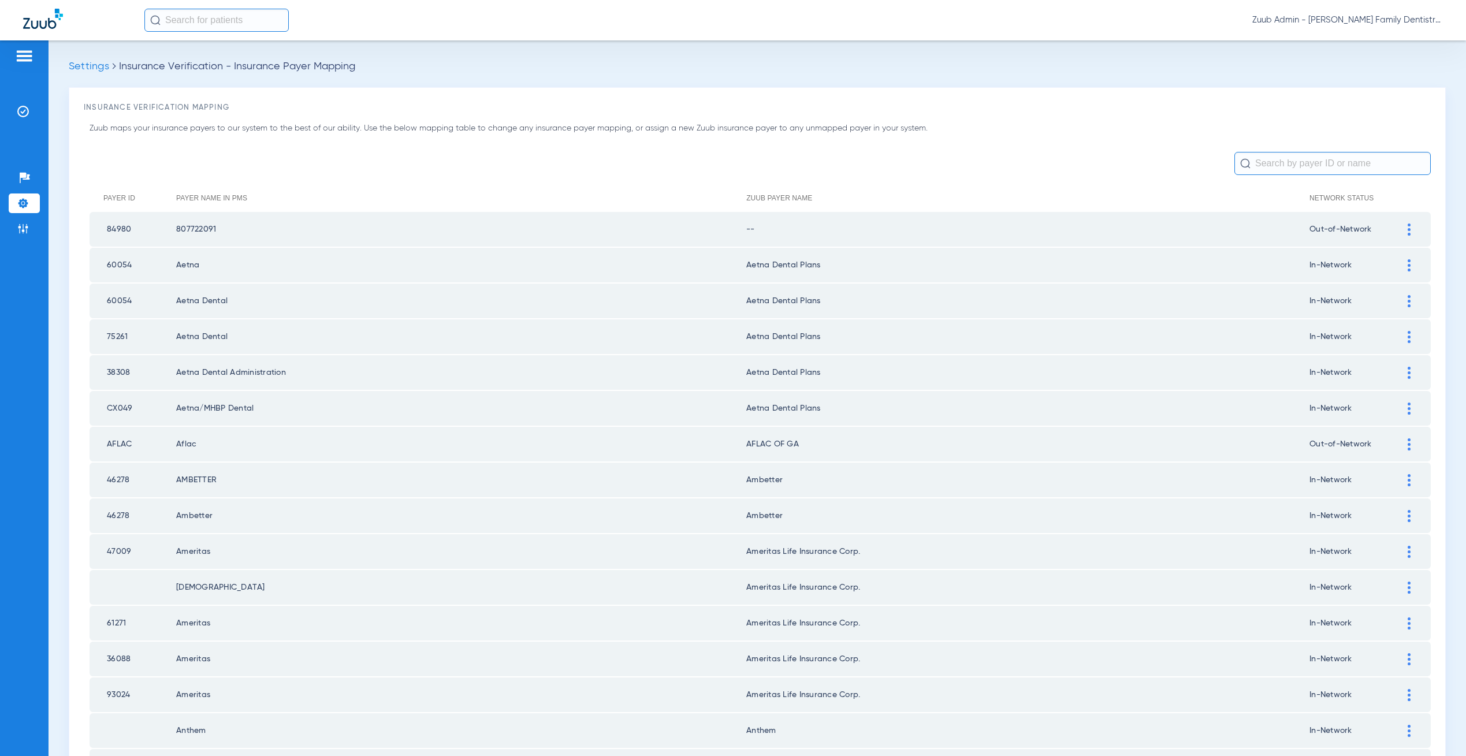
click at [1276, 162] on input "text" at bounding box center [1332, 163] width 196 height 23
type input "metli"
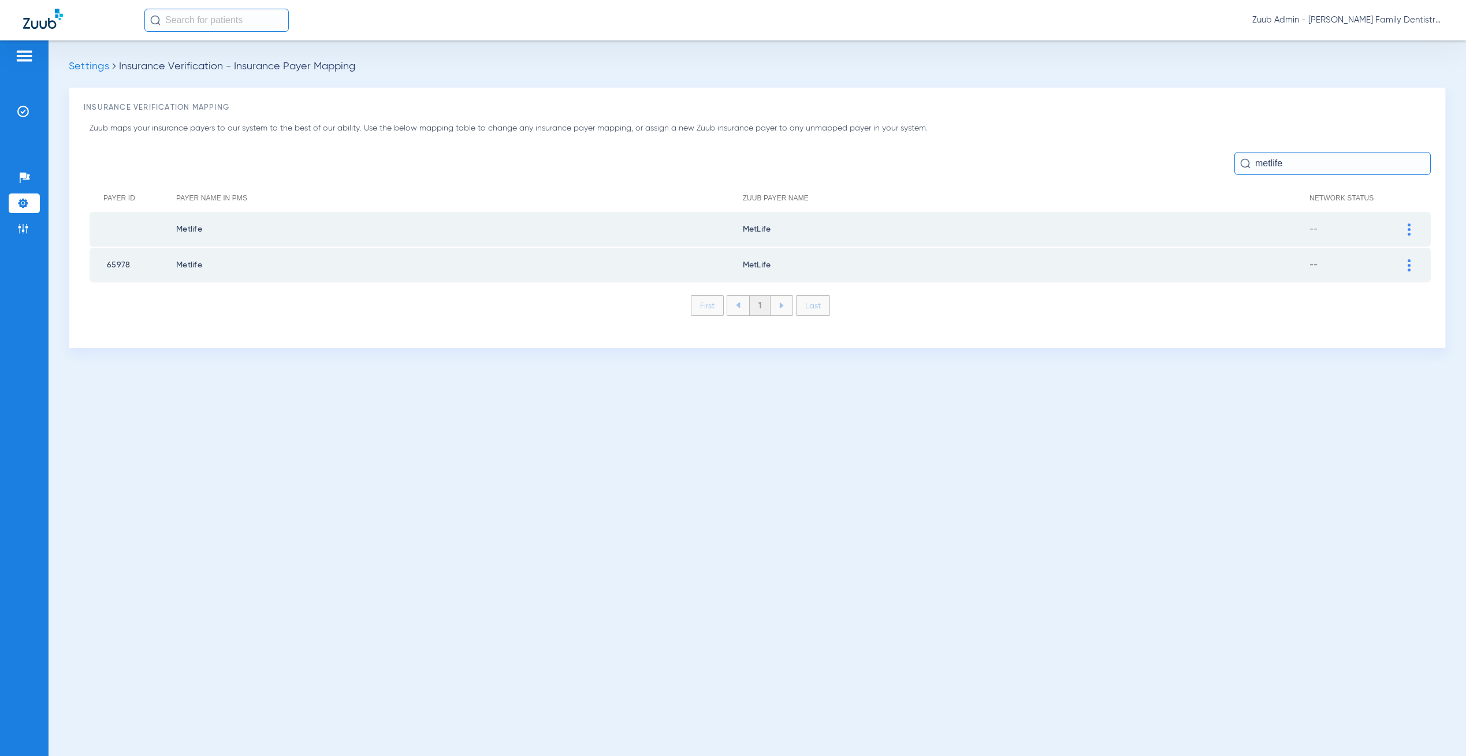
type input "metlife"
click at [1410, 223] on div at bounding box center [1409, 229] width 20 height 12
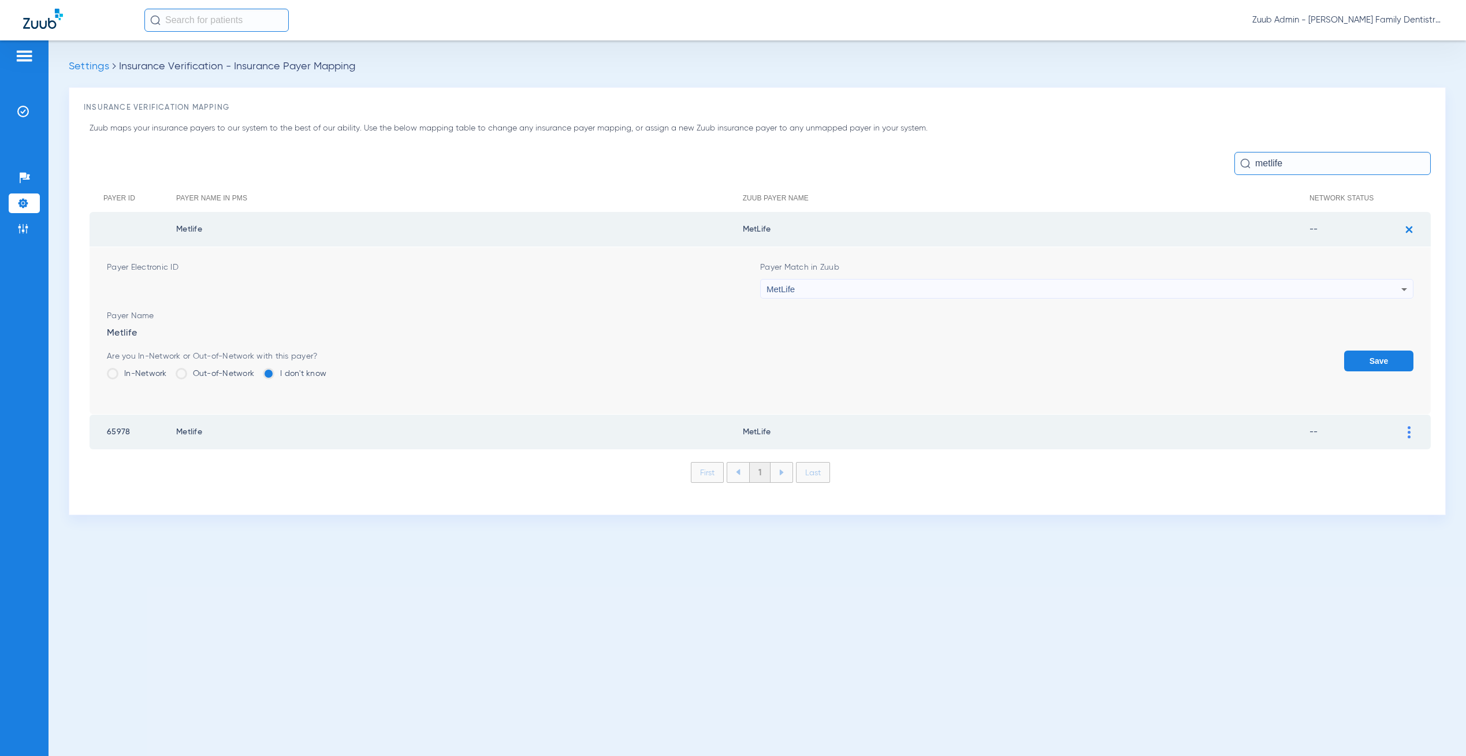
click at [229, 368] on label "Out-of-Network" at bounding box center [215, 374] width 79 height 12
click at [257, 370] on input "Out-of-Network" at bounding box center [257, 370] width 0 height 0
click at [1384, 360] on button "Save" at bounding box center [1378, 361] width 69 height 21
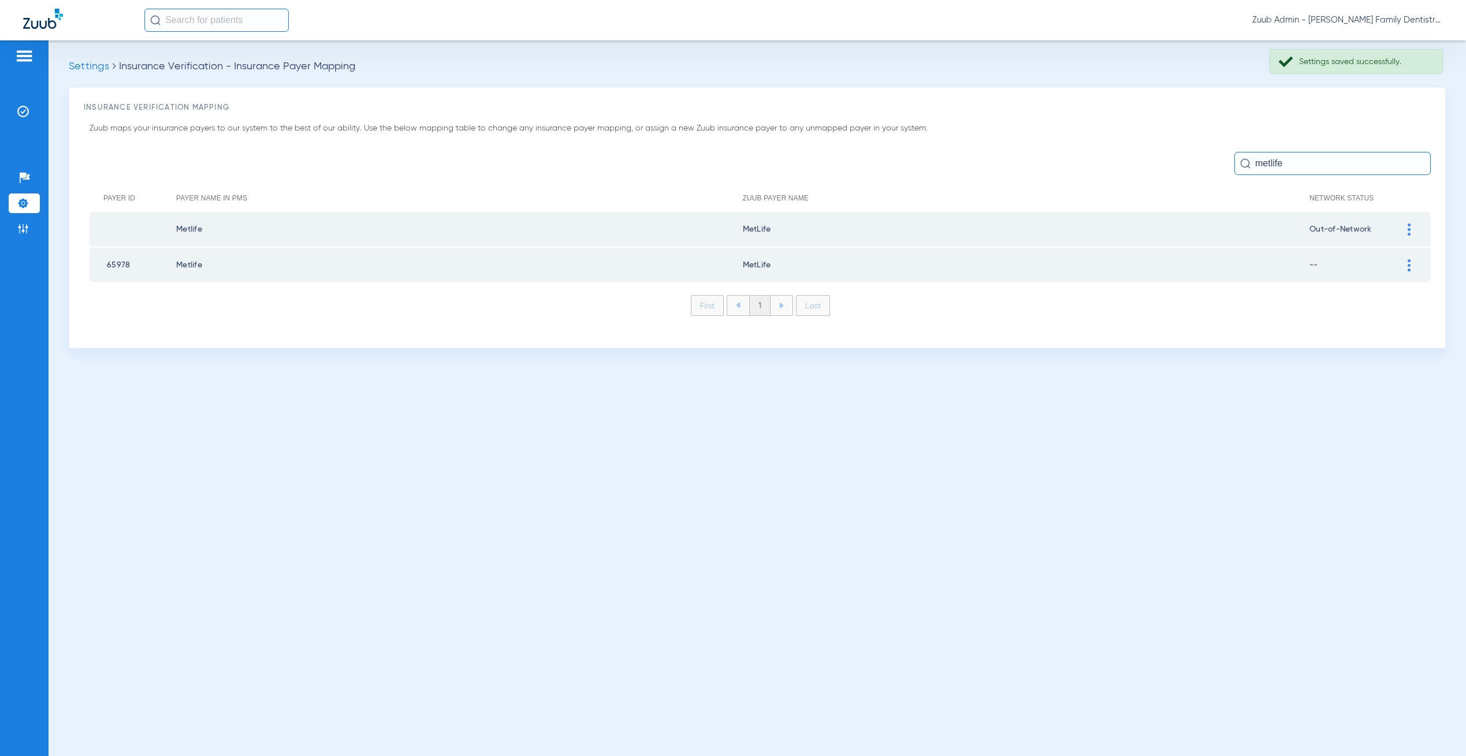
click at [1404, 260] on div at bounding box center [1409, 265] width 20 height 12
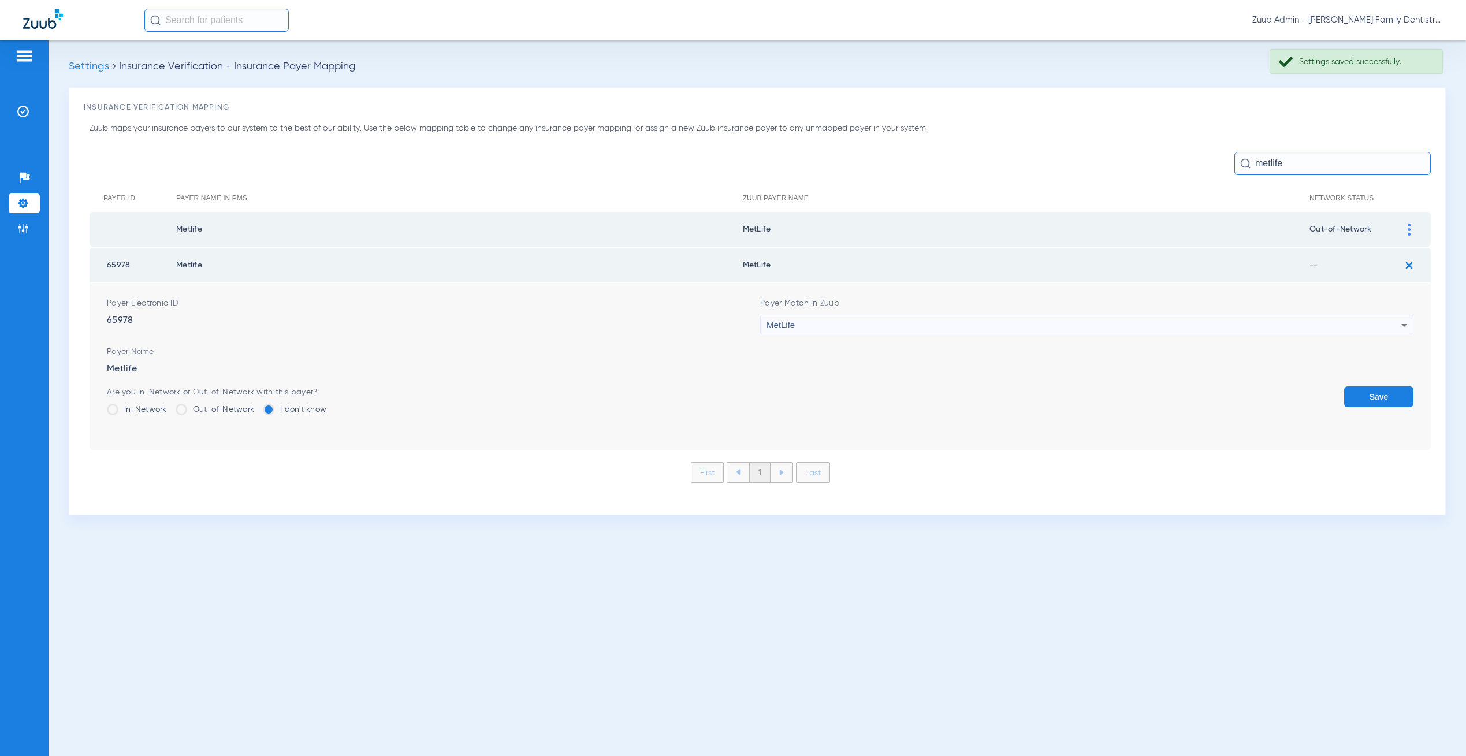
click at [200, 405] on label "Out-of-Network" at bounding box center [215, 410] width 79 height 12
click at [257, 405] on input "Out-of-Network" at bounding box center [257, 405] width 0 height 0
click at [1378, 394] on button "Save" at bounding box center [1378, 396] width 69 height 21
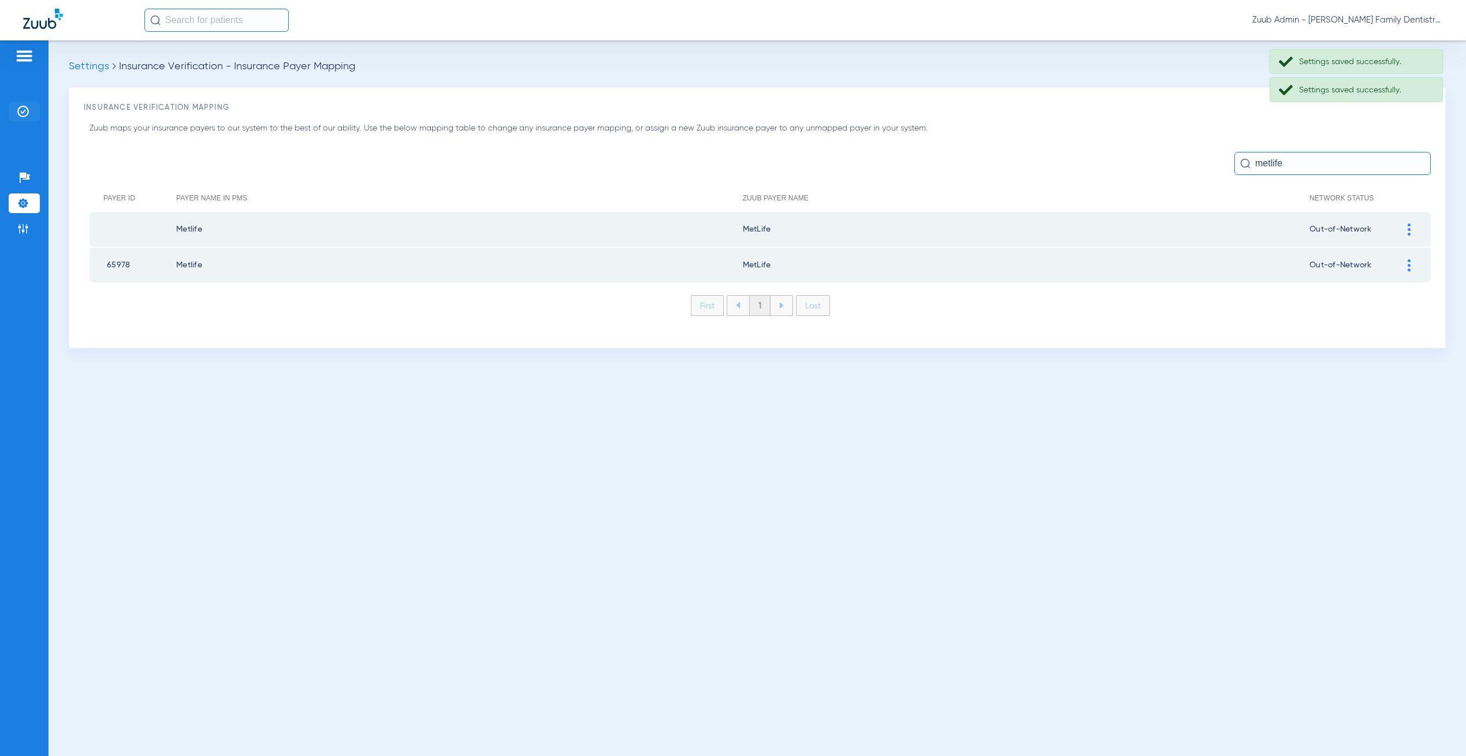
click at [29, 106] on li "Insurance Verification" at bounding box center [24, 112] width 31 height 20
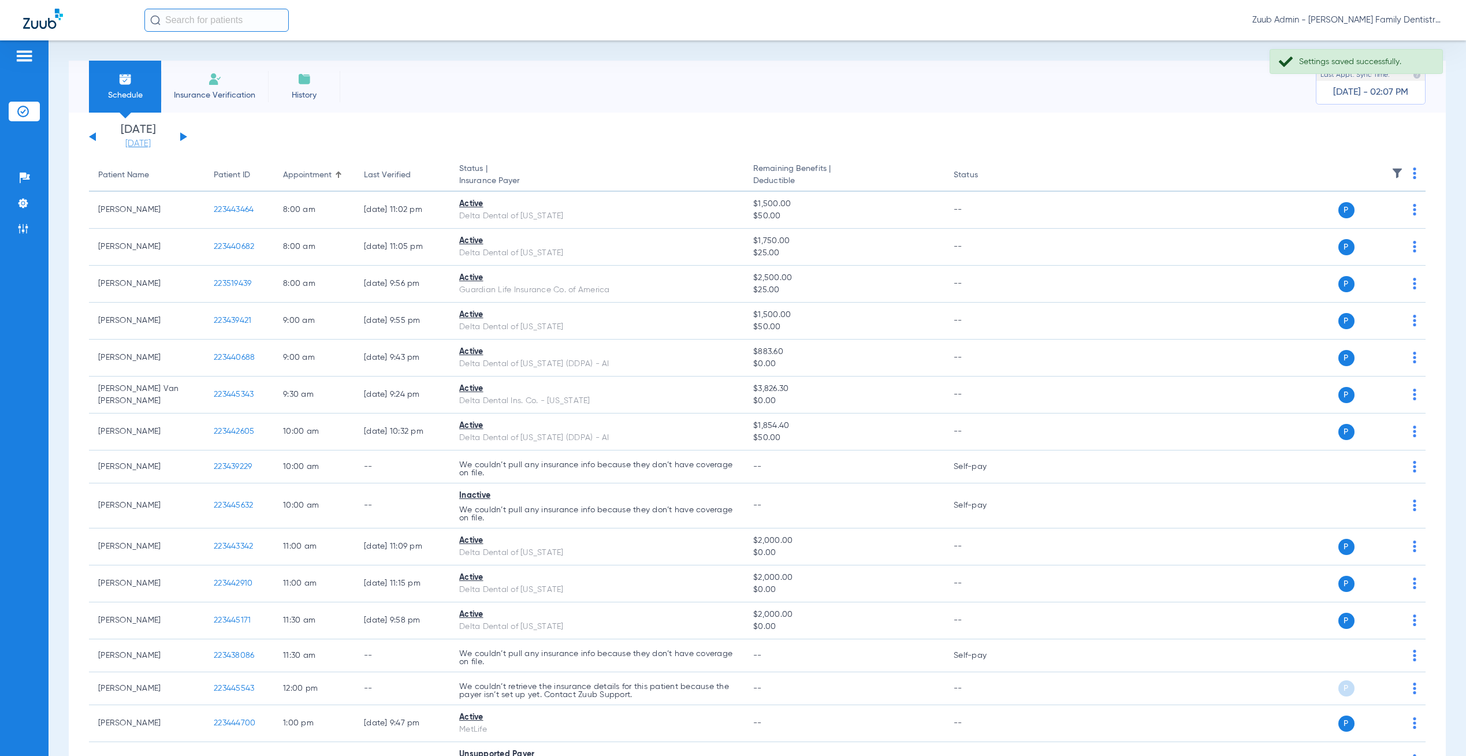
click at [146, 141] on link "[DATE]" at bounding box center [137, 144] width 69 height 12
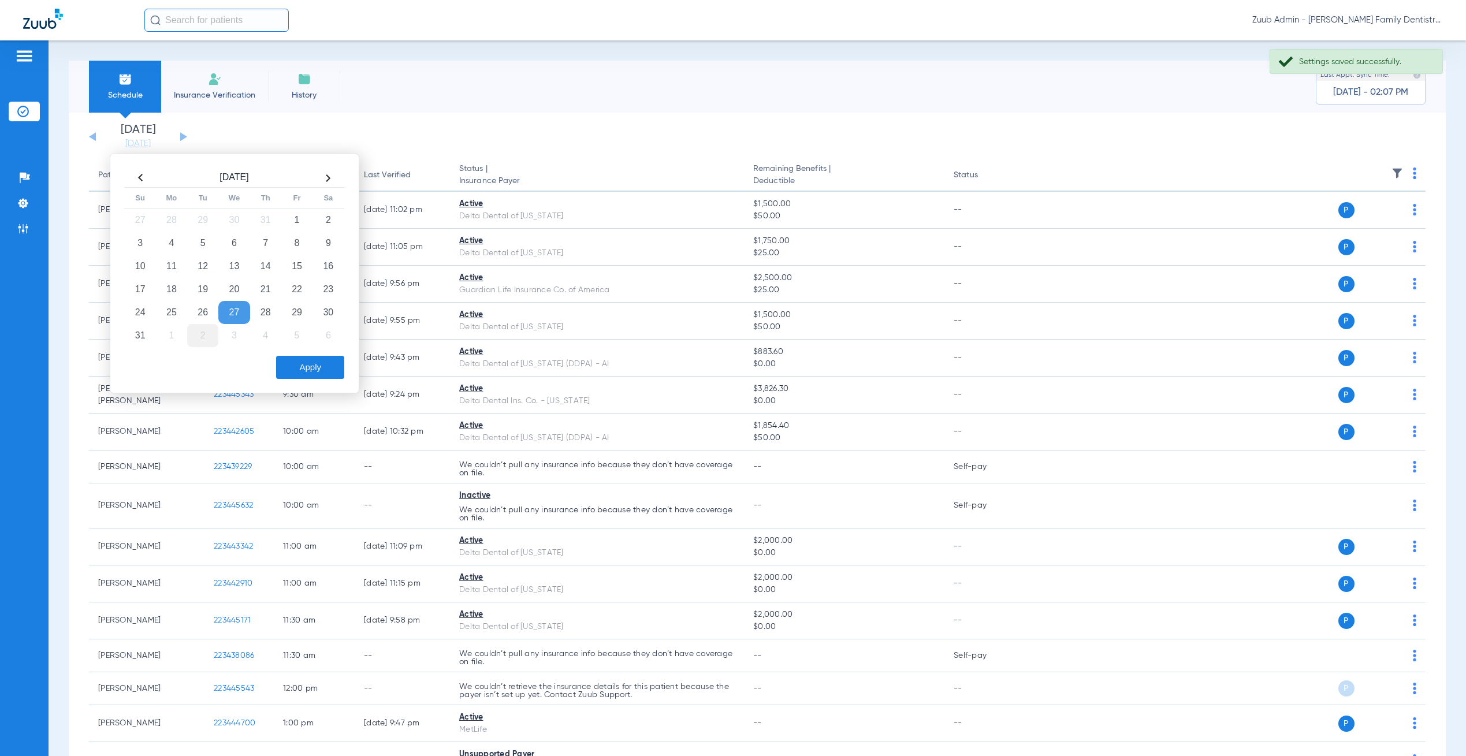
click at [188, 336] on td "2" at bounding box center [202, 335] width 31 height 23
click at [198, 271] on td "16" at bounding box center [202, 266] width 31 height 23
click at [310, 369] on button "Apply" at bounding box center [310, 367] width 68 height 23
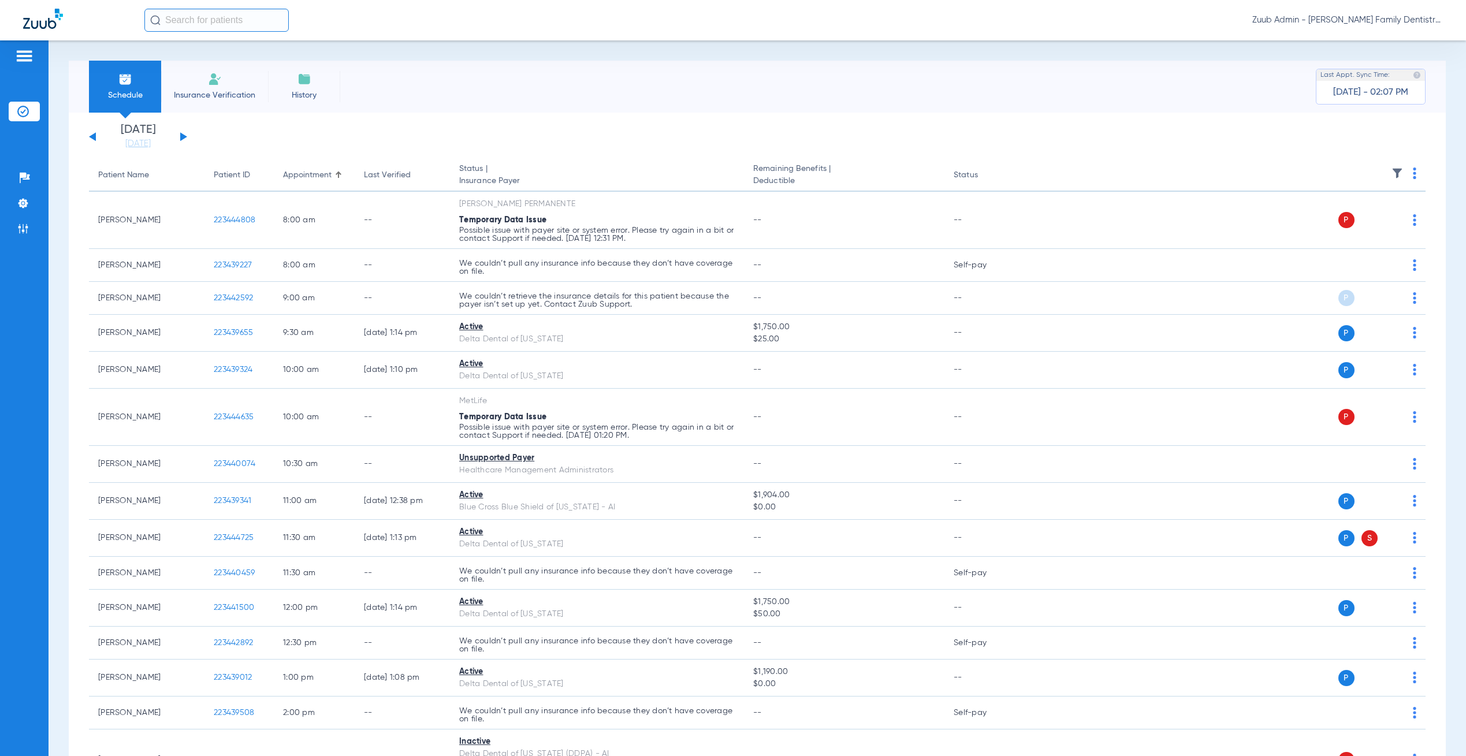
click at [1385, 166] on th at bounding box center [1223, 175] width 403 height 32
click at [1391, 168] on img at bounding box center [1397, 173] width 12 height 12
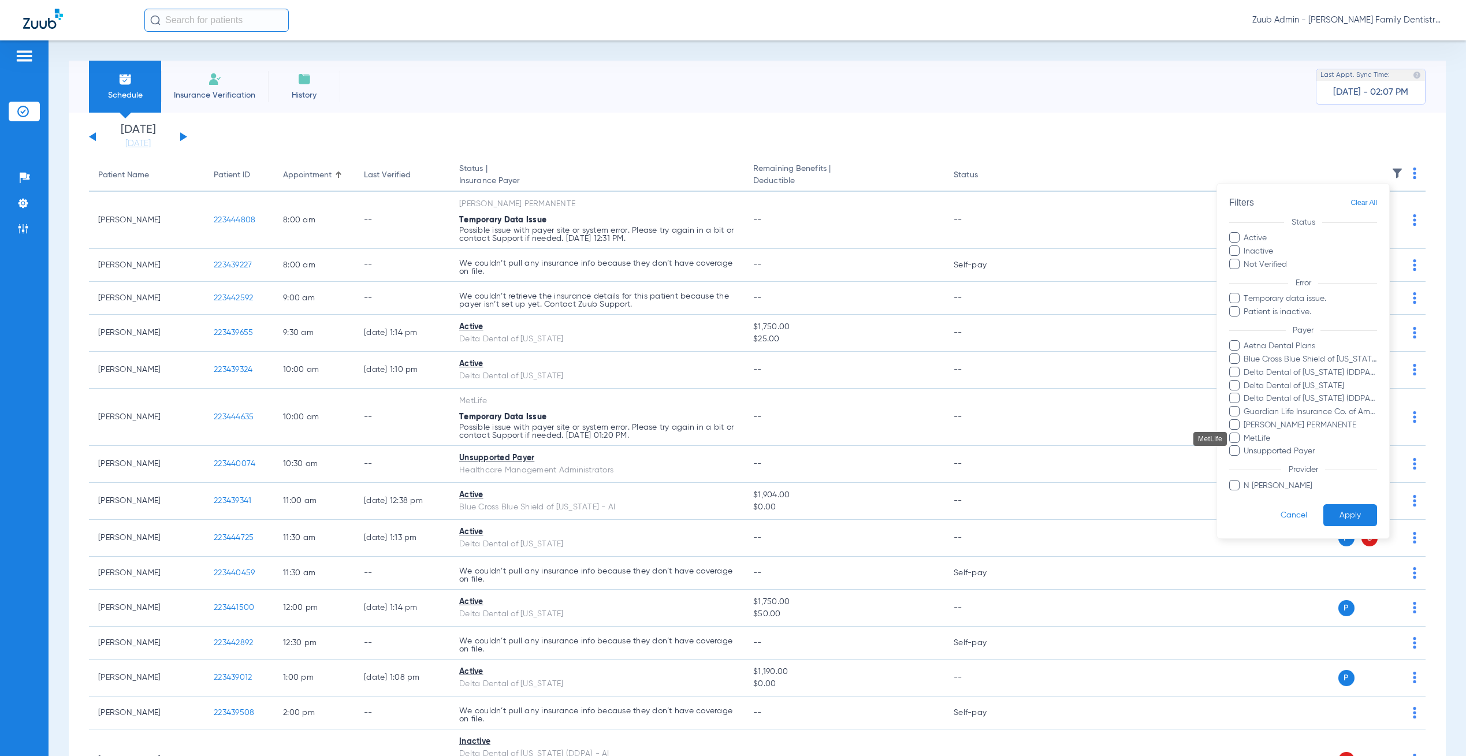
click at [1270, 437] on span "MetLife" at bounding box center [1310, 439] width 134 height 12
click at [1246, 446] on input "MetLife" at bounding box center [1246, 446] width 0 height 0
click at [1352, 522] on button "Apply" at bounding box center [1350, 515] width 54 height 23
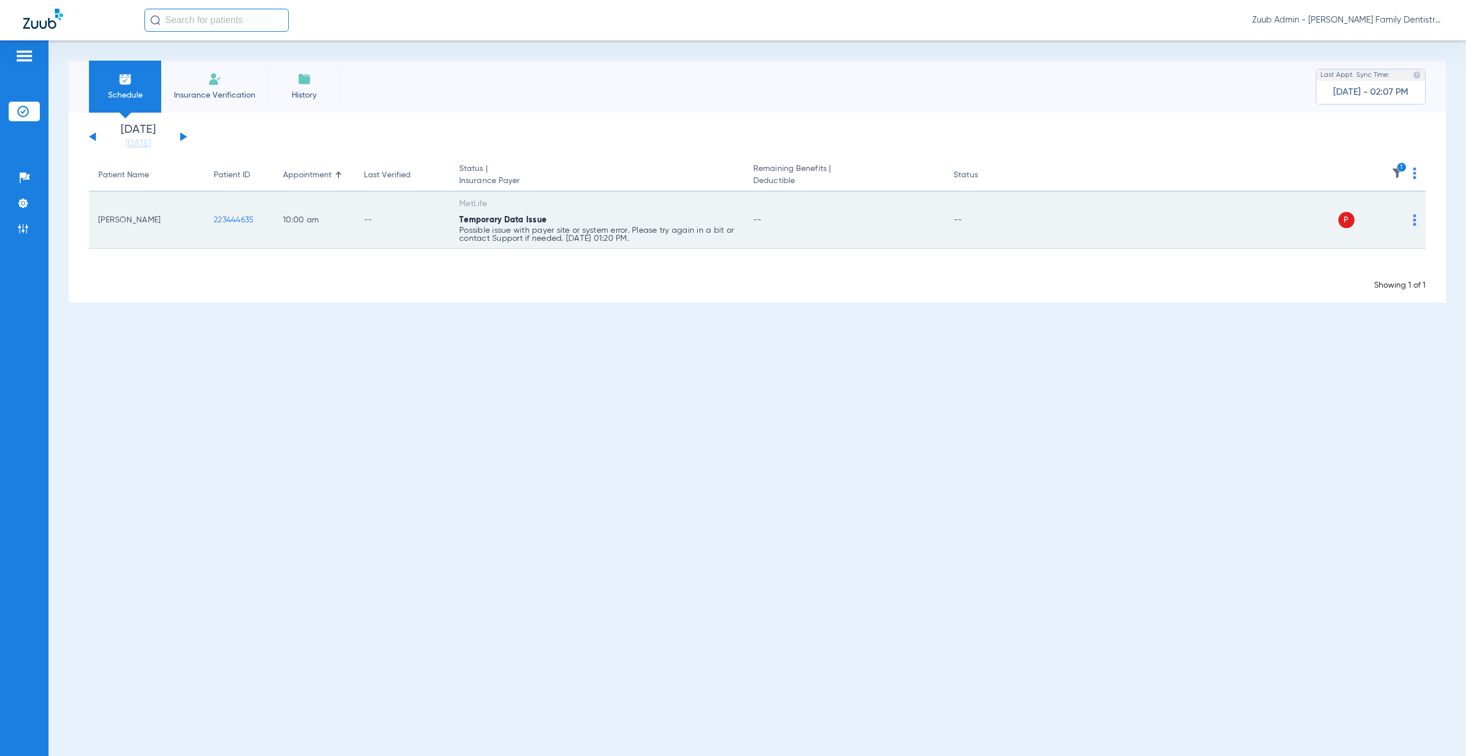
click at [1414, 221] on img at bounding box center [1413, 220] width 3 height 12
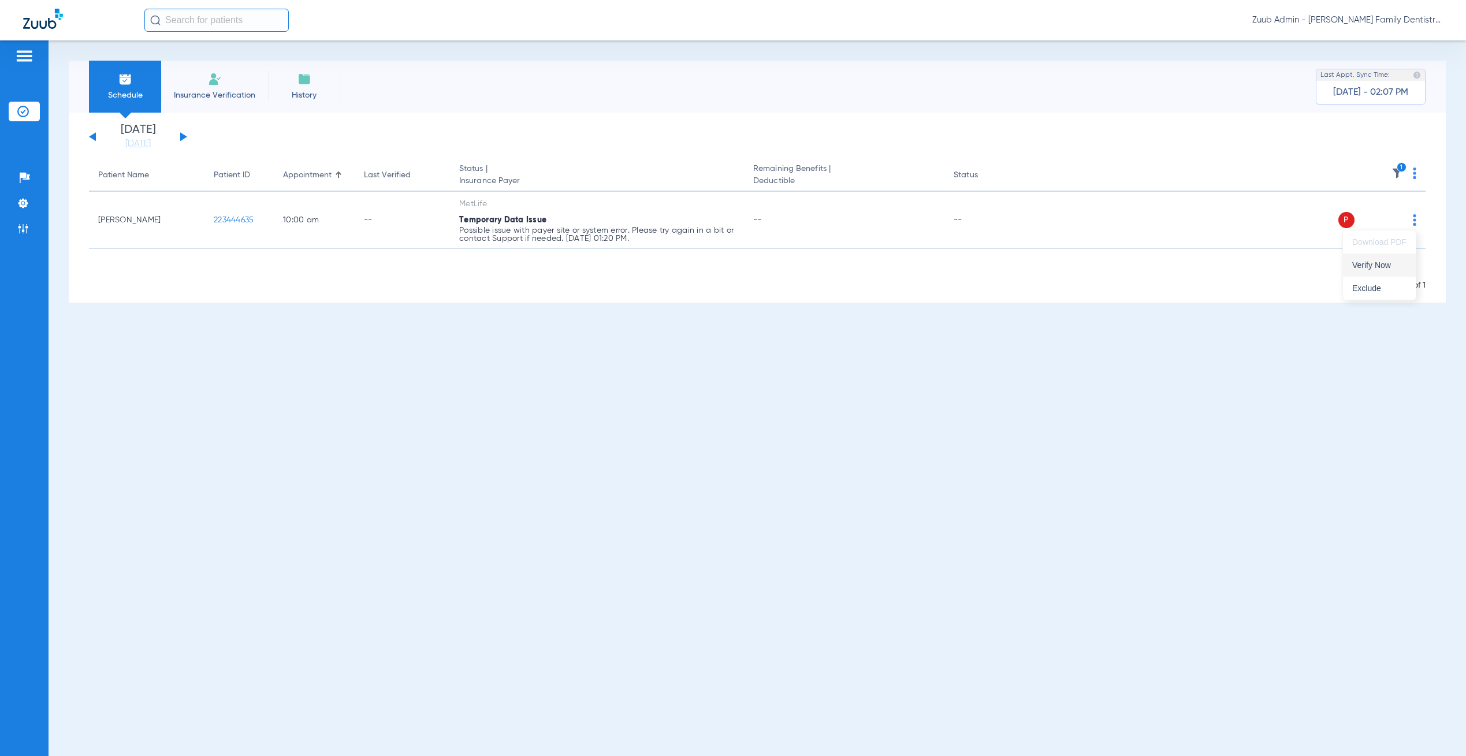
click at [1406, 266] on button "Verify Now" at bounding box center [1379, 265] width 73 height 23
click at [136, 145] on link "[DATE]" at bounding box center [137, 144] width 69 height 12
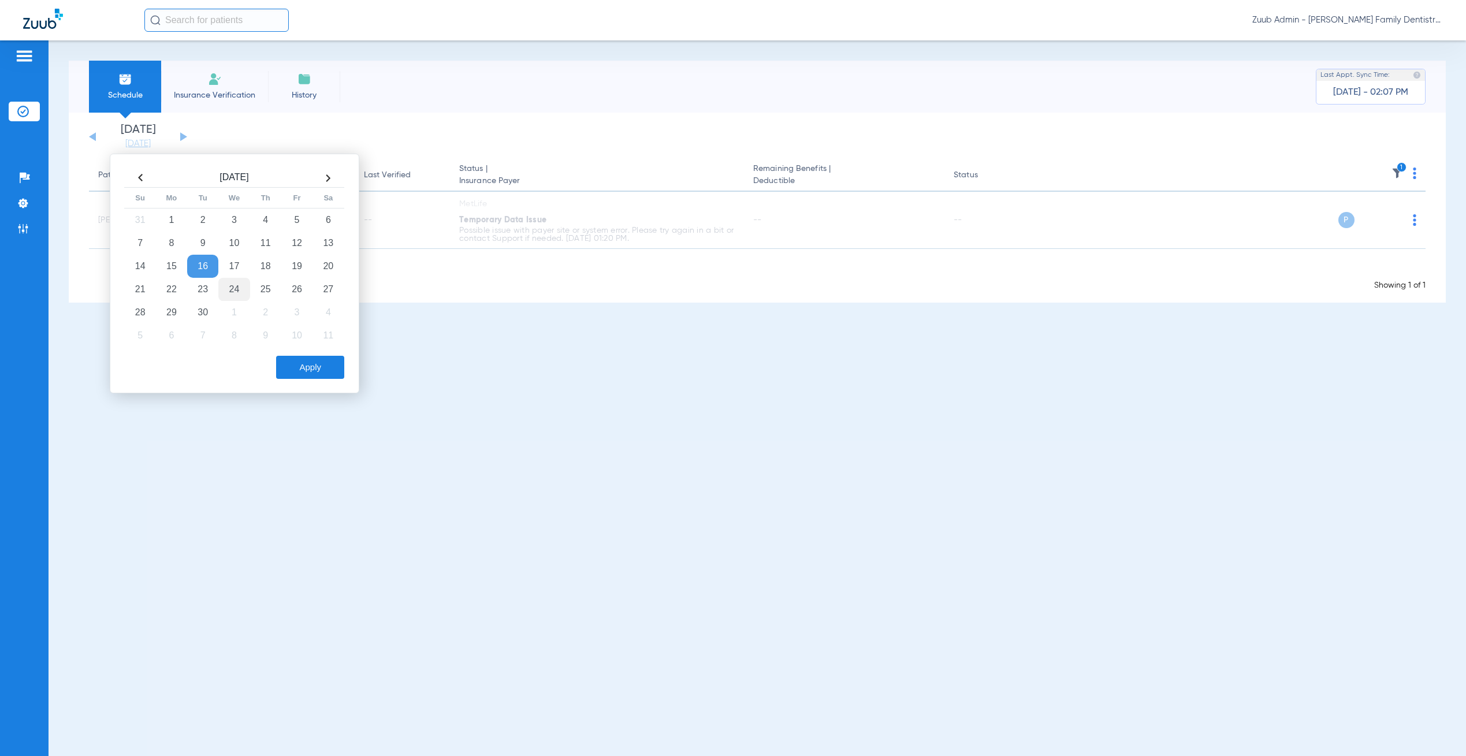
drag, startPoint x: 196, startPoint y: 244, endPoint x: 226, endPoint y: 283, distance: 49.0
click at [196, 244] on td "9" at bounding box center [202, 243] width 31 height 23
click at [291, 374] on button "Apply" at bounding box center [310, 367] width 68 height 23
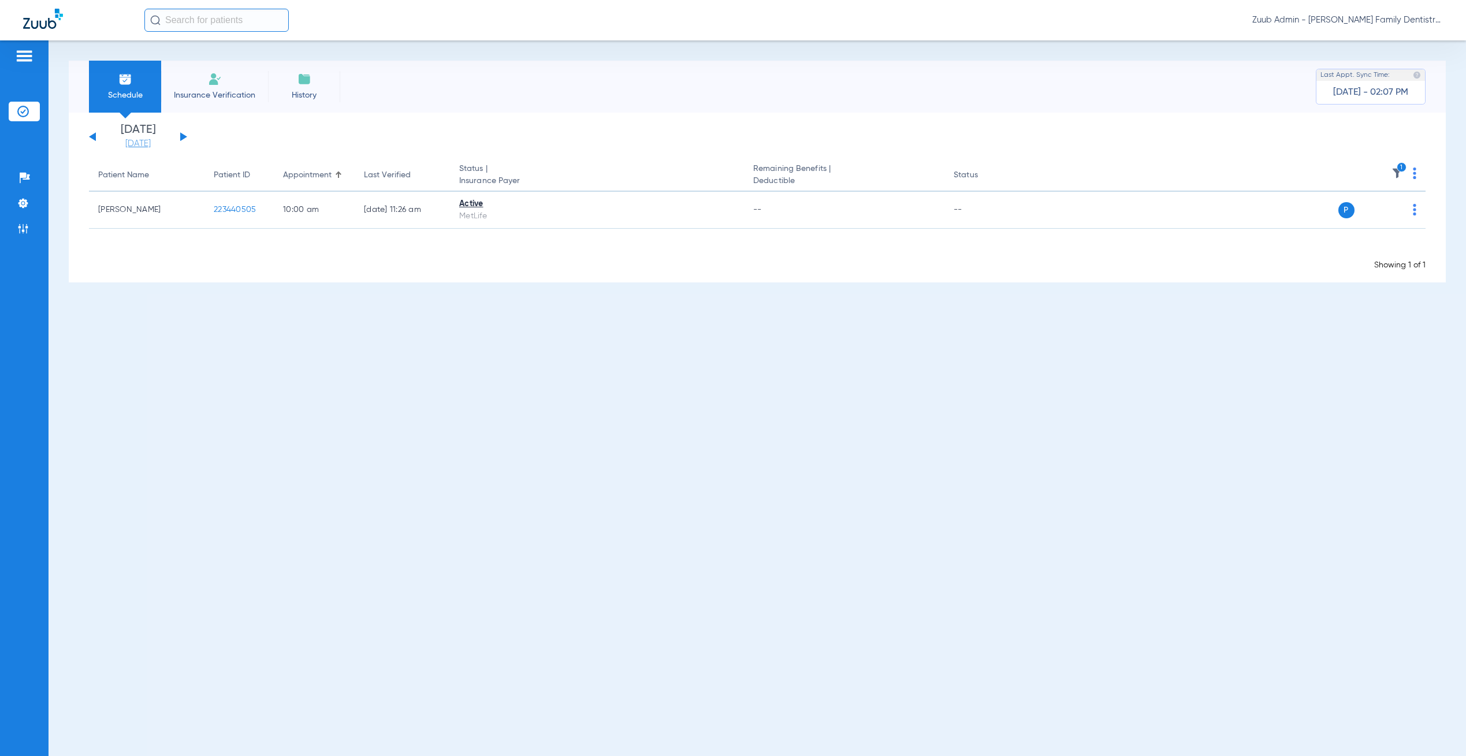
drag, startPoint x: 138, startPoint y: 152, endPoint x: 135, endPoint y: 142, distance: 10.4
click at [135, 142] on div "Monday 06-23-2025 Tuesday 06-24-2025 Wednesday 06-25-2025 Thursday 06-26-2025 F…" at bounding box center [757, 198] width 1377 height 170
click at [135, 142] on link "[DATE]" at bounding box center [137, 144] width 69 height 12
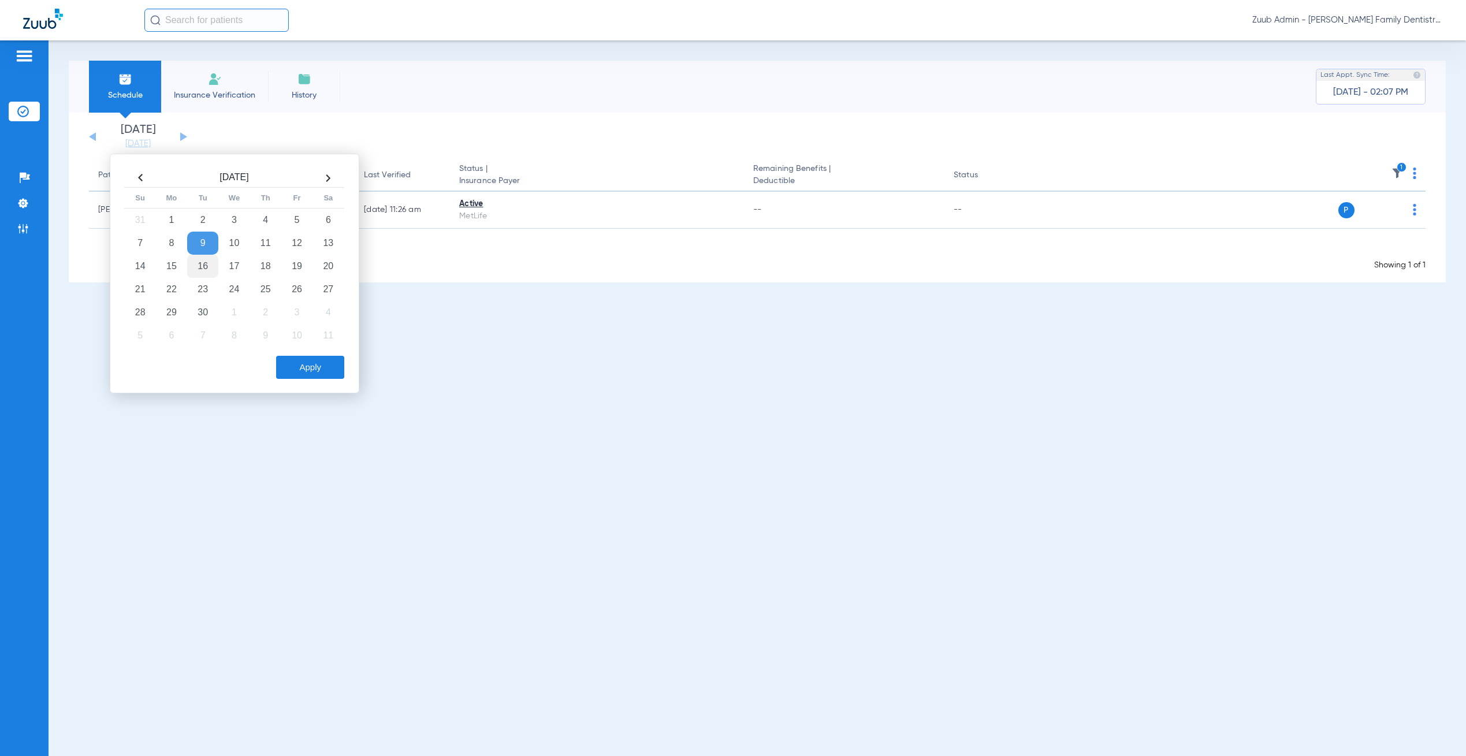
click at [204, 262] on td "16" at bounding box center [202, 266] width 31 height 23
click at [298, 364] on button "Apply" at bounding box center [310, 367] width 68 height 23
